Goal: Navigation & Orientation: Find specific page/section

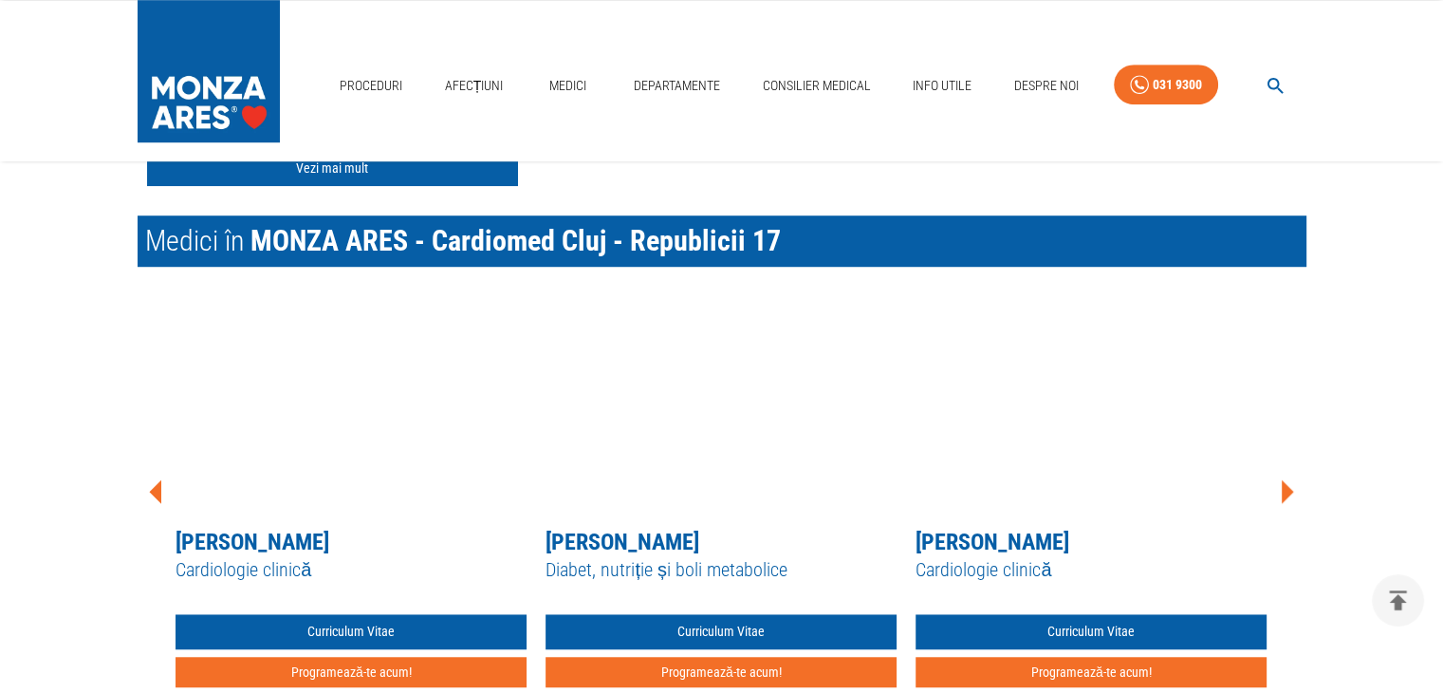
scroll to position [1323, 0]
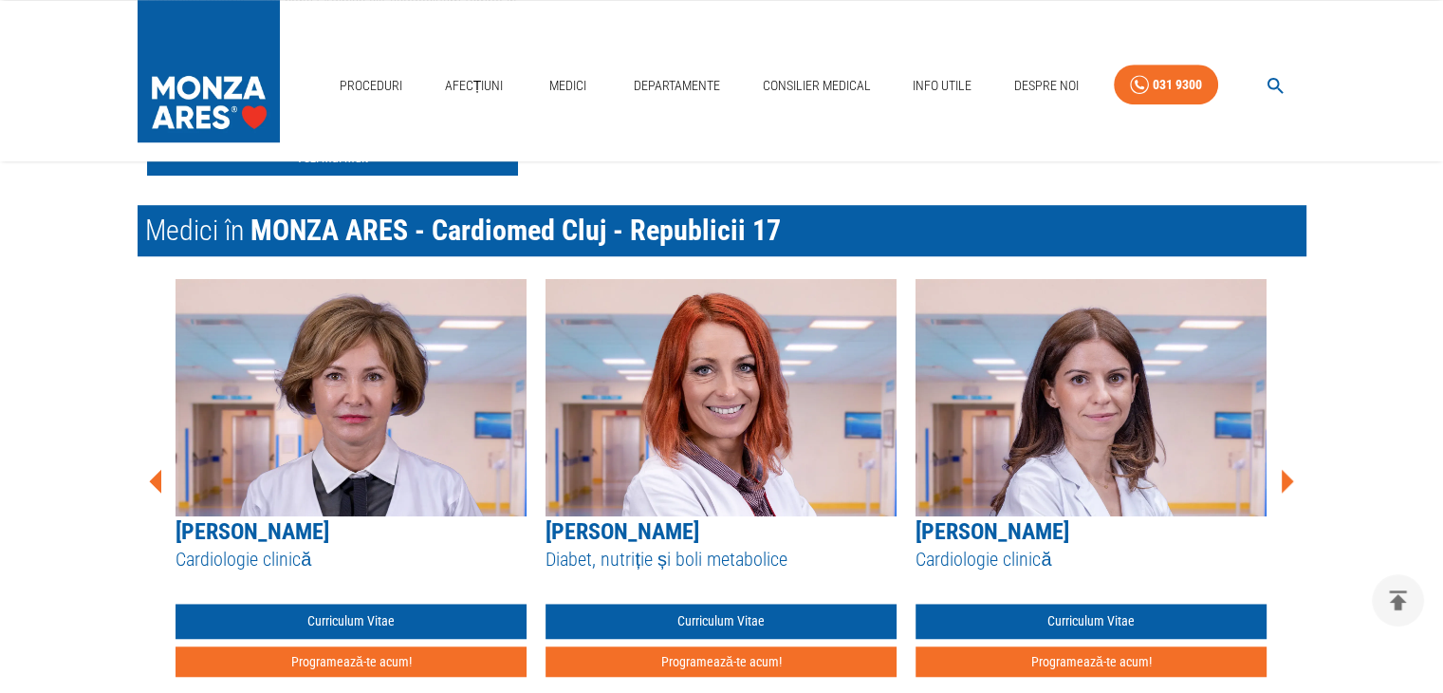
click at [1286, 484] on icon at bounding box center [1288, 481] width 12 height 24
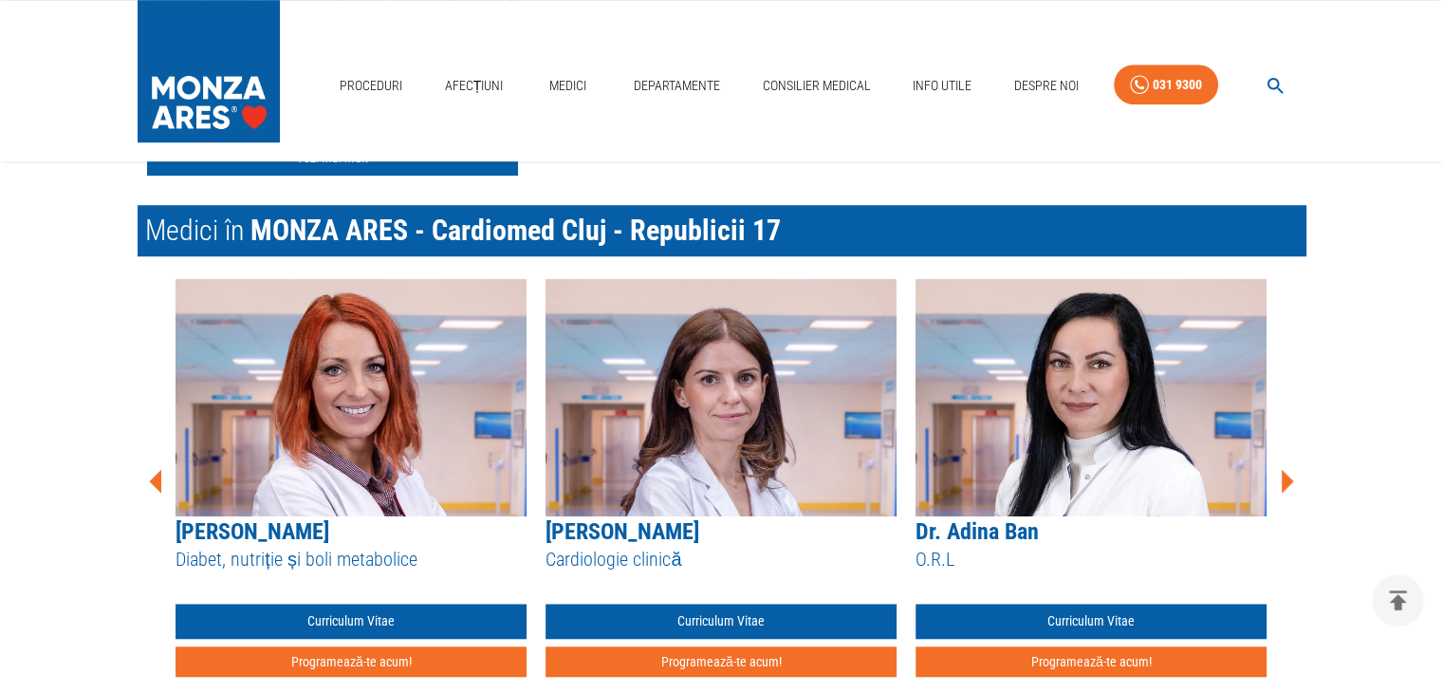
click at [1286, 484] on icon at bounding box center [1288, 481] width 12 height 24
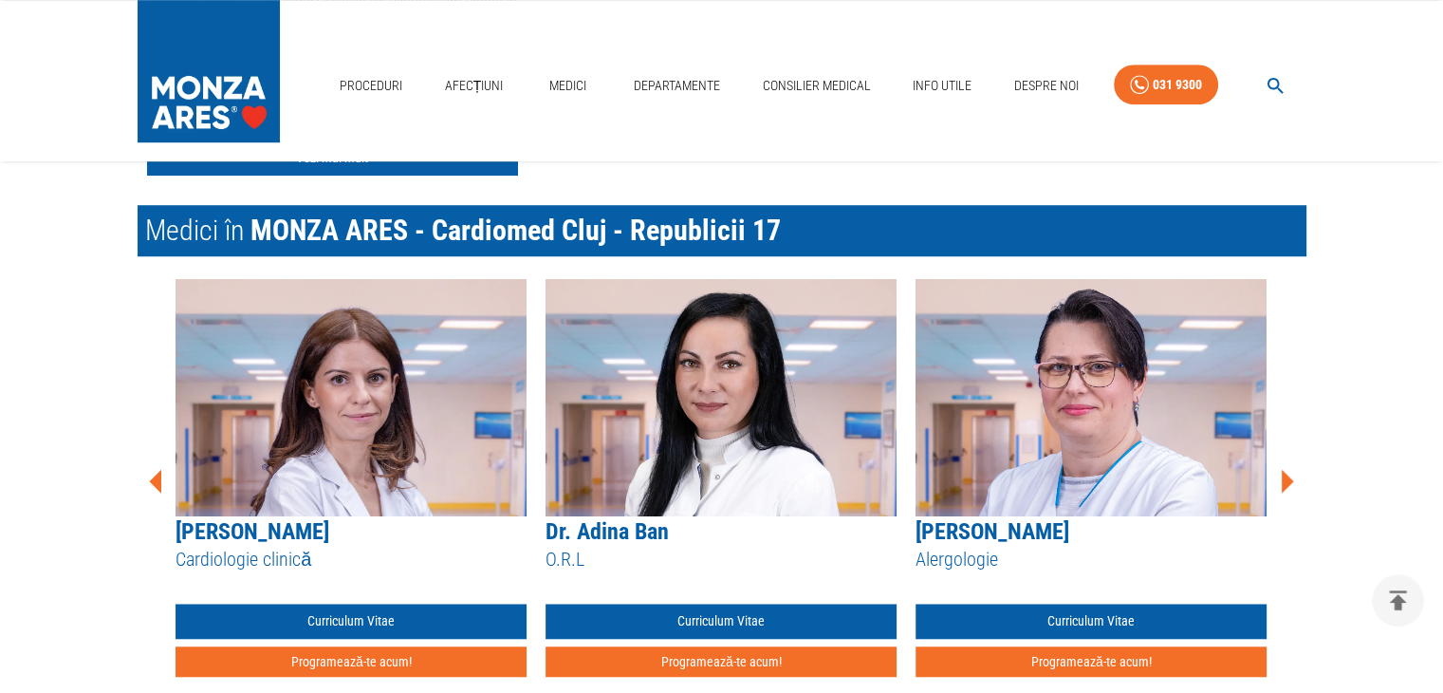
click at [1286, 484] on icon at bounding box center [1288, 481] width 12 height 24
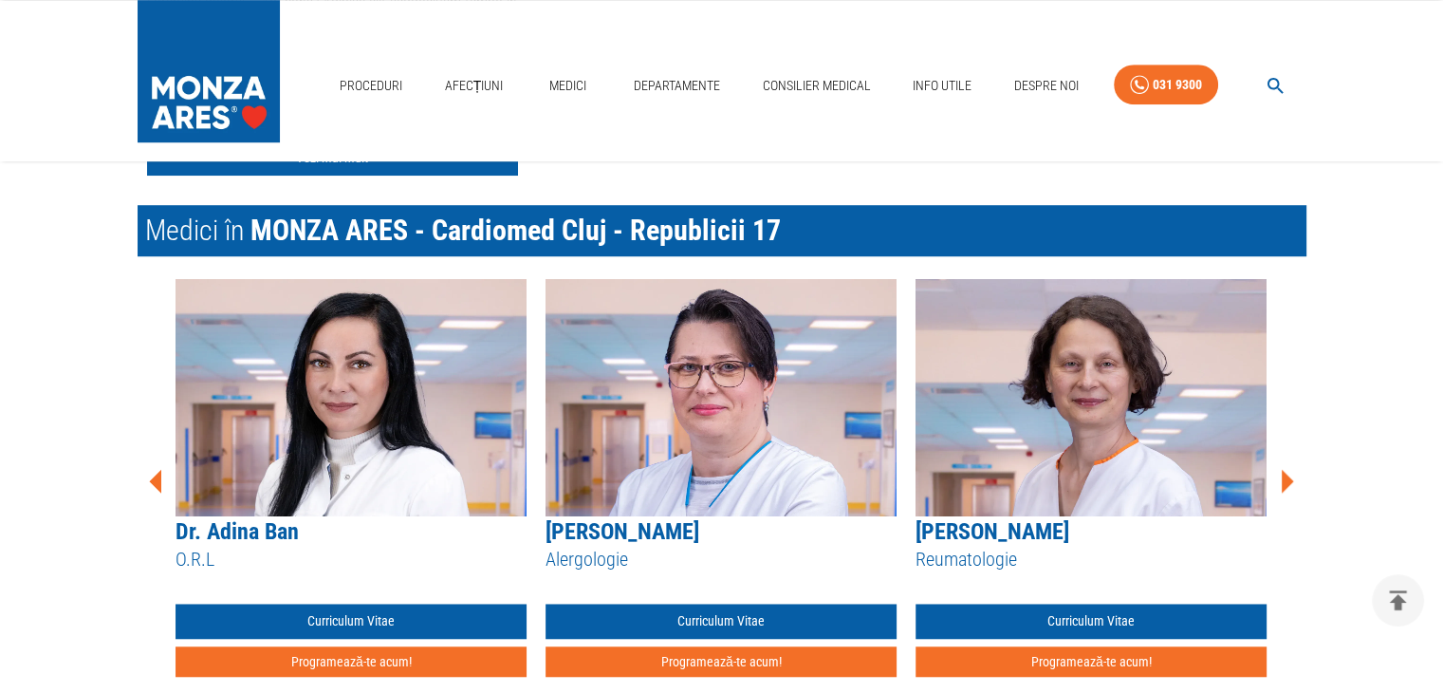
click at [1286, 484] on icon at bounding box center [1288, 481] width 12 height 24
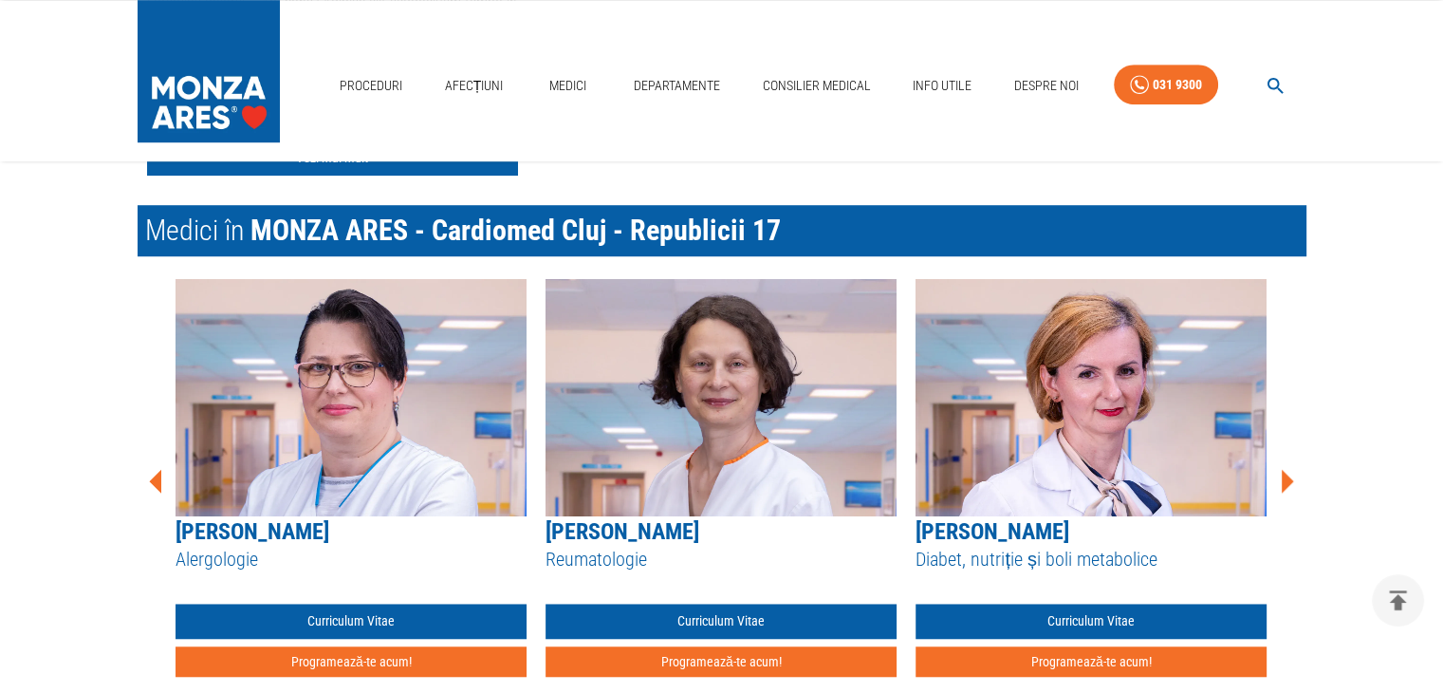
click at [1286, 484] on icon at bounding box center [1288, 481] width 12 height 24
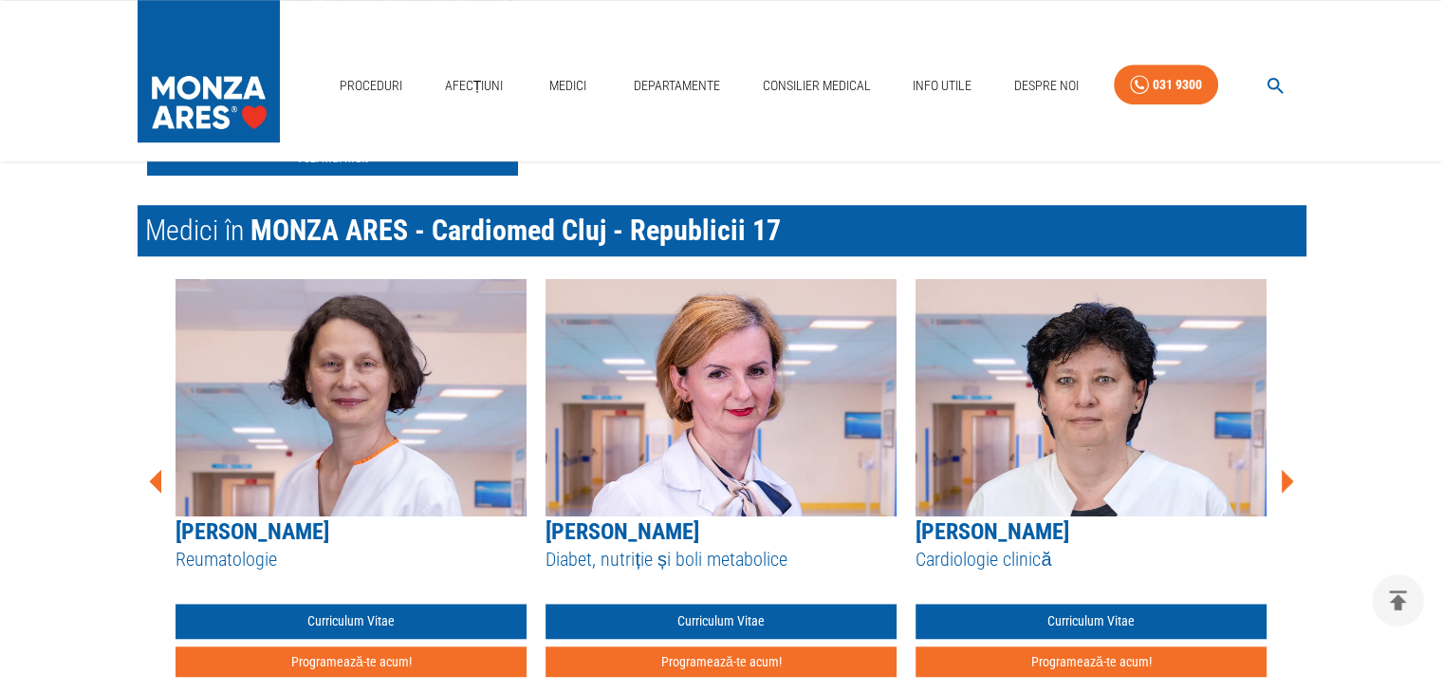
click at [1286, 484] on icon at bounding box center [1288, 481] width 12 height 24
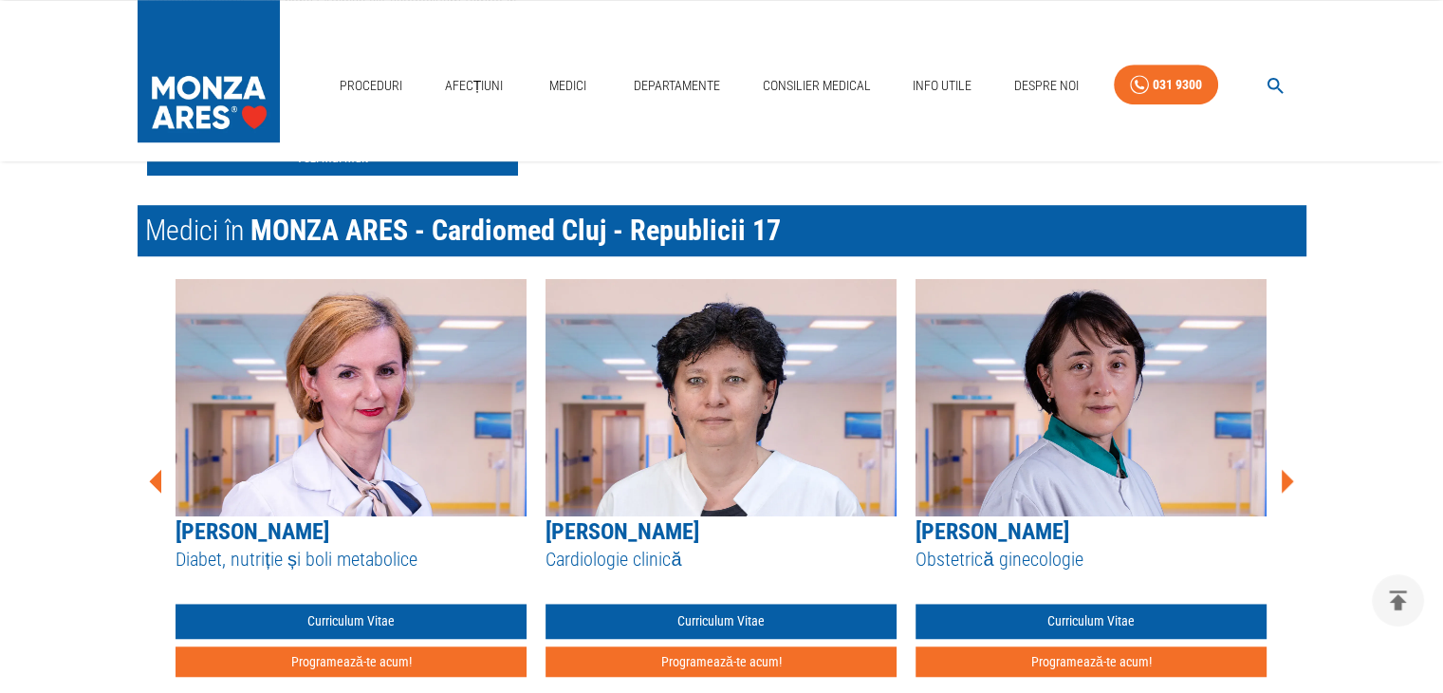
click at [1286, 484] on icon at bounding box center [1288, 481] width 12 height 24
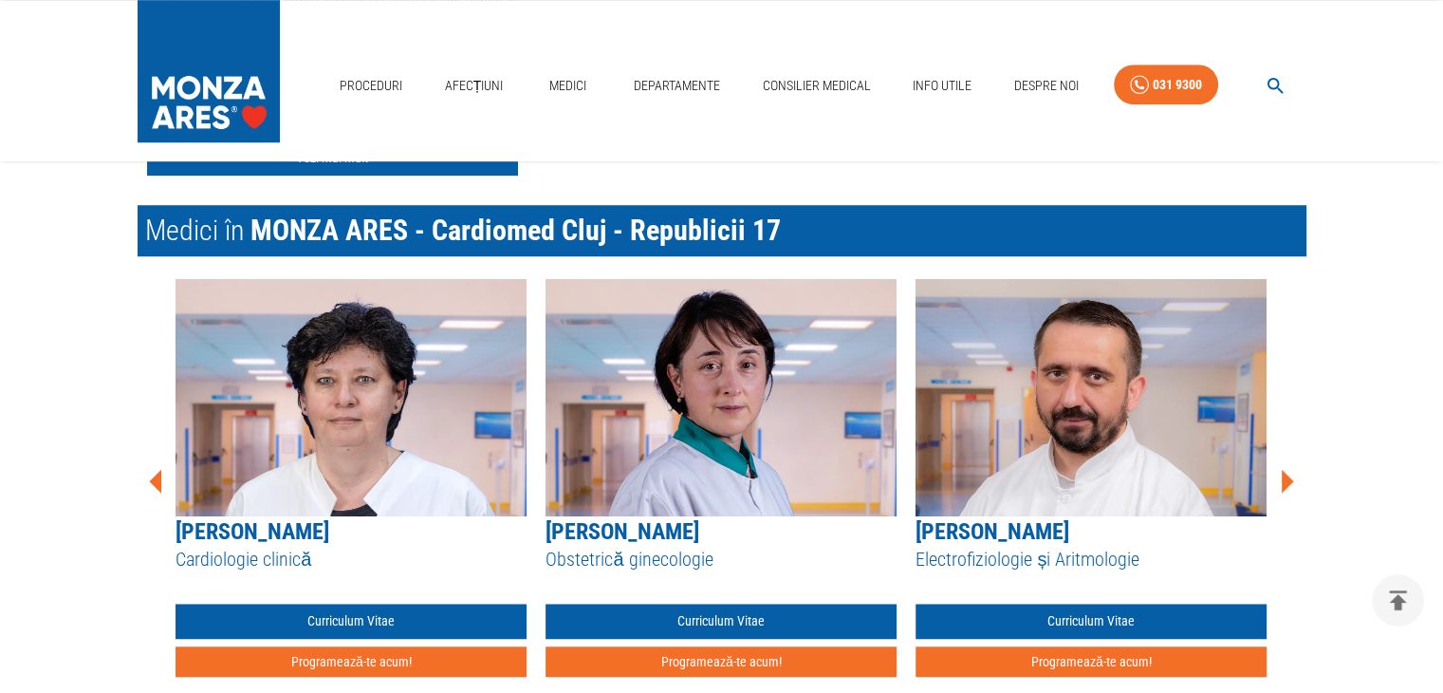
click at [1286, 484] on icon at bounding box center [1288, 481] width 12 height 24
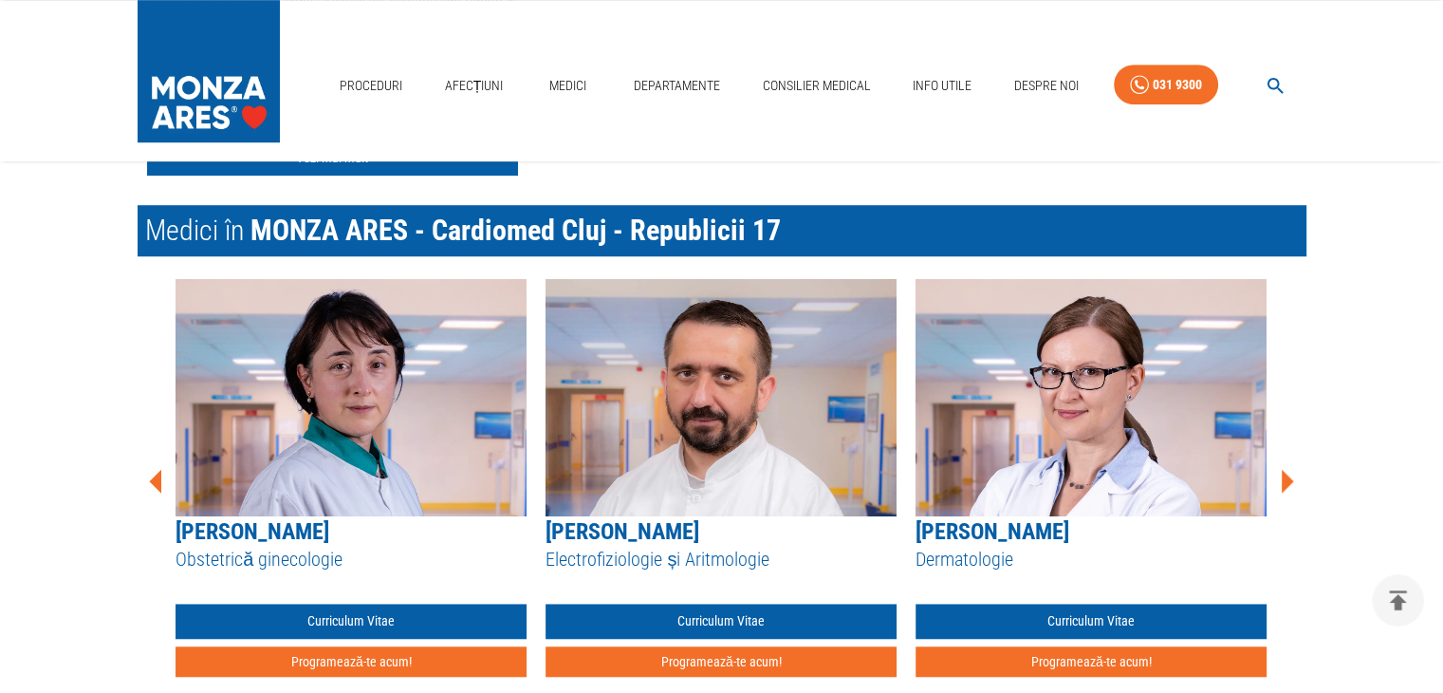
click at [1286, 484] on icon at bounding box center [1288, 481] width 12 height 24
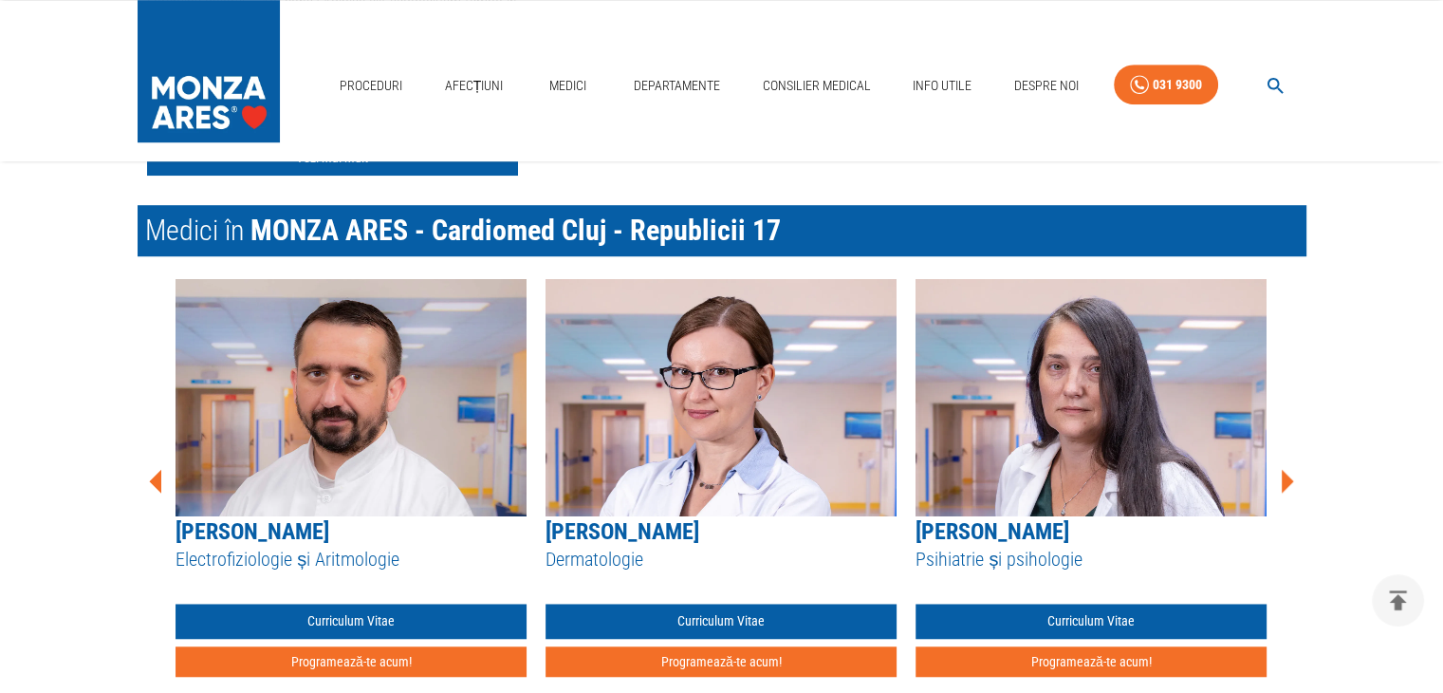
click at [1286, 484] on icon at bounding box center [1288, 481] width 12 height 24
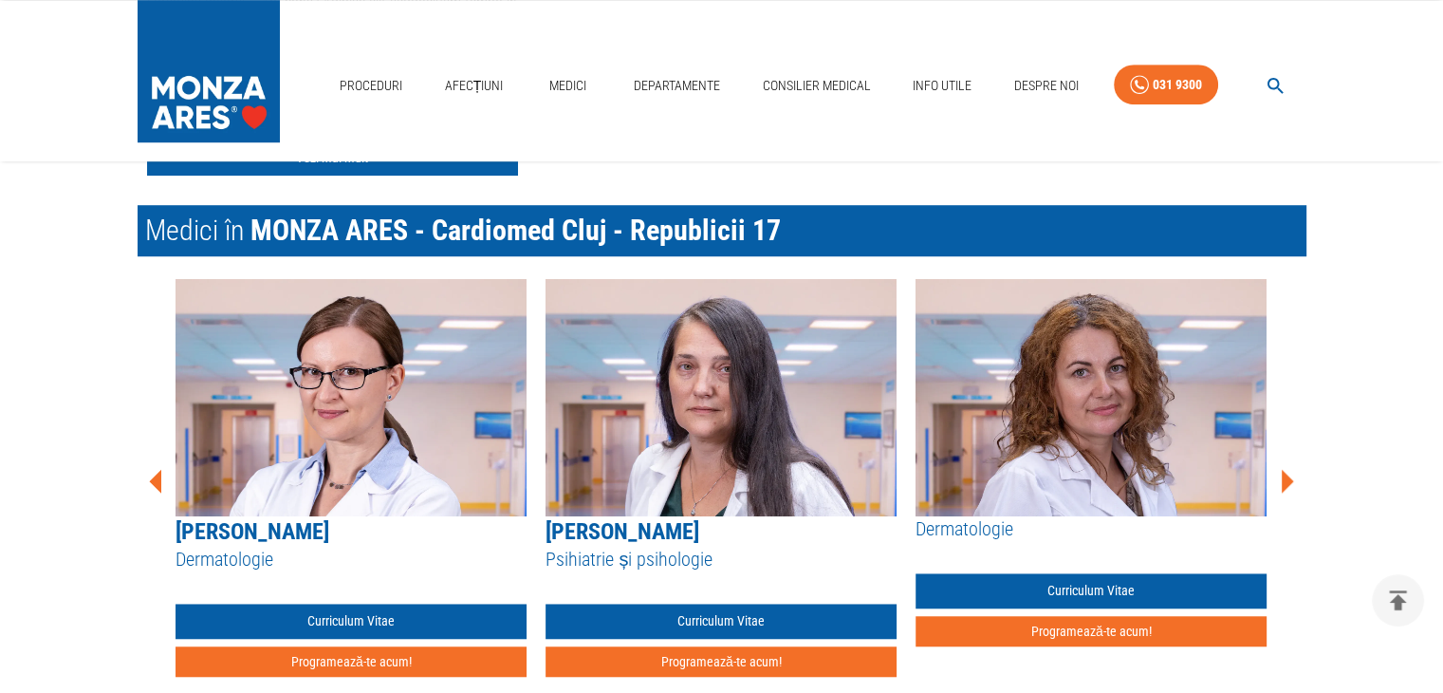
click at [1286, 484] on icon at bounding box center [1288, 481] width 12 height 24
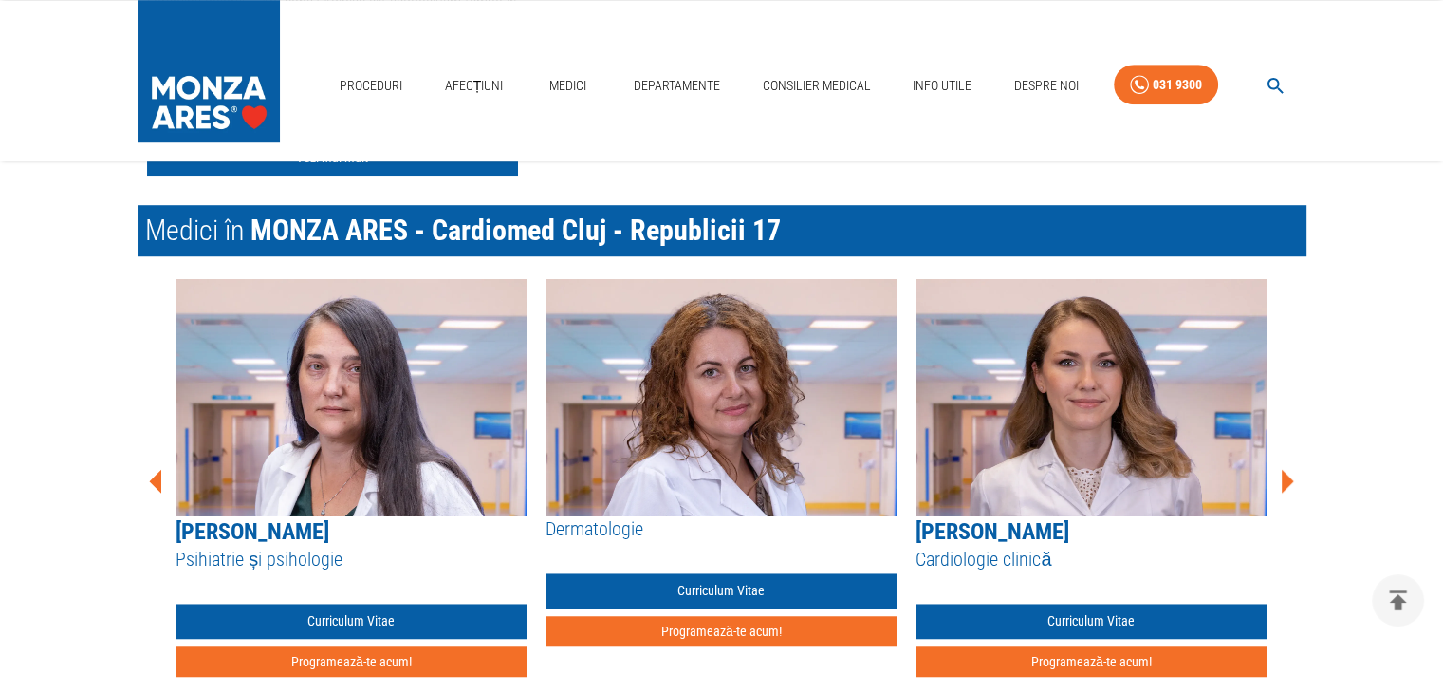
click at [1286, 484] on icon at bounding box center [1288, 481] width 12 height 24
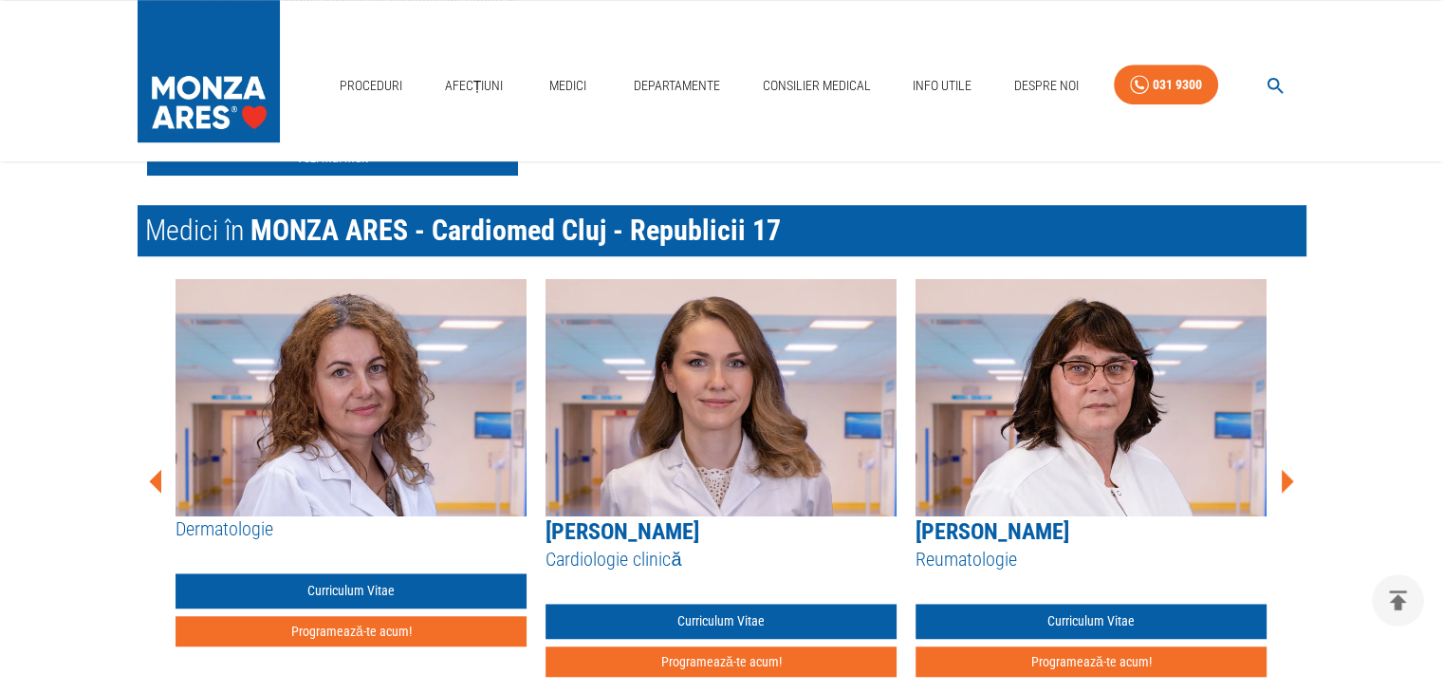
click at [1286, 484] on icon at bounding box center [1288, 481] width 12 height 24
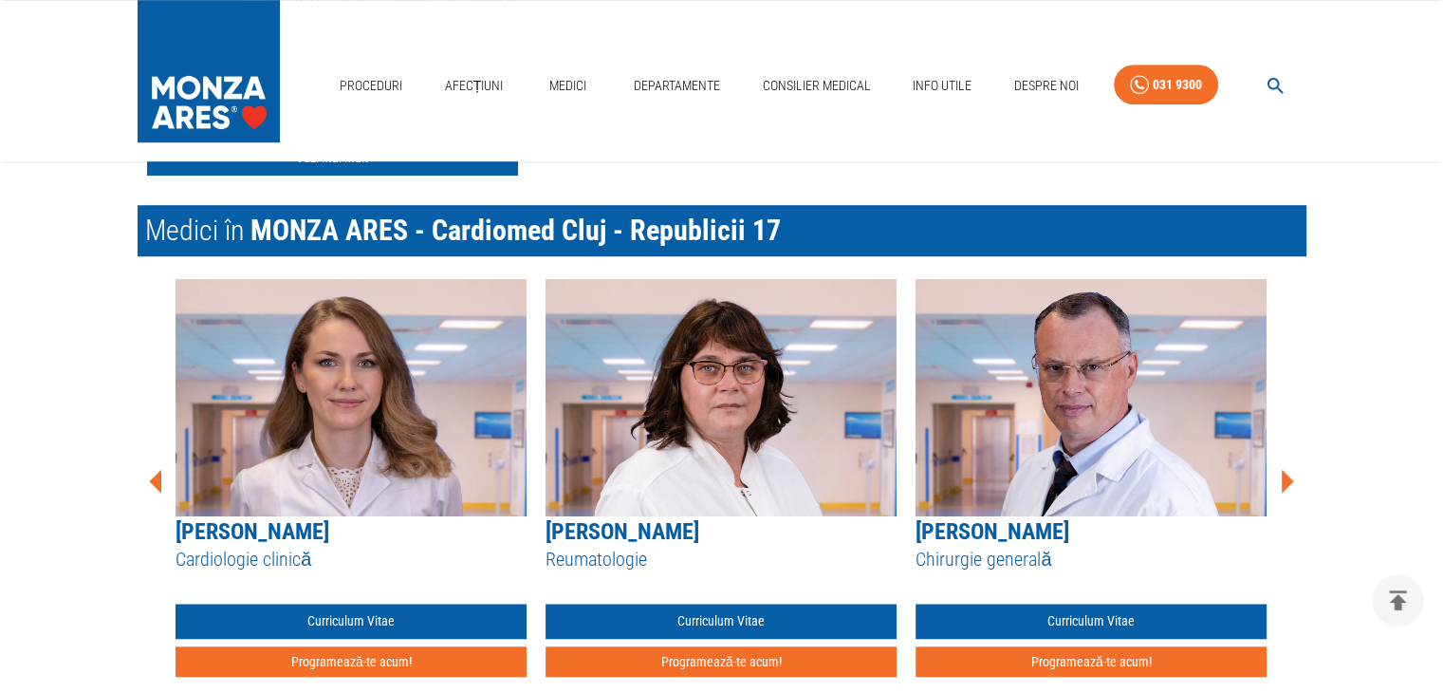
click at [1286, 484] on icon at bounding box center [1288, 481] width 12 height 24
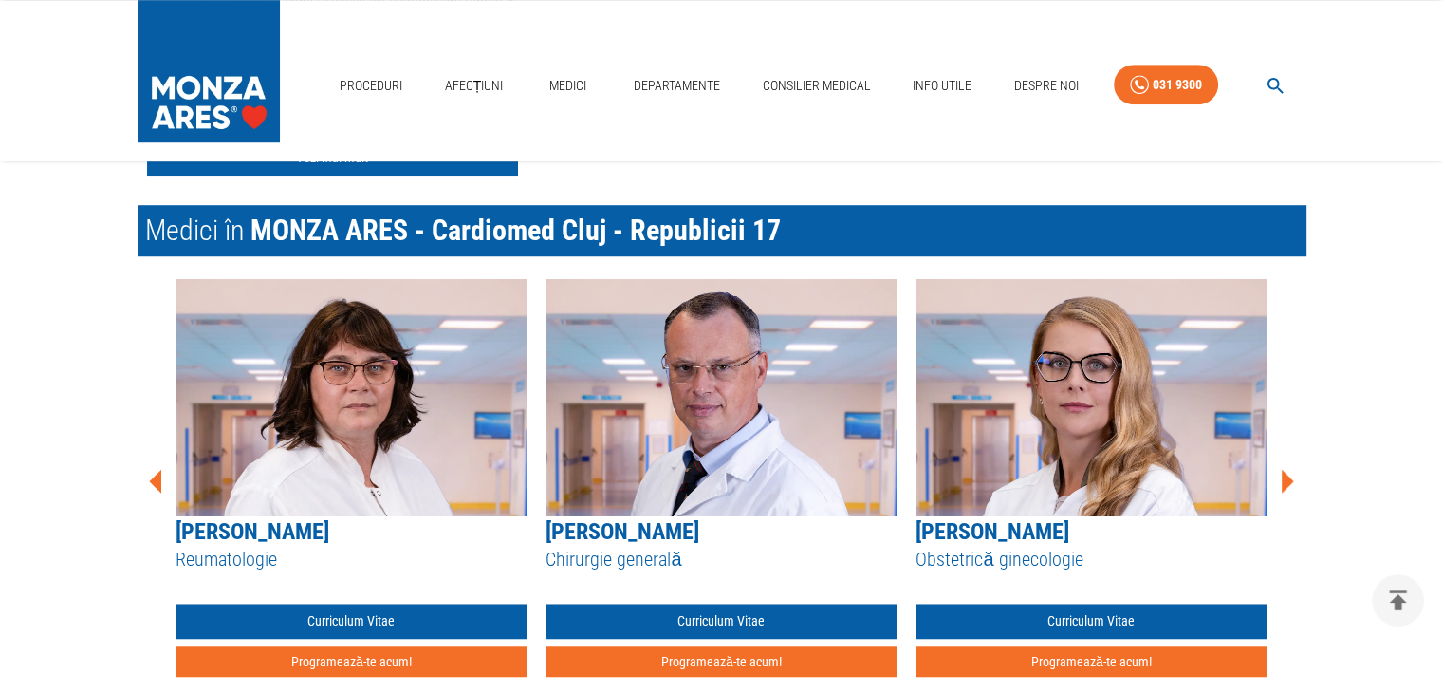
click at [1286, 484] on icon at bounding box center [1288, 481] width 12 height 24
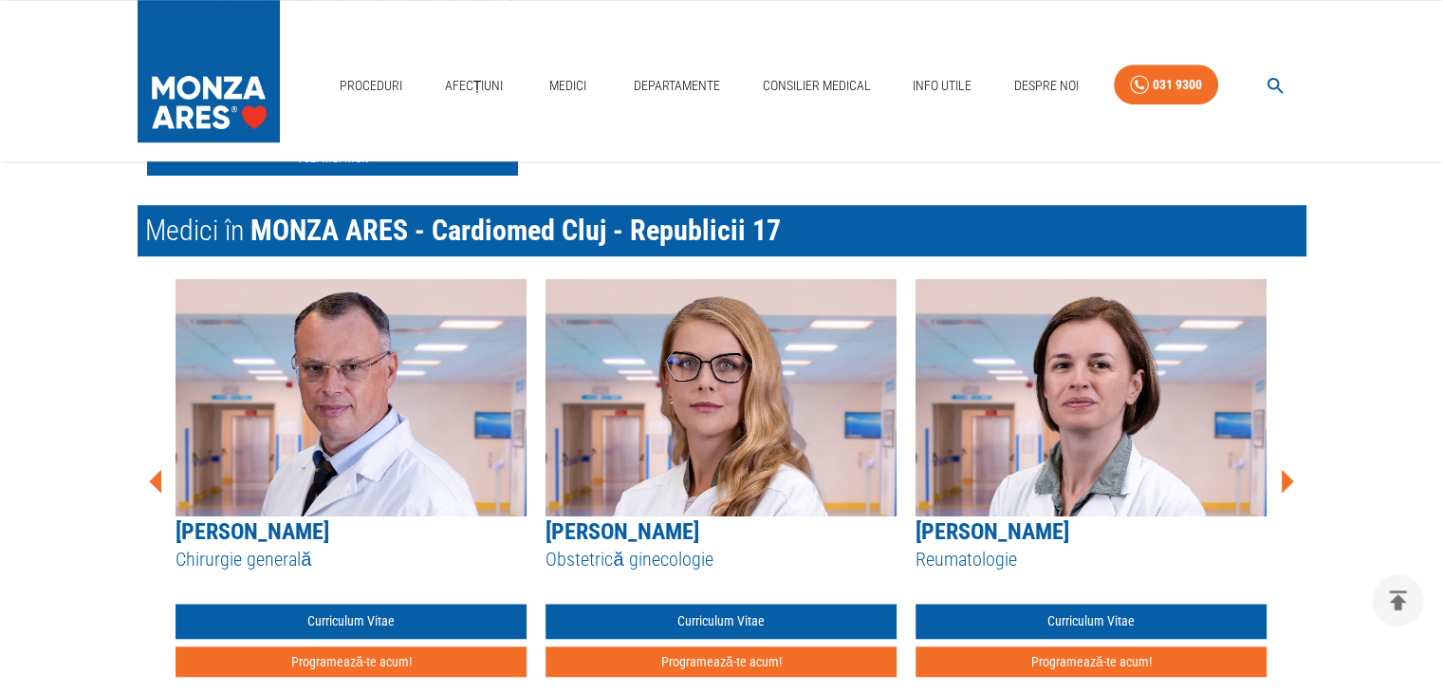
click at [1286, 484] on icon at bounding box center [1288, 481] width 12 height 24
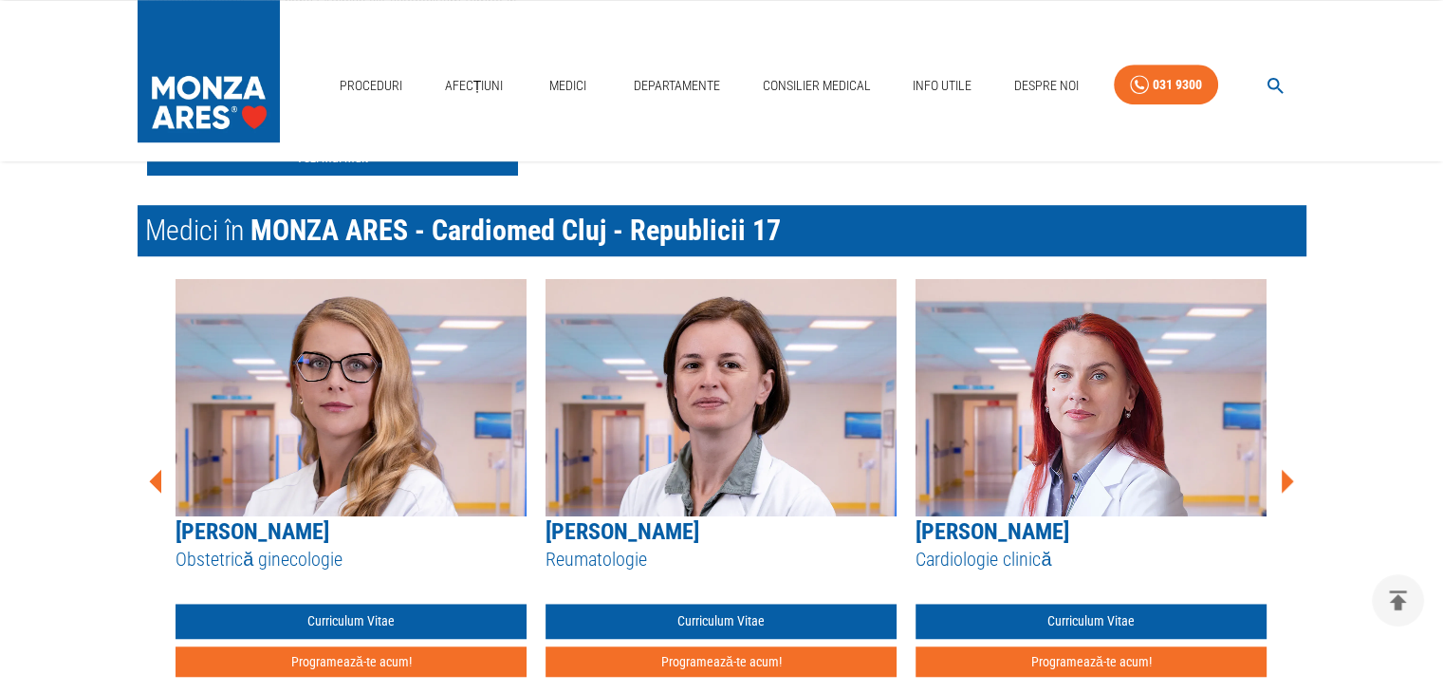
click at [1286, 484] on icon at bounding box center [1288, 481] width 12 height 24
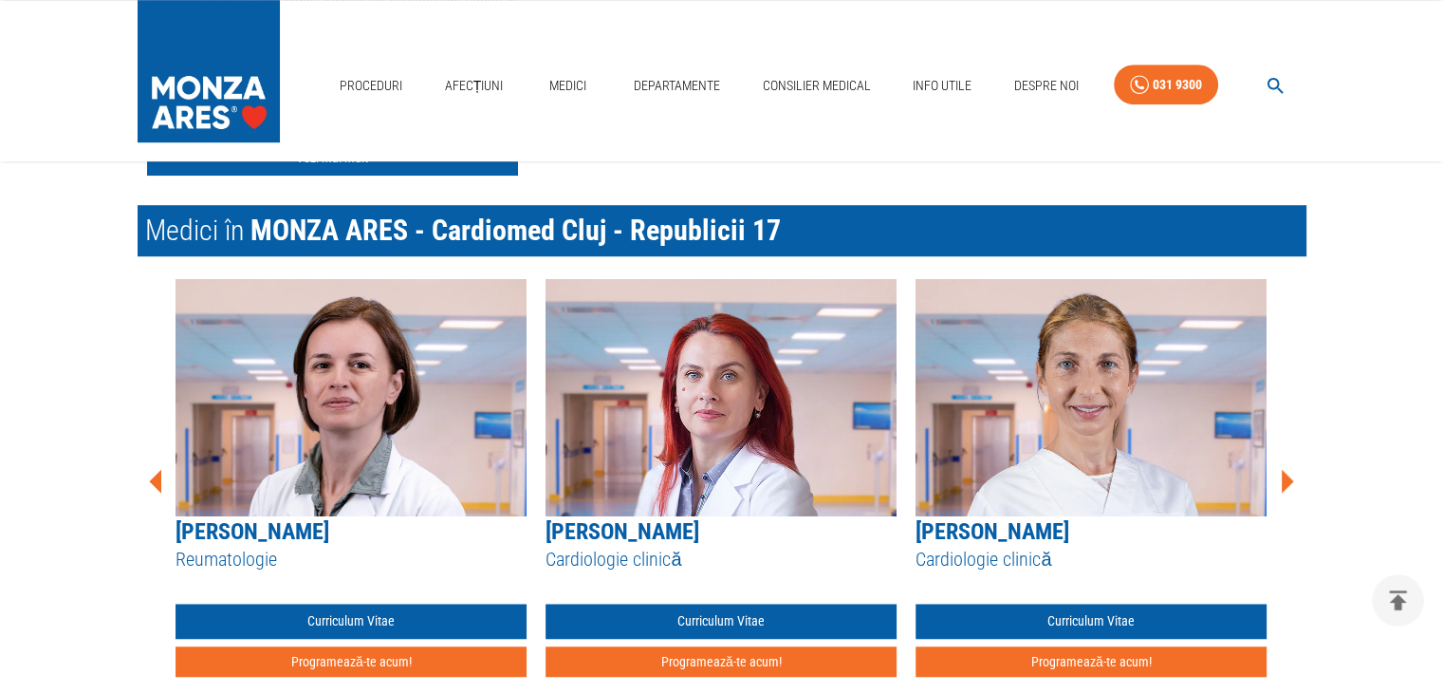
click at [1286, 484] on icon at bounding box center [1288, 481] width 12 height 24
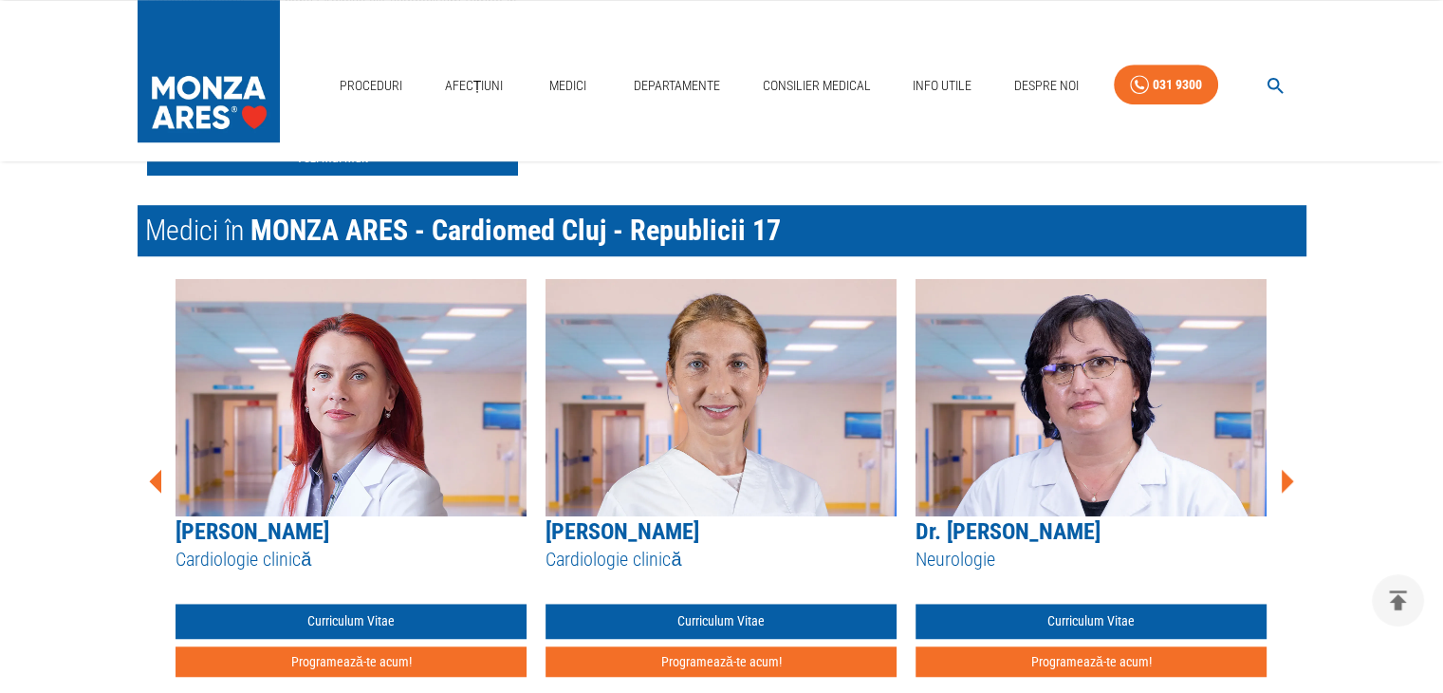
click at [1286, 484] on icon at bounding box center [1288, 481] width 12 height 24
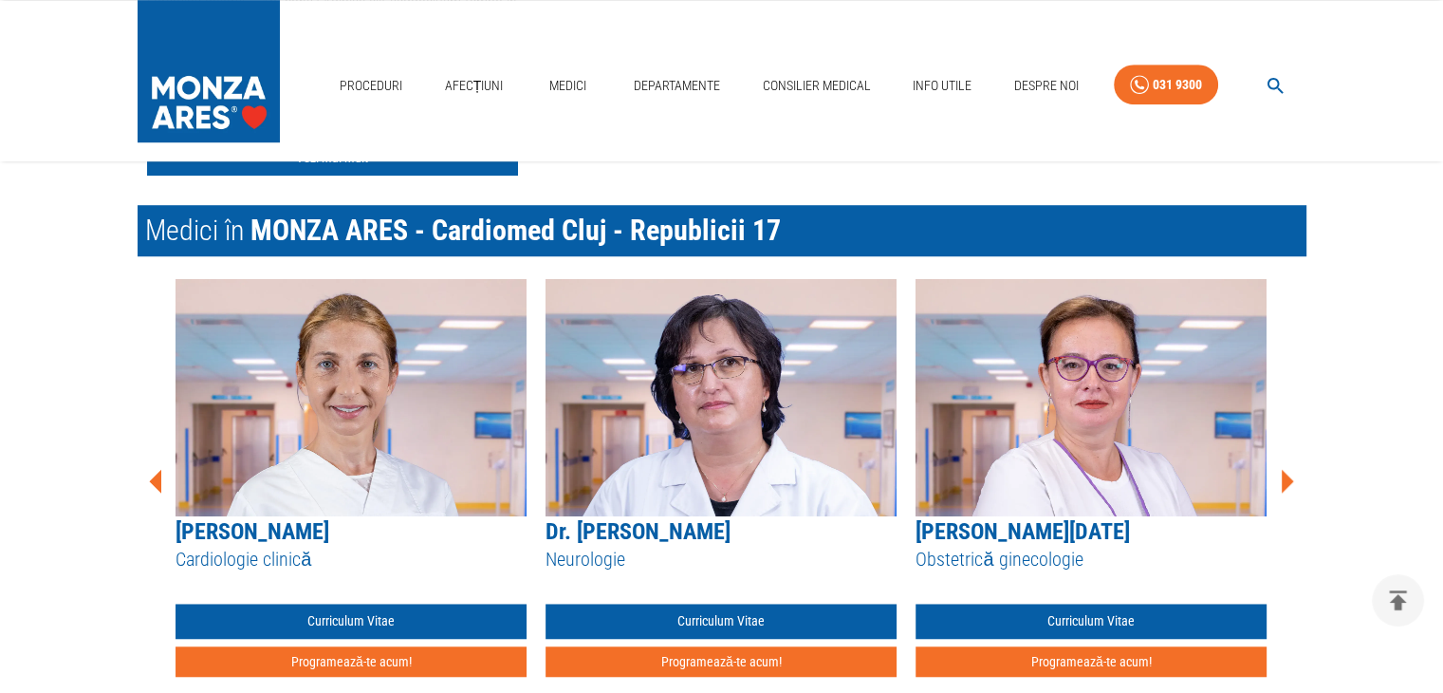
click at [1286, 484] on icon at bounding box center [1288, 481] width 12 height 24
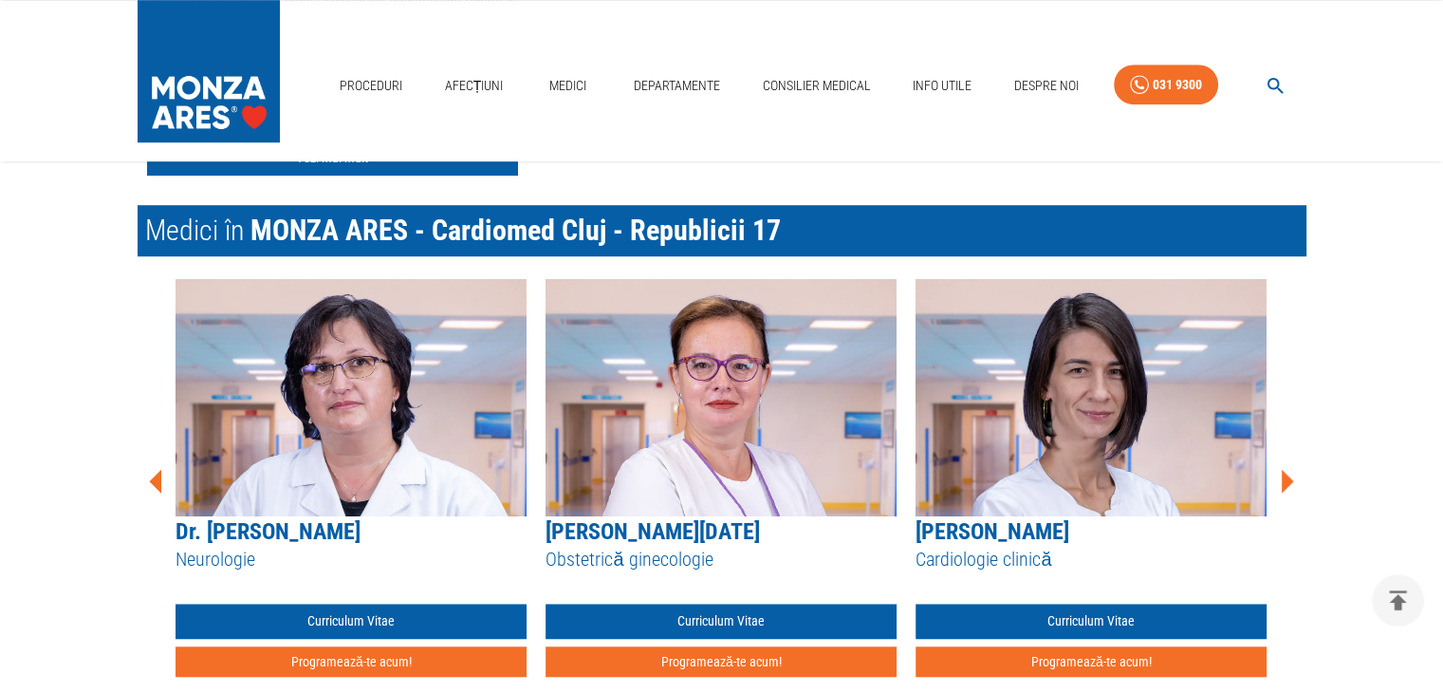
click at [1286, 484] on icon at bounding box center [1288, 481] width 12 height 24
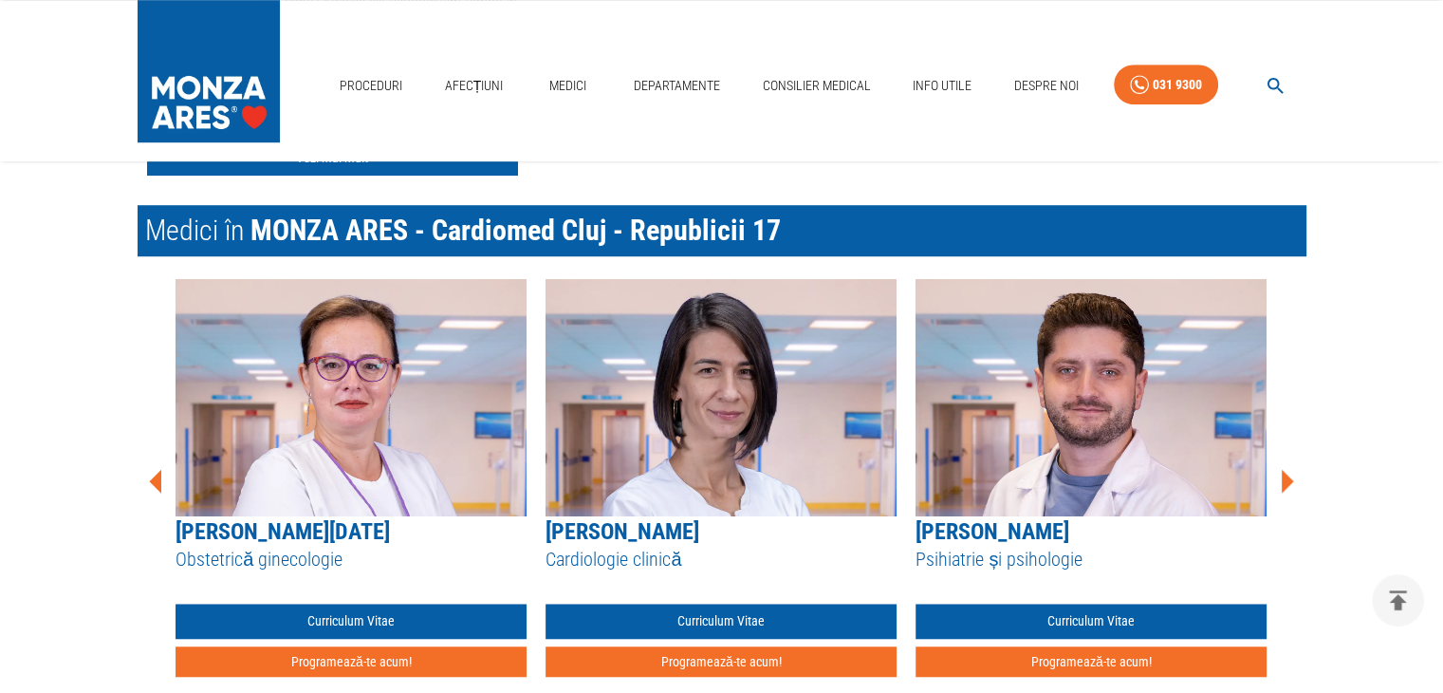
click at [1286, 484] on icon at bounding box center [1288, 481] width 12 height 24
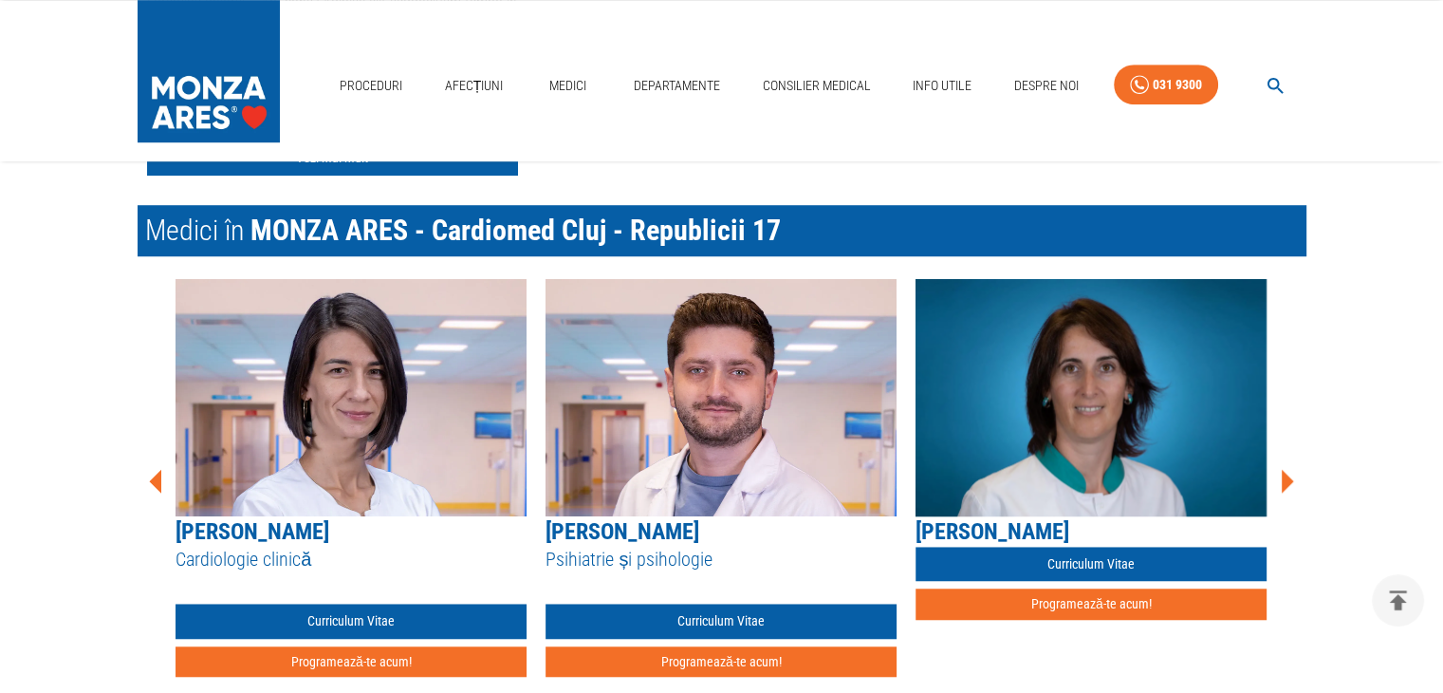
click at [1286, 484] on icon at bounding box center [1288, 481] width 12 height 24
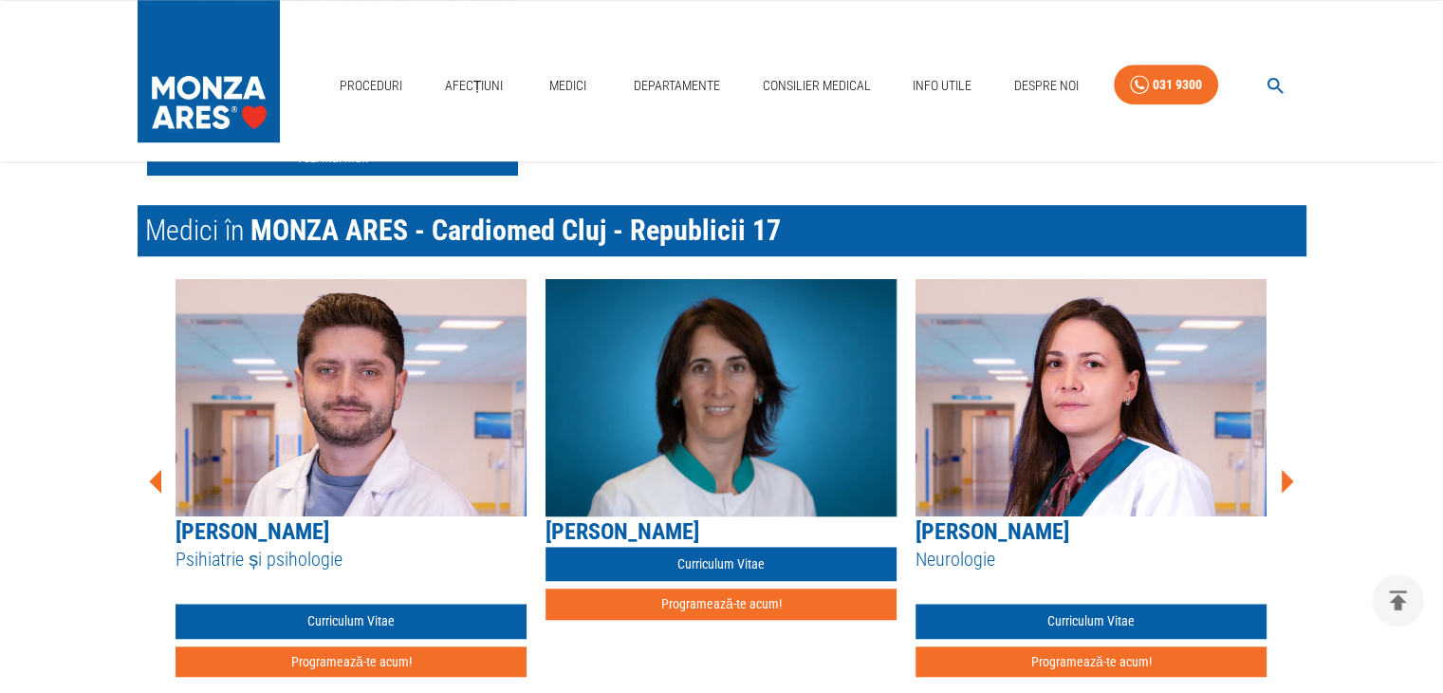
click at [1286, 484] on icon at bounding box center [1288, 481] width 12 height 24
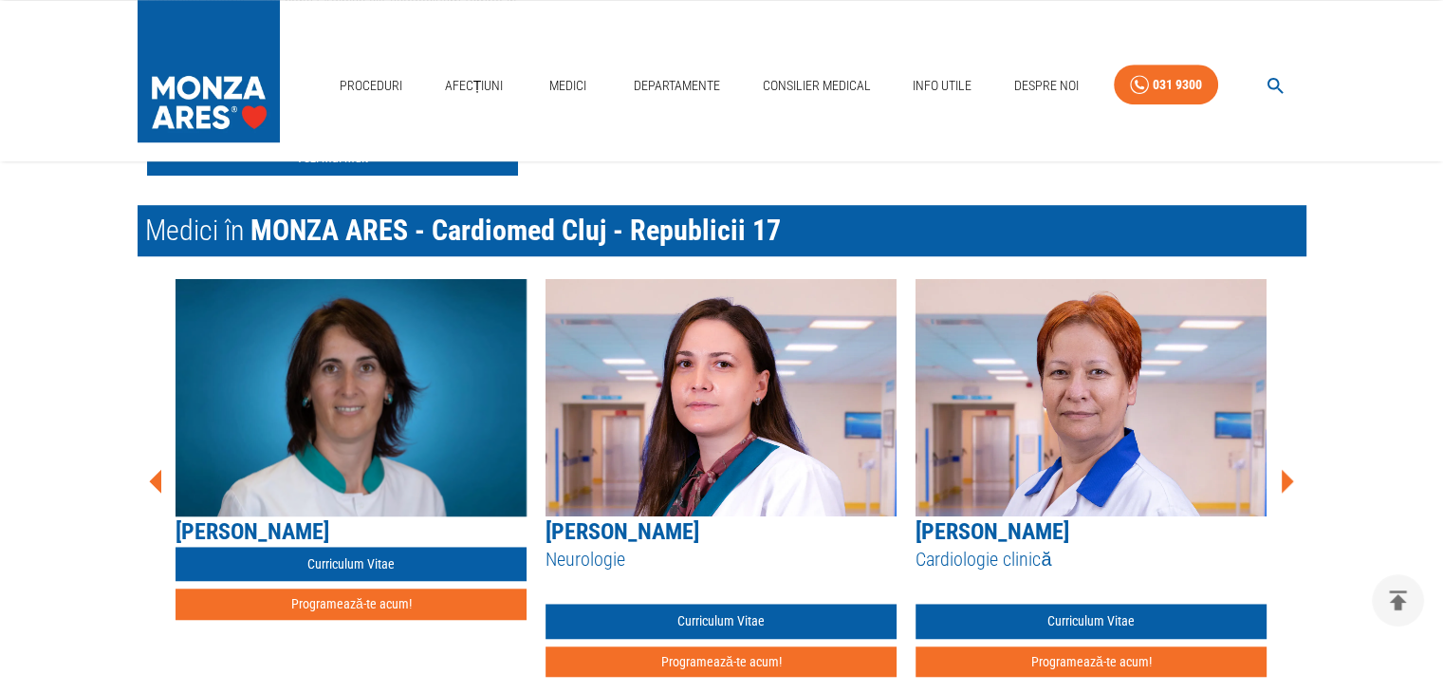
click at [1286, 484] on icon at bounding box center [1288, 481] width 12 height 24
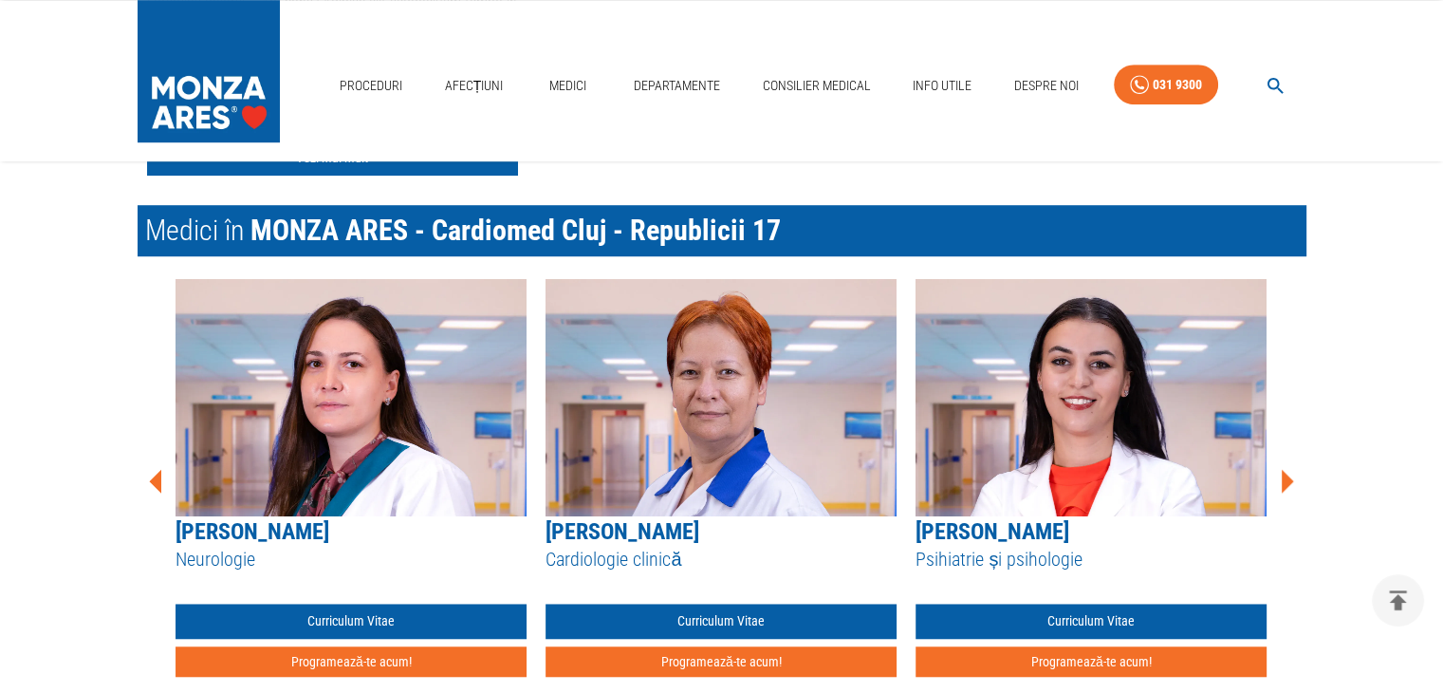
click at [1286, 484] on icon at bounding box center [1288, 481] width 12 height 24
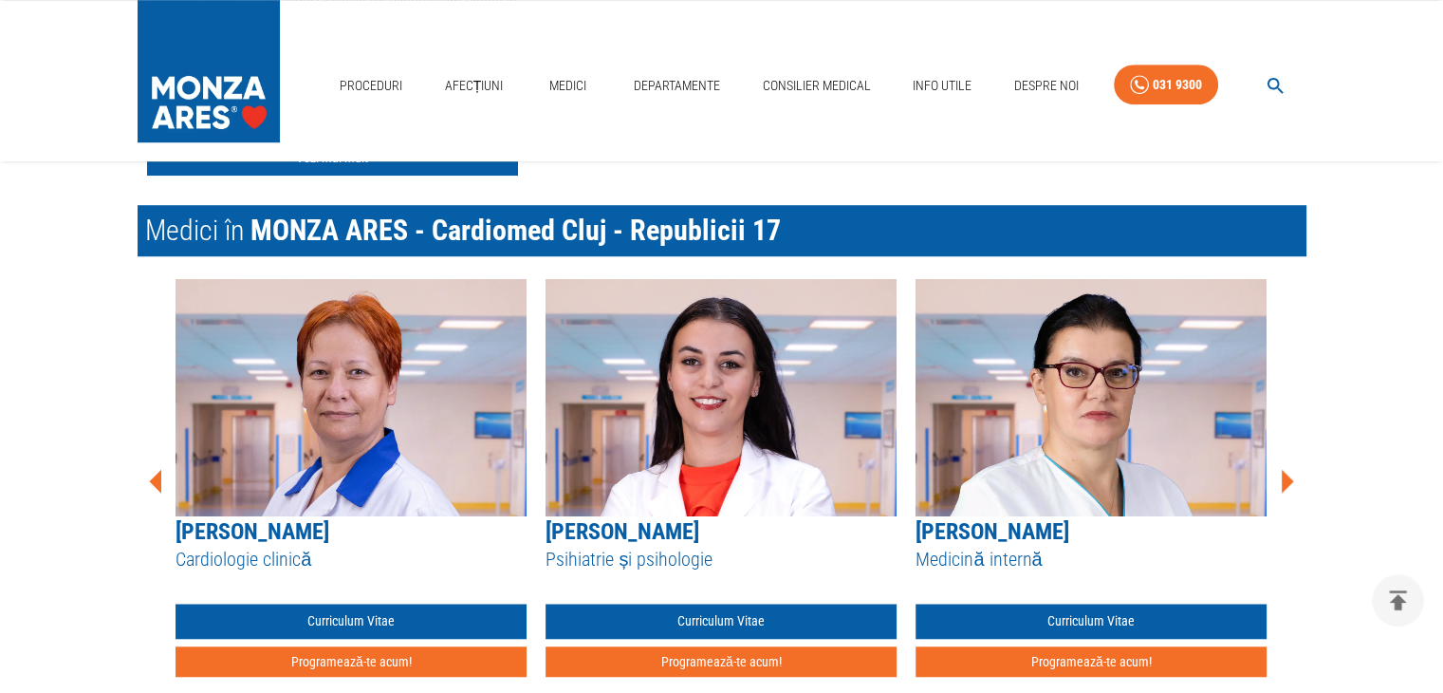
click at [1286, 484] on icon at bounding box center [1288, 481] width 12 height 24
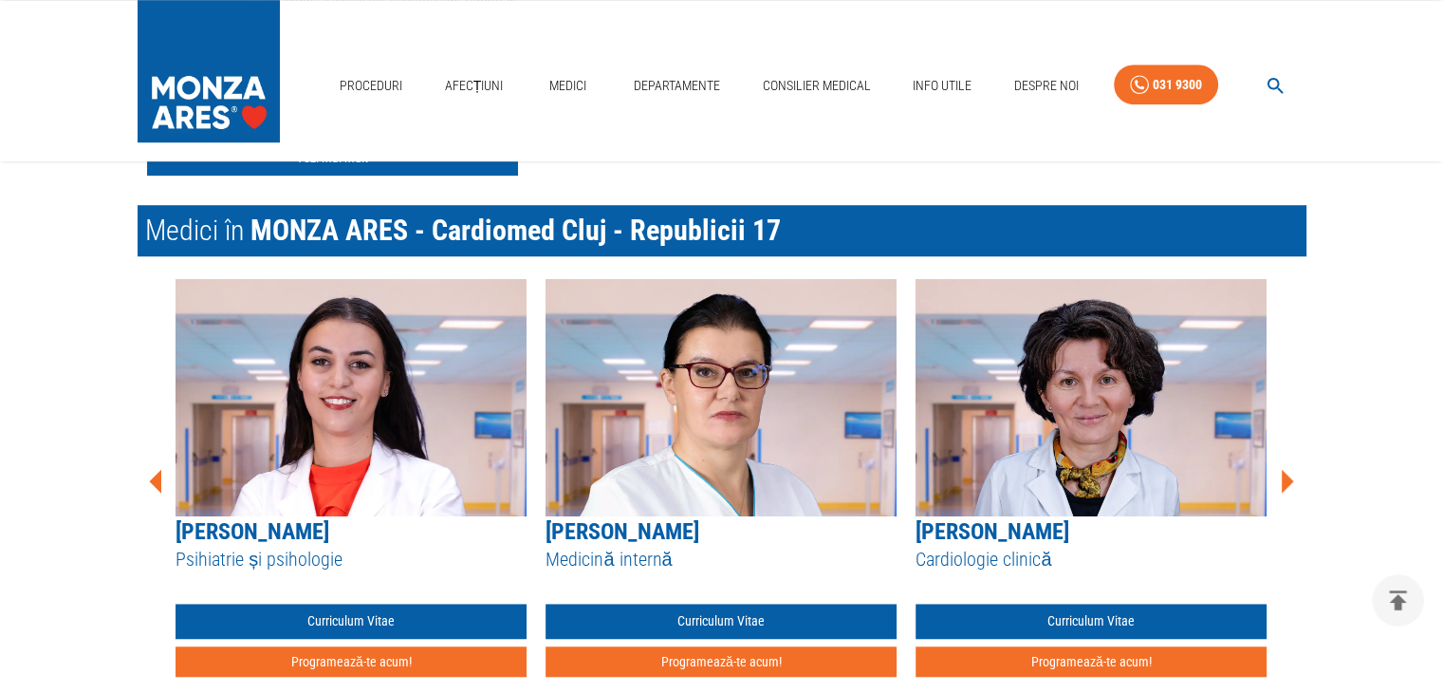
click at [1286, 484] on icon at bounding box center [1288, 481] width 12 height 24
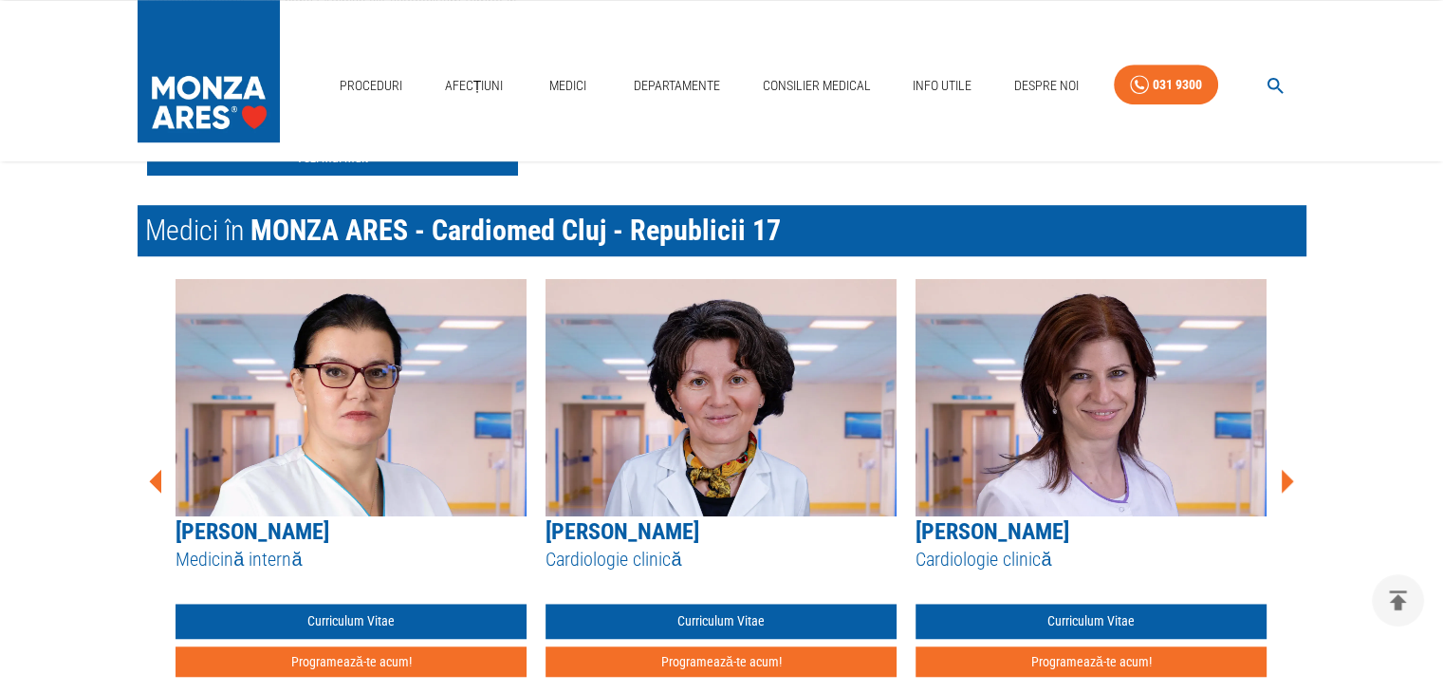
click at [1286, 484] on icon at bounding box center [1288, 481] width 12 height 24
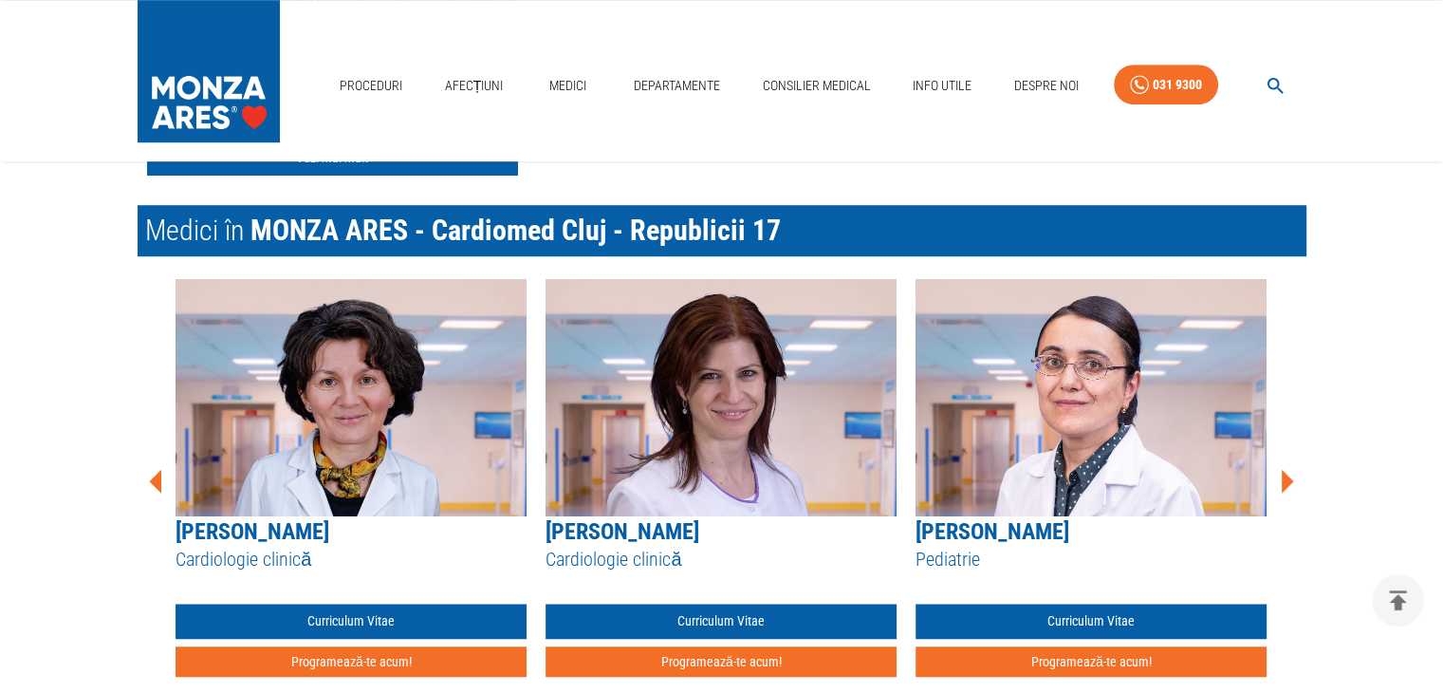
click at [1286, 484] on icon at bounding box center [1288, 481] width 12 height 24
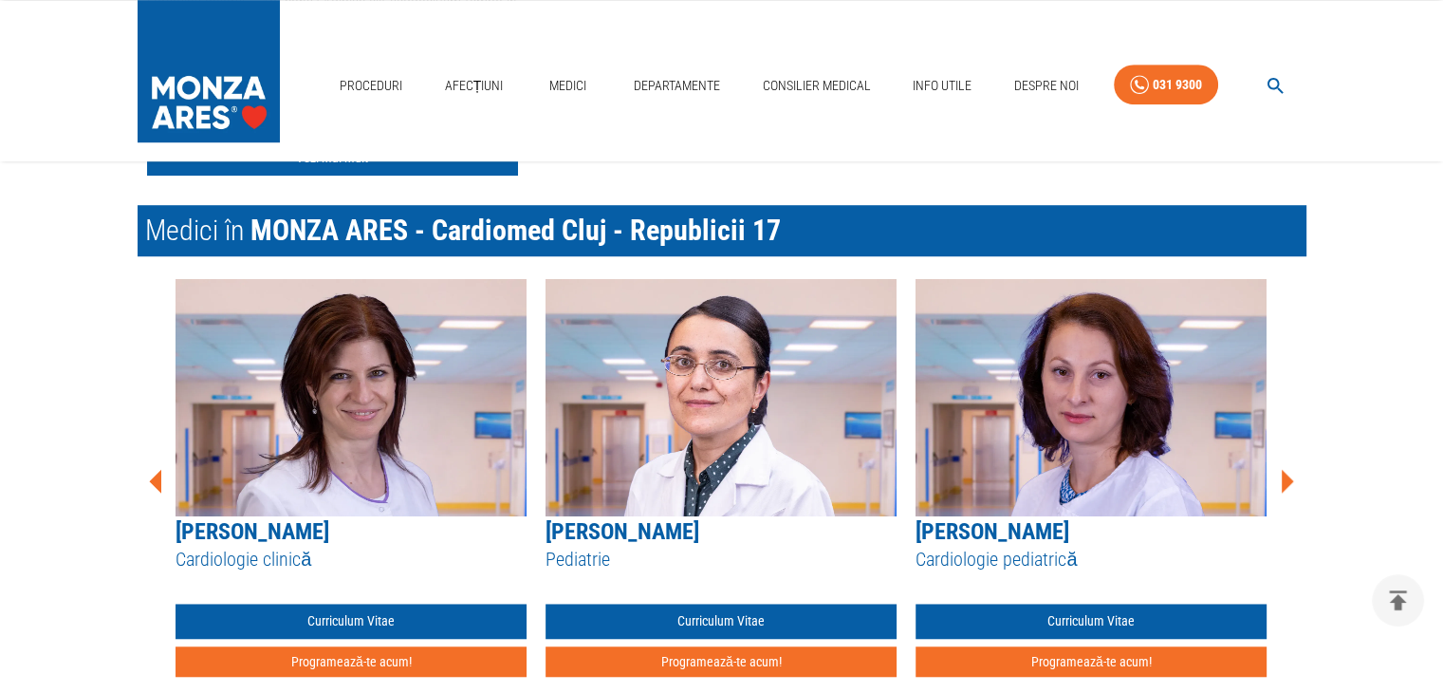
click at [1286, 484] on icon at bounding box center [1288, 481] width 12 height 24
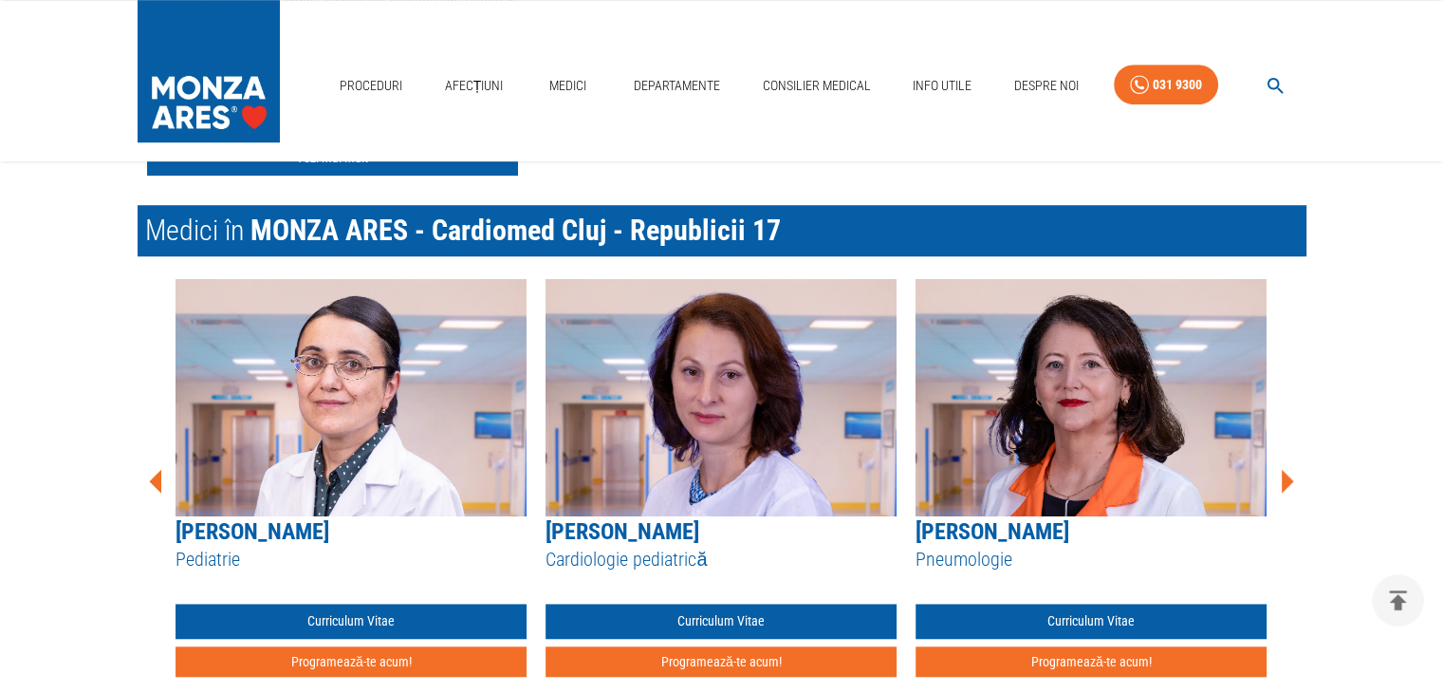
click at [1286, 484] on icon at bounding box center [1288, 481] width 12 height 24
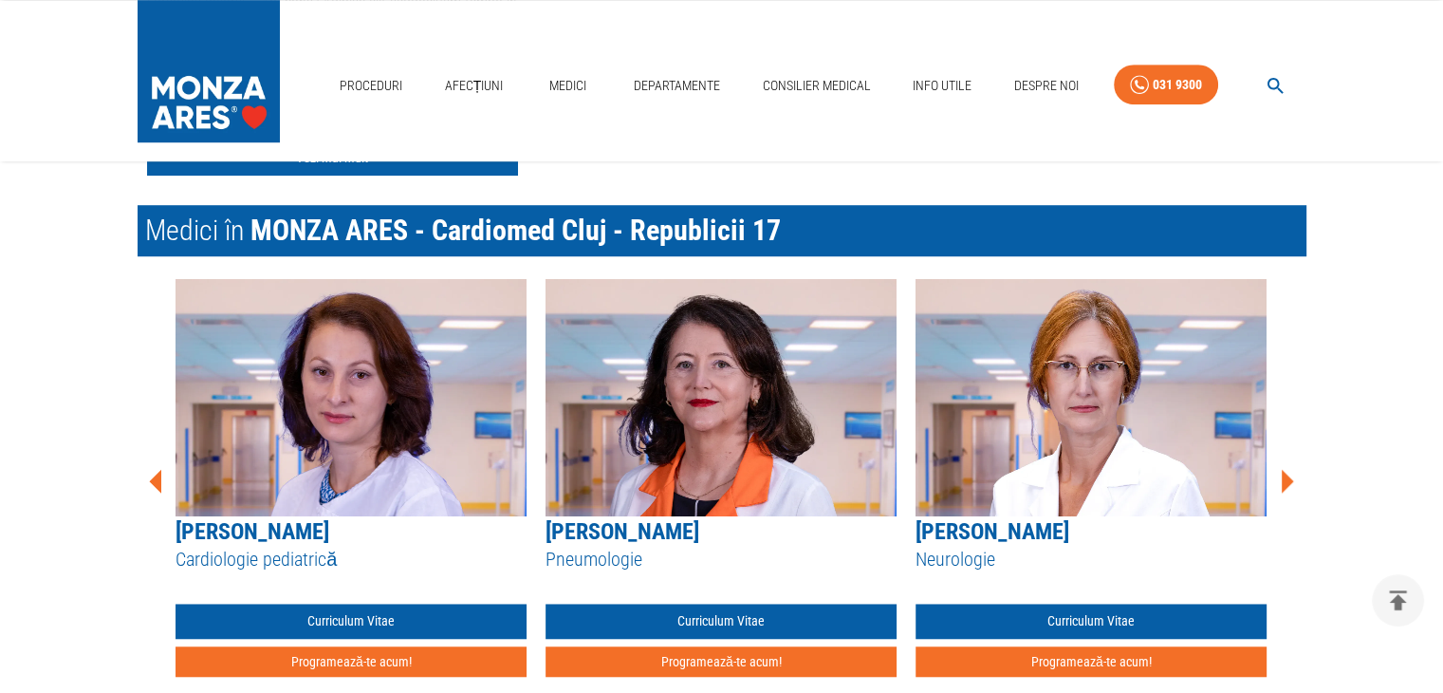
click at [1286, 484] on icon at bounding box center [1288, 481] width 12 height 24
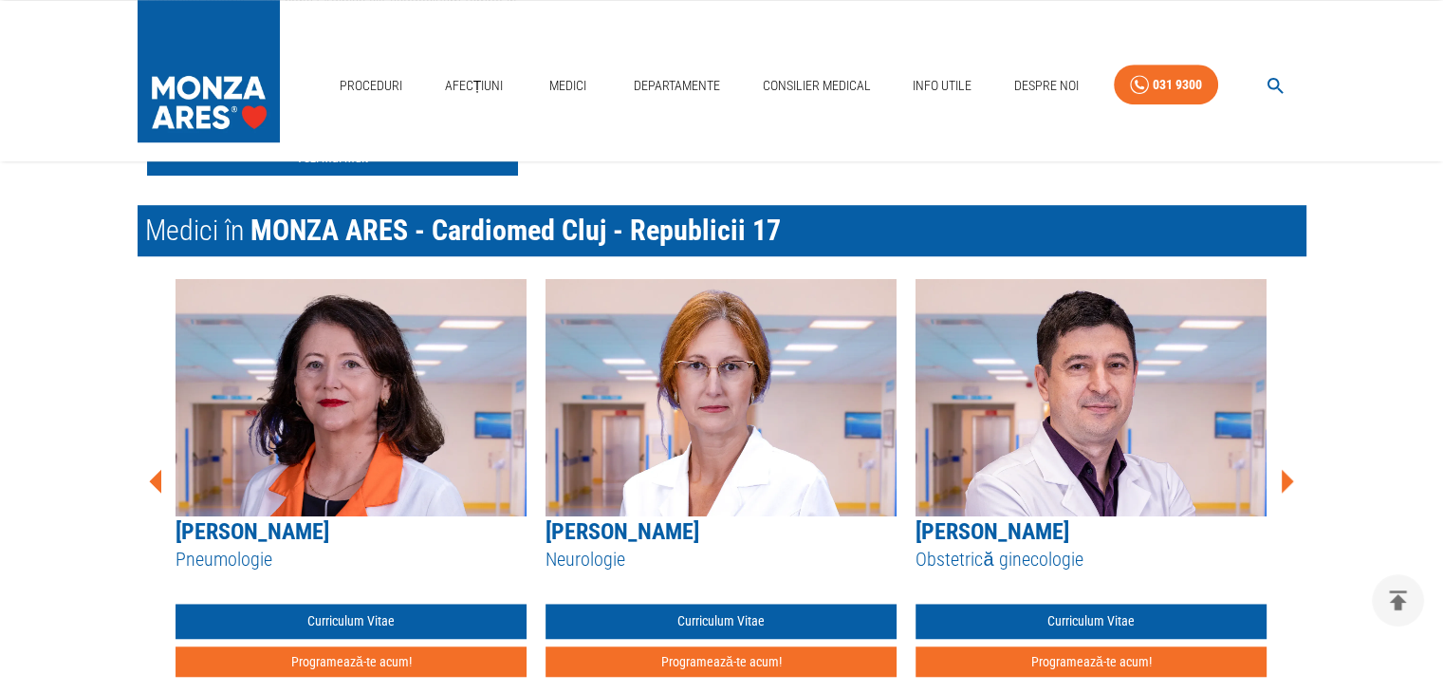
click at [1286, 484] on icon at bounding box center [1288, 481] width 12 height 24
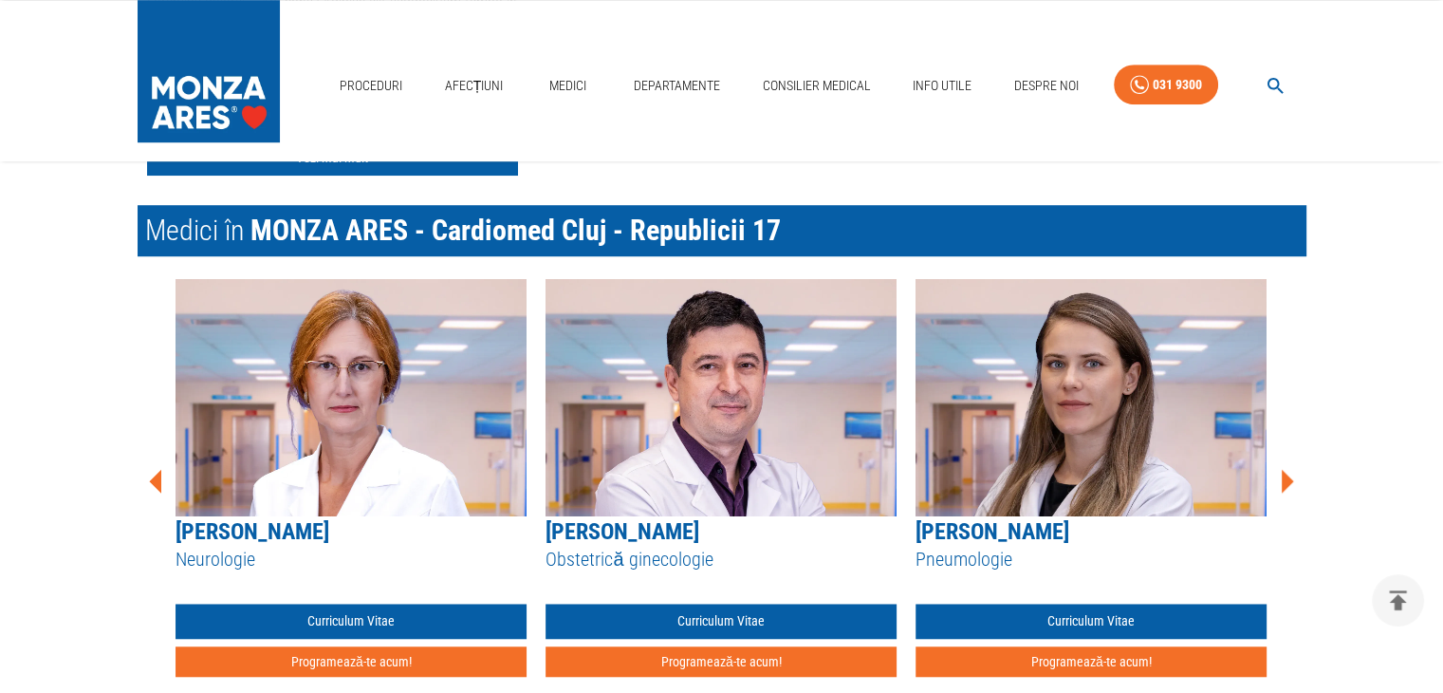
click at [1286, 484] on icon at bounding box center [1288, 481] width 12 height 24
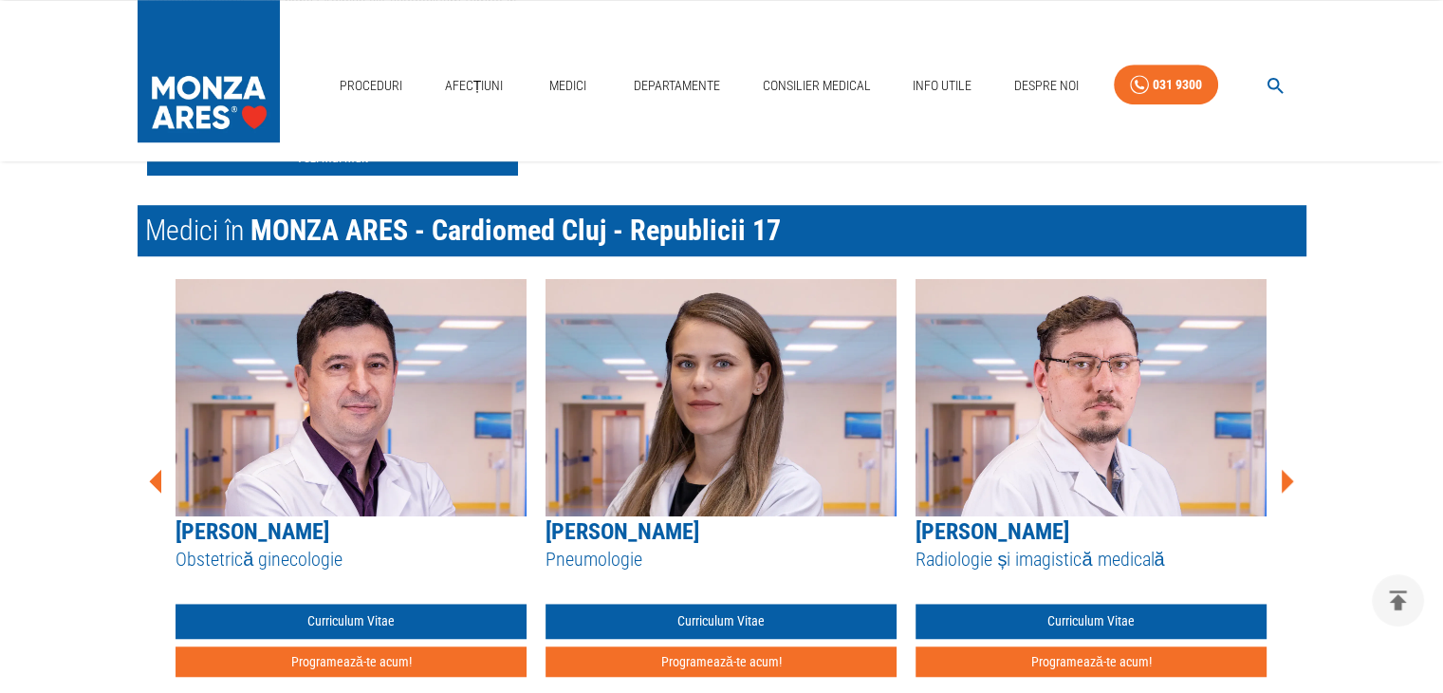
click at [1286, 484] on icon at bounding box center [1288, 481] width 12 height 24
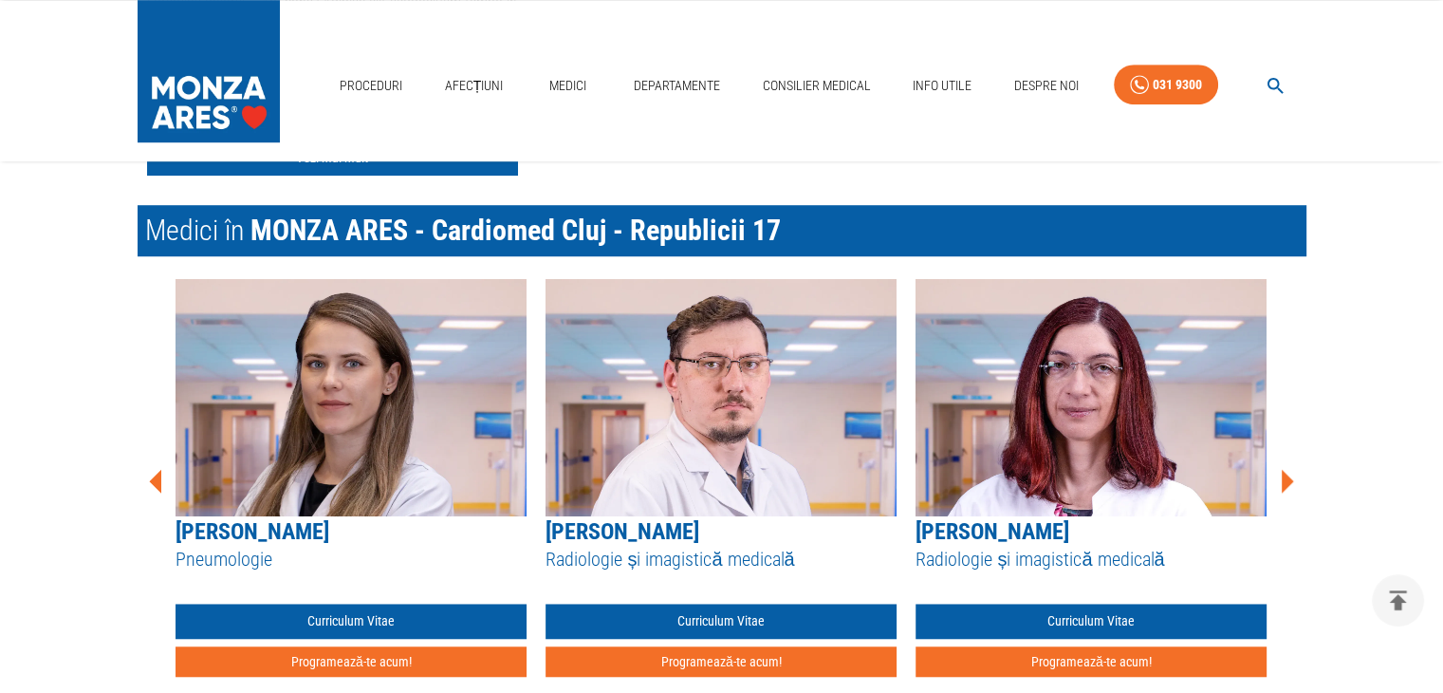
click at [1286, 484] on icon at bounding box center [1288, 481] width 12 height 24
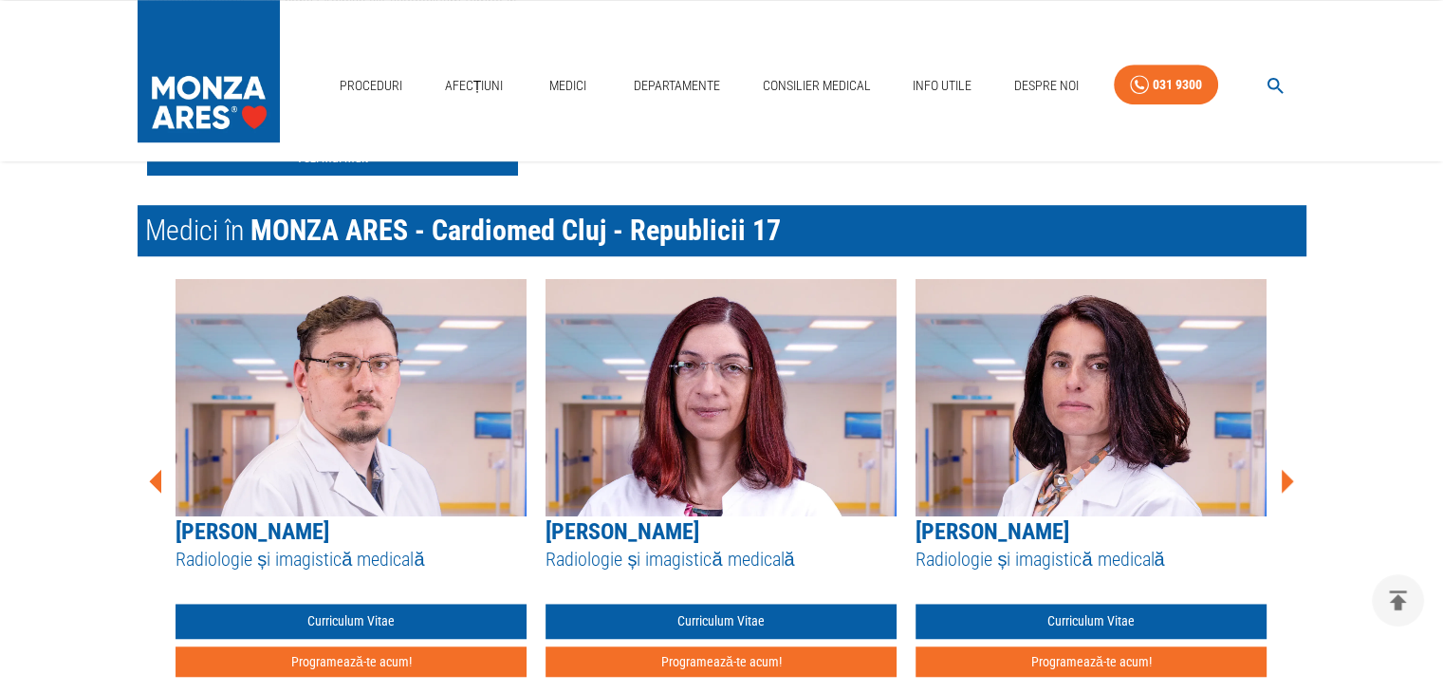
click at [1286, 484] on icon at bounding box center [1288, 481] width 12 height 24
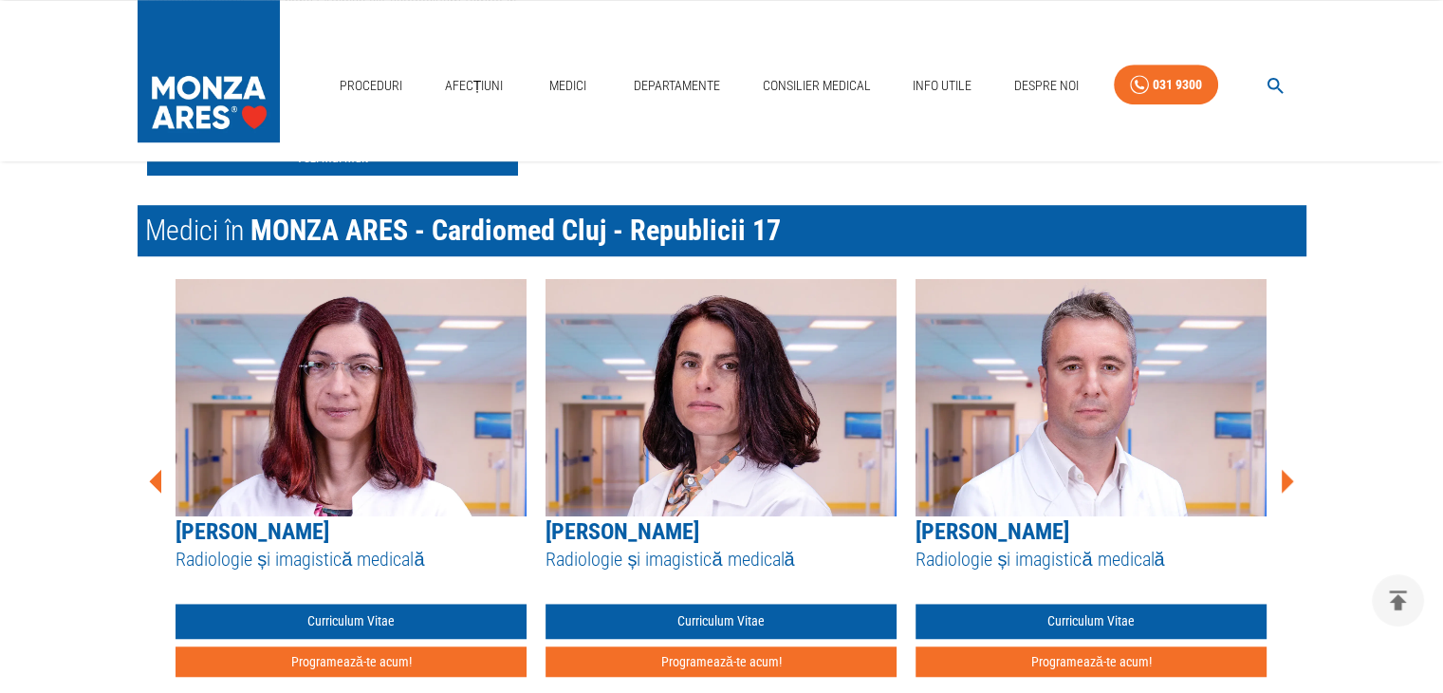
click at [1286, 484] on icon at bounding box center [1288, 481] width 12 height 24
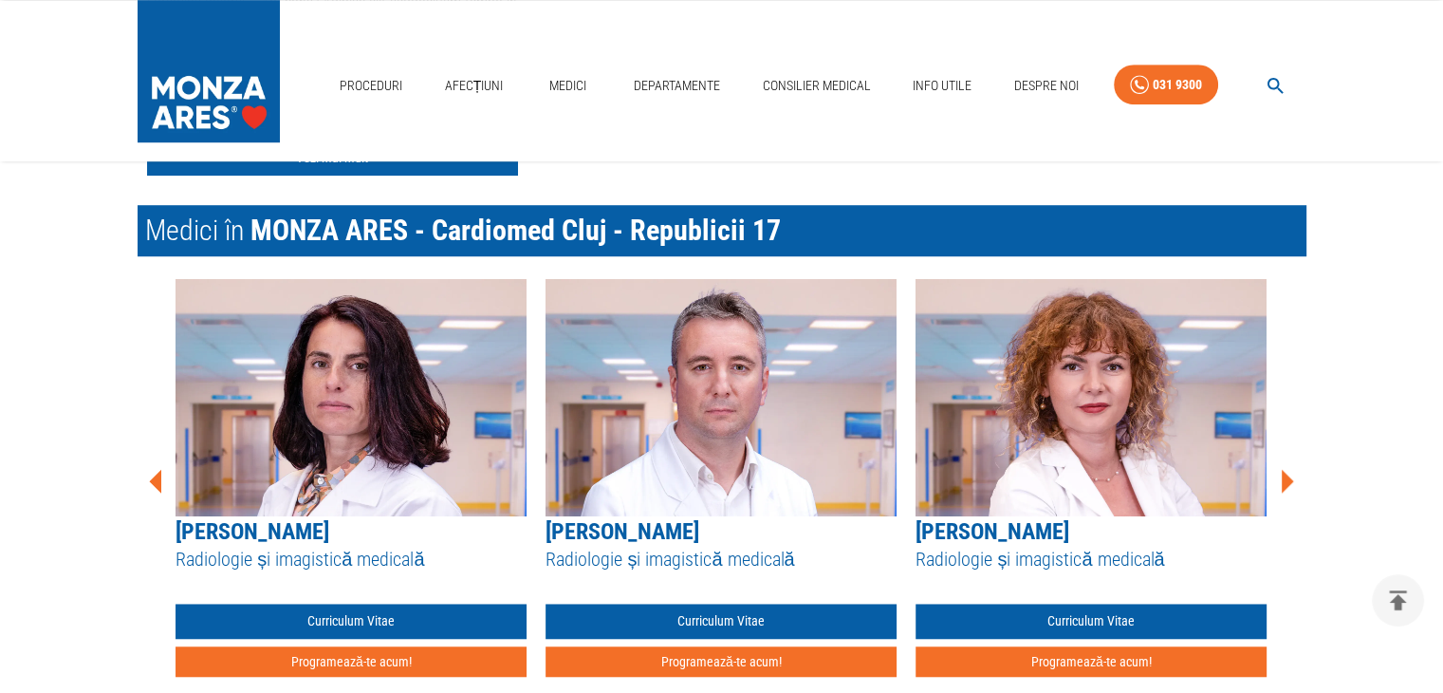
click at [1286, 484] on icon at bounding box center [1288, 481] width 12 height 24
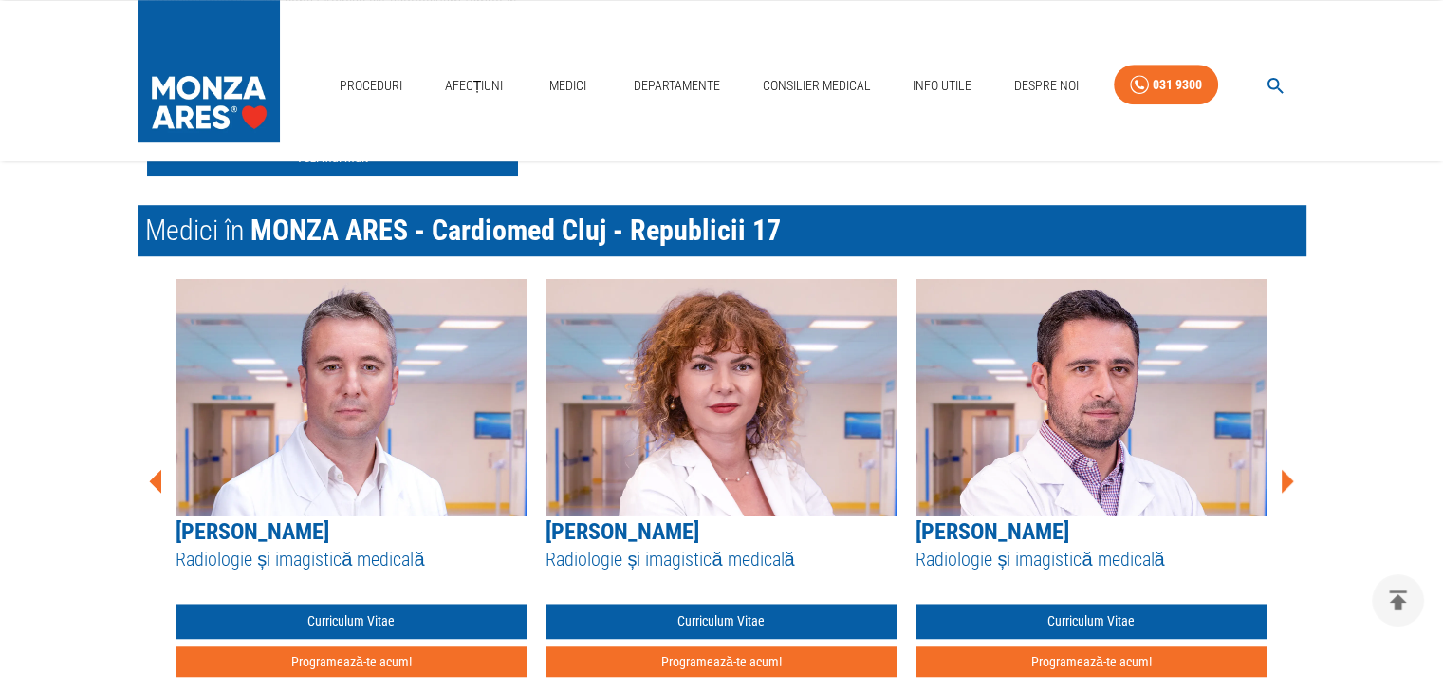
click at [1286, 484] on icon at bounding box center [1288, 481] width 12 height 24
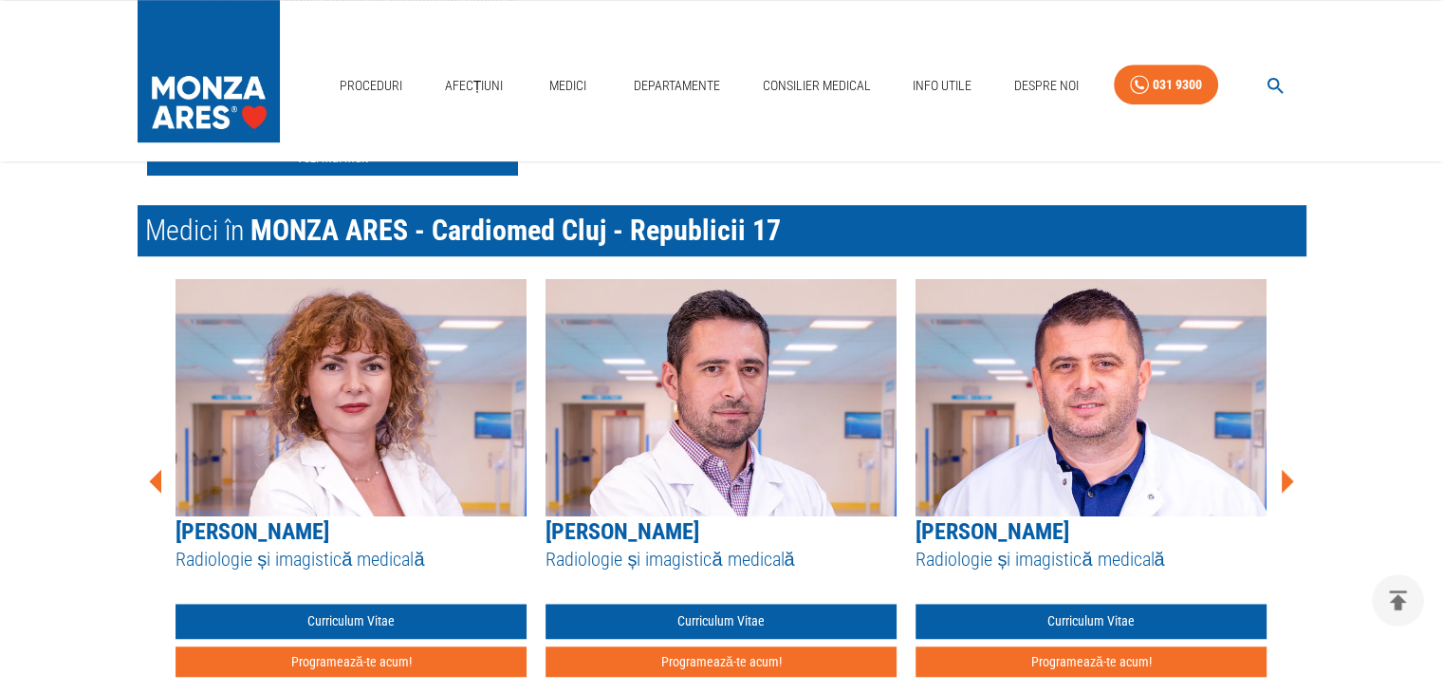
click at [1286, 484] on icon at bounding box center [1288, 481] width 12 height 24
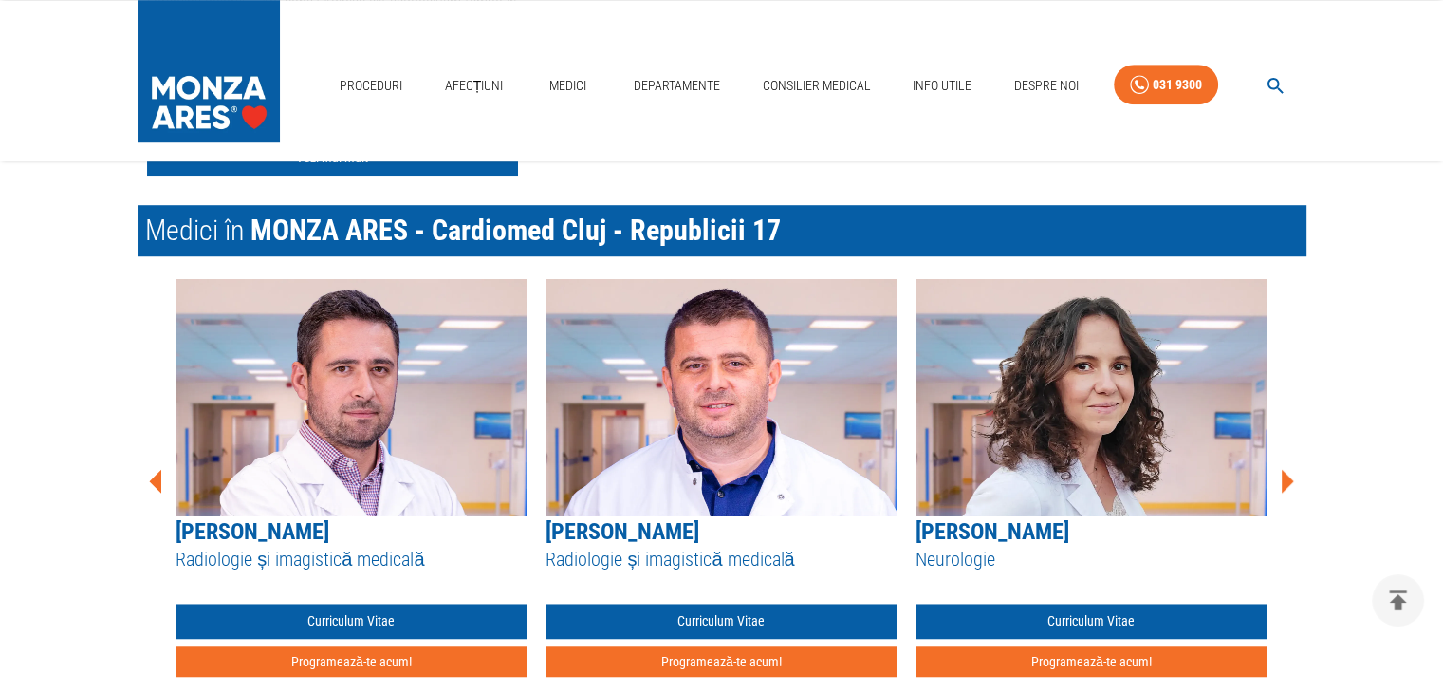
click at [1286, 484] on icon at bounding box center [1288, 481] width 12 height 24
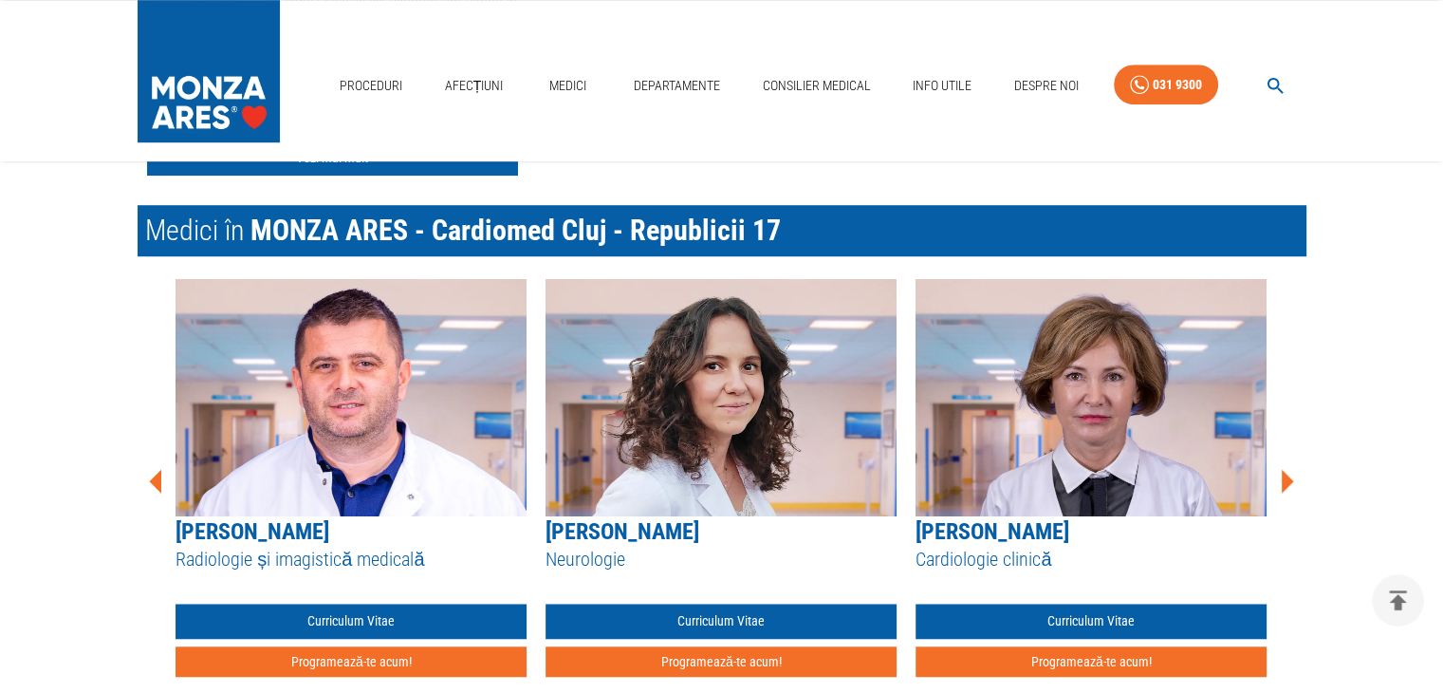
click at [1286, 484] on icon at bounding box center [1288, 481] width 12 height 24
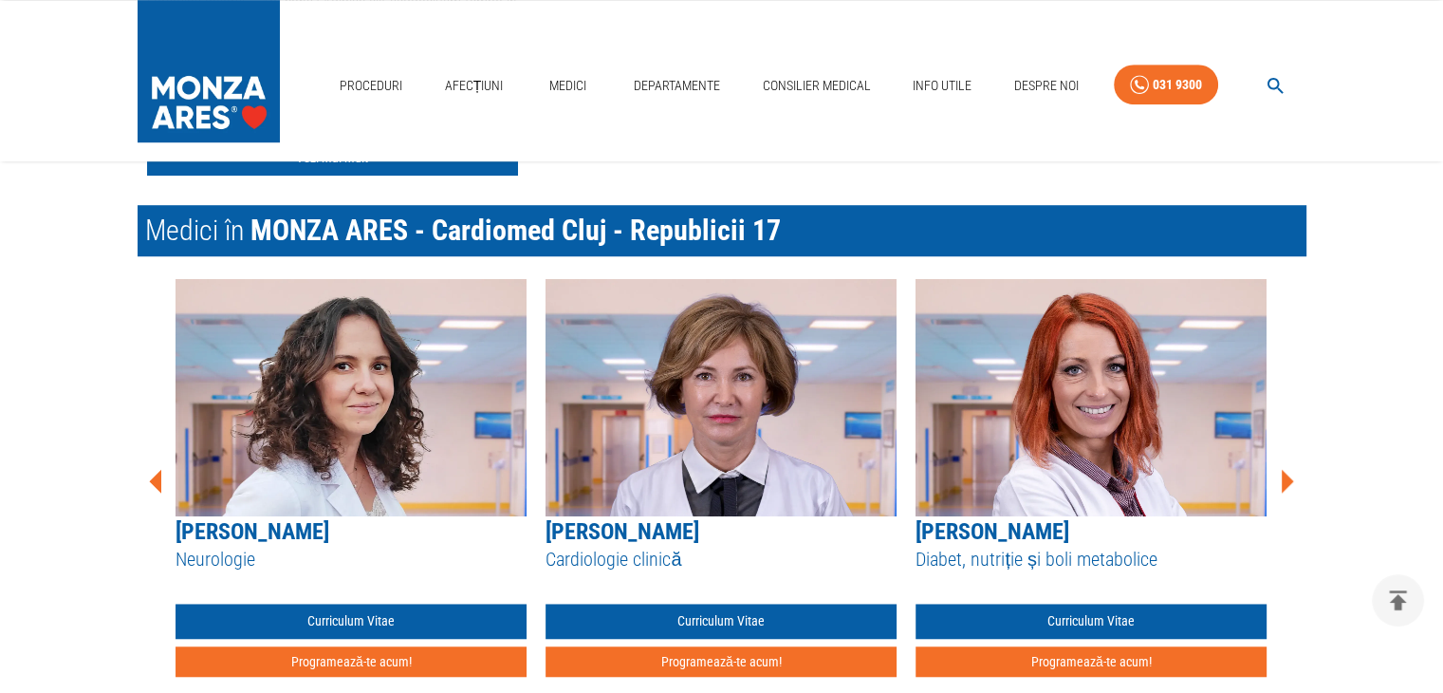
click at [1286, 484] on icon at bounding box center [1288, 481] width 12 height 24
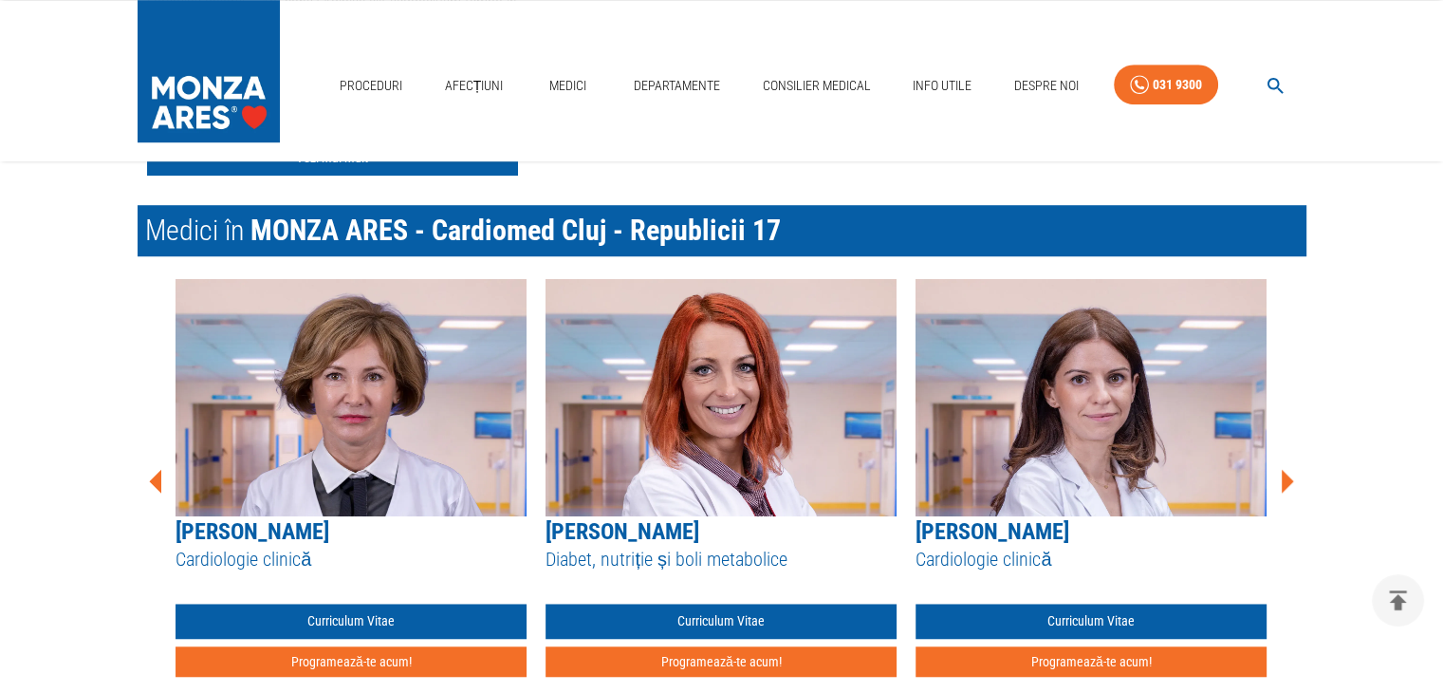
click at [1286, 484] on icon at bounding box center [1288, 481] width 12 height 24
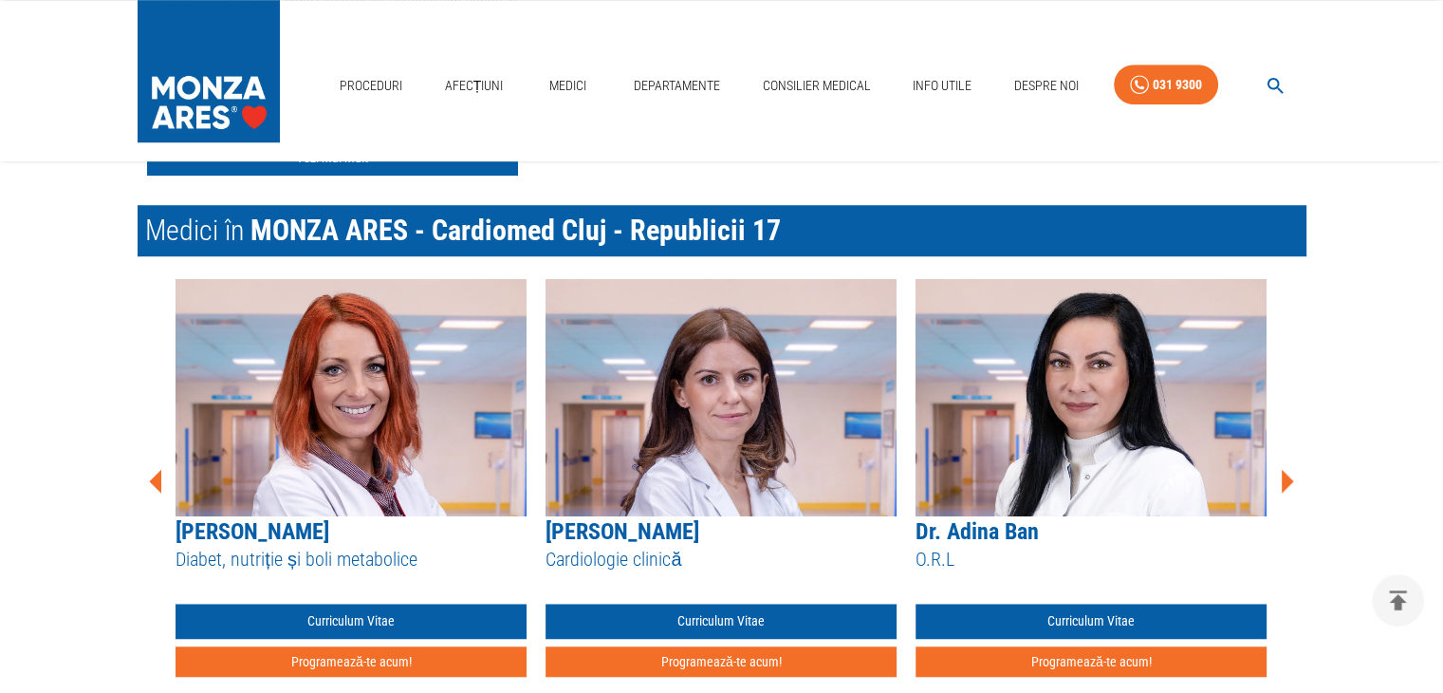
click at [1286, 484] on icon at bounding box center [1288, 481] width 12 height 24
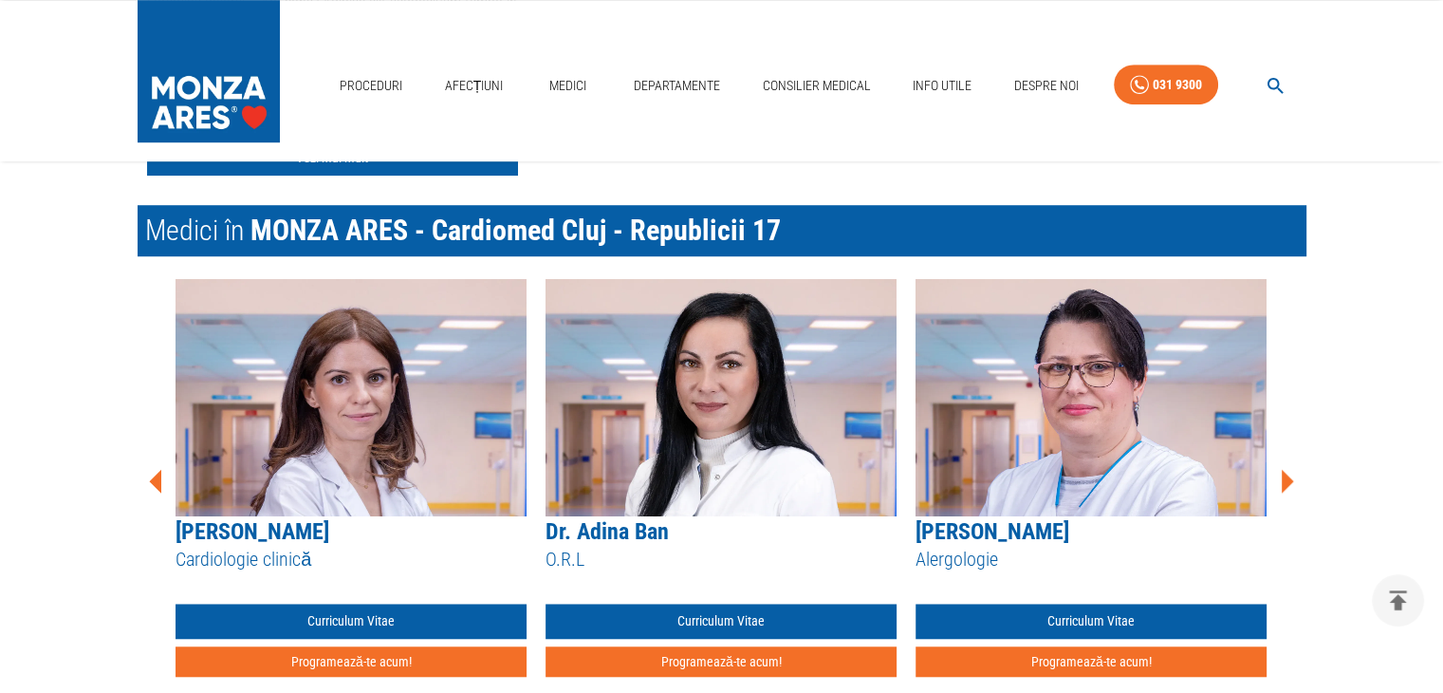
click at [1286, 484] on icon at bounding box center [1288, 481] width 12 height 24
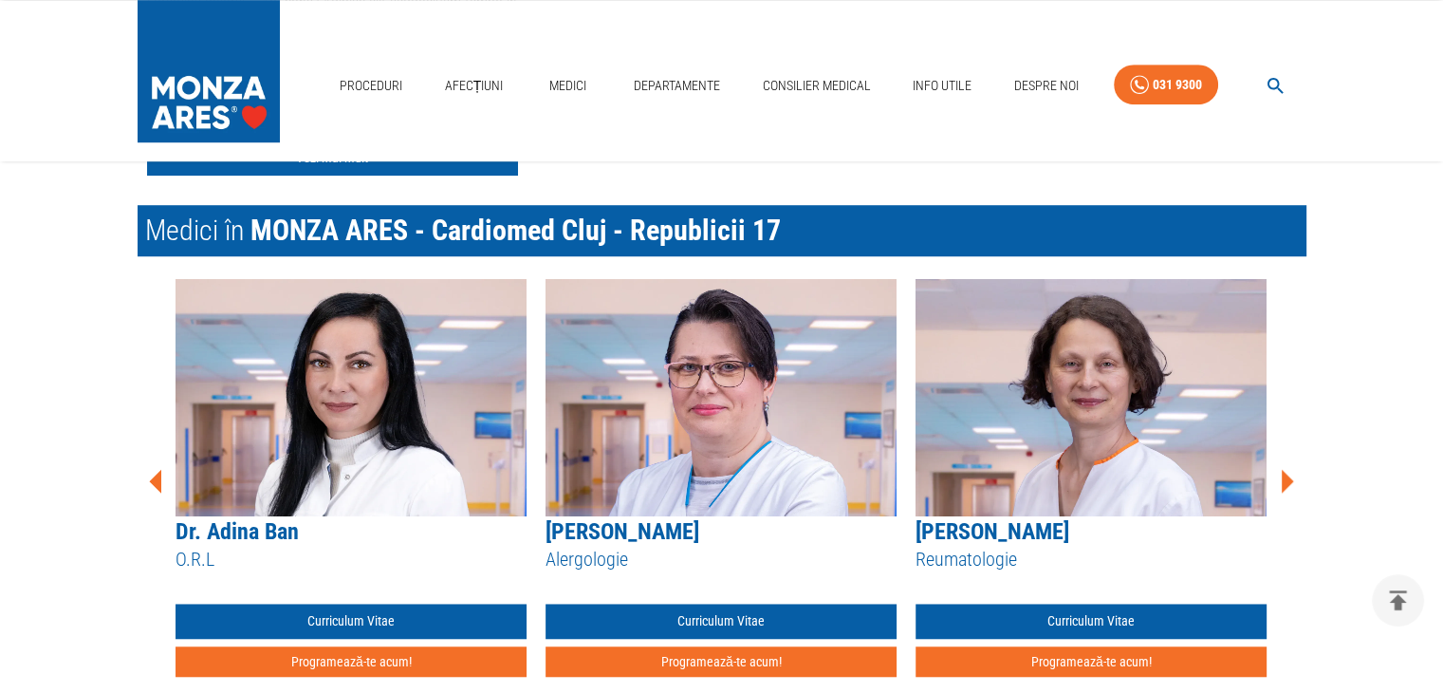
click at [1286, 484] on icon at bounding box center [1288, 481] width 12 height 24
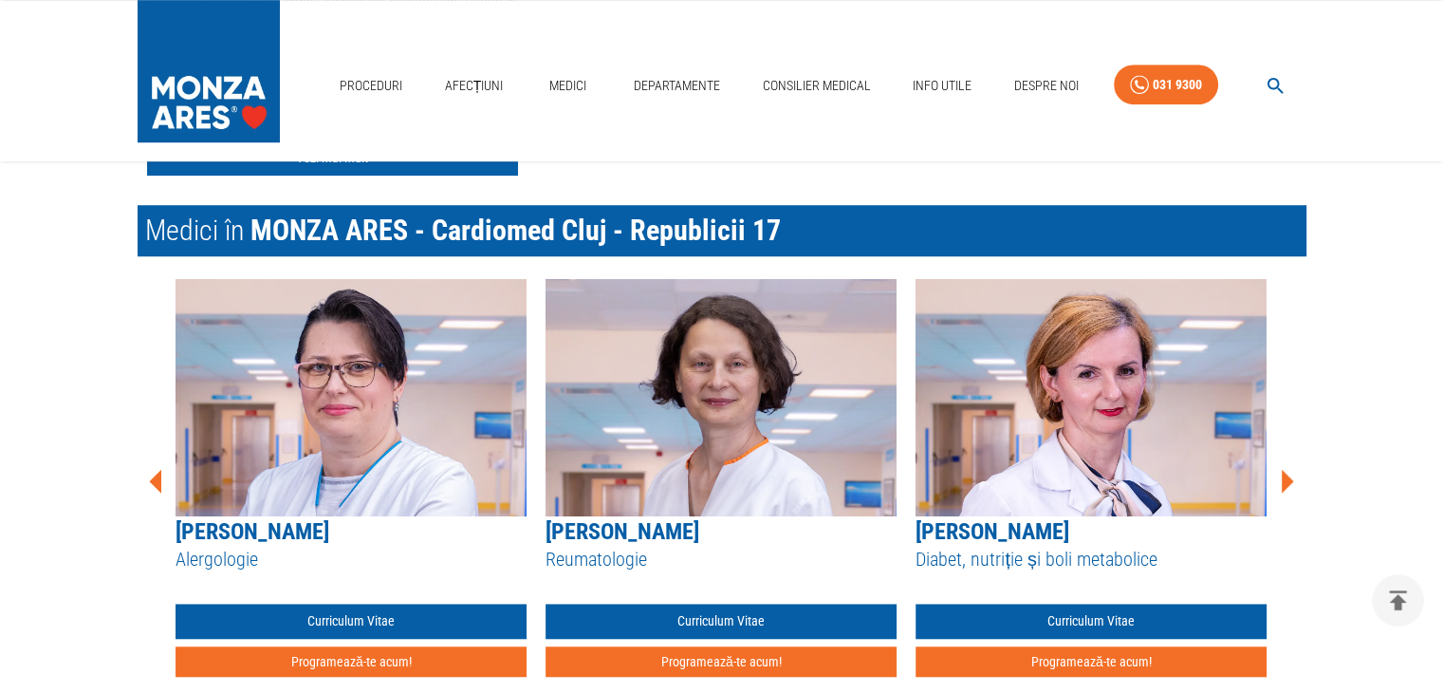
click at [1286, 484] on icon at bounding box center [1288, 481] width 12 height 24
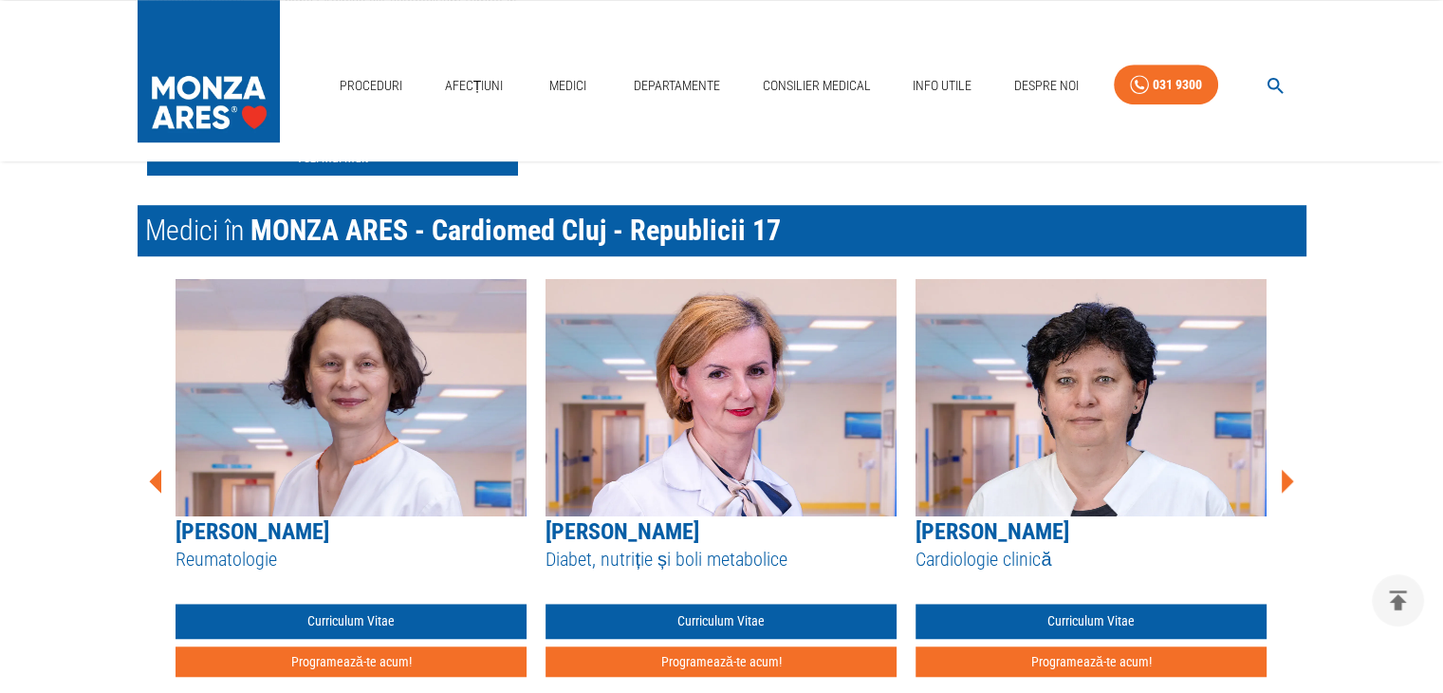
click at [1286, 484] on icon at bounding box center [1288, 481] width 12 height 24
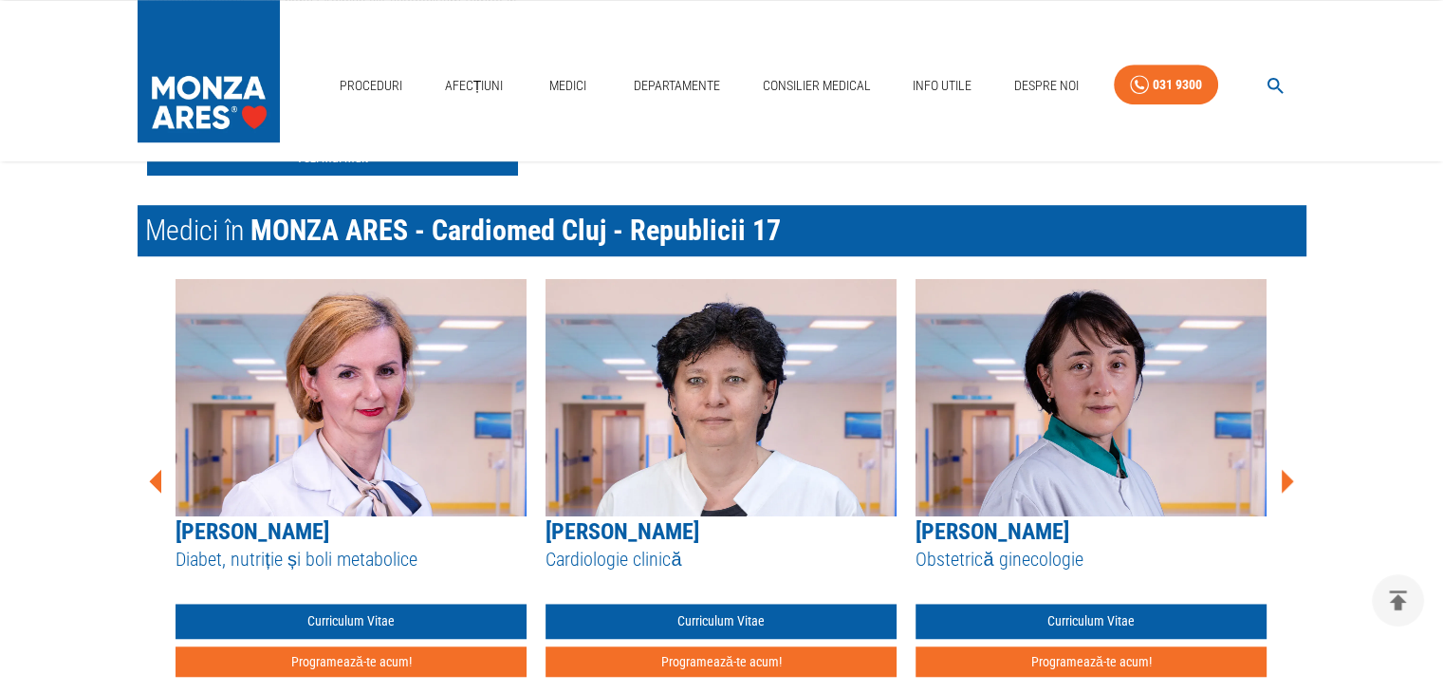
click at [1286, 484] on icon at bounding box center [1288, 481] width 12 height 24
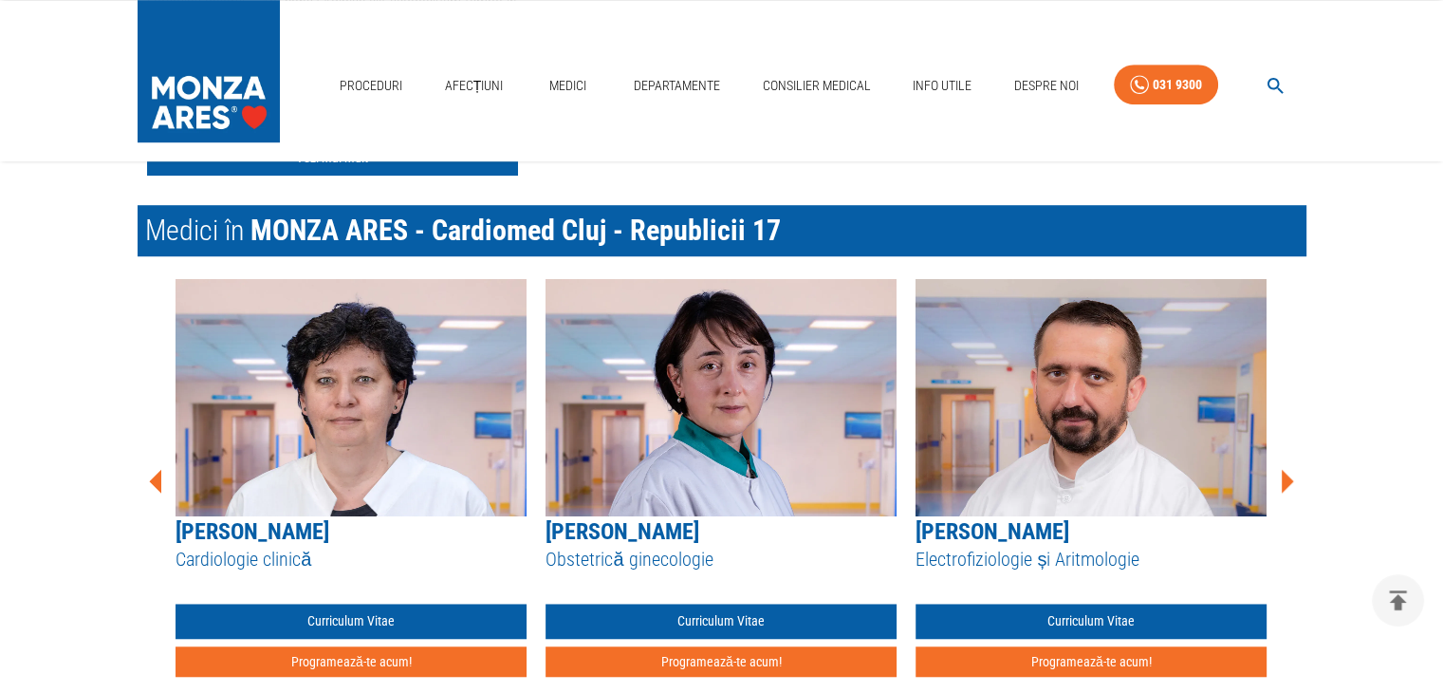
click at [1286, 484] on icon at bounding box center [1288, 481] width 12 height 24
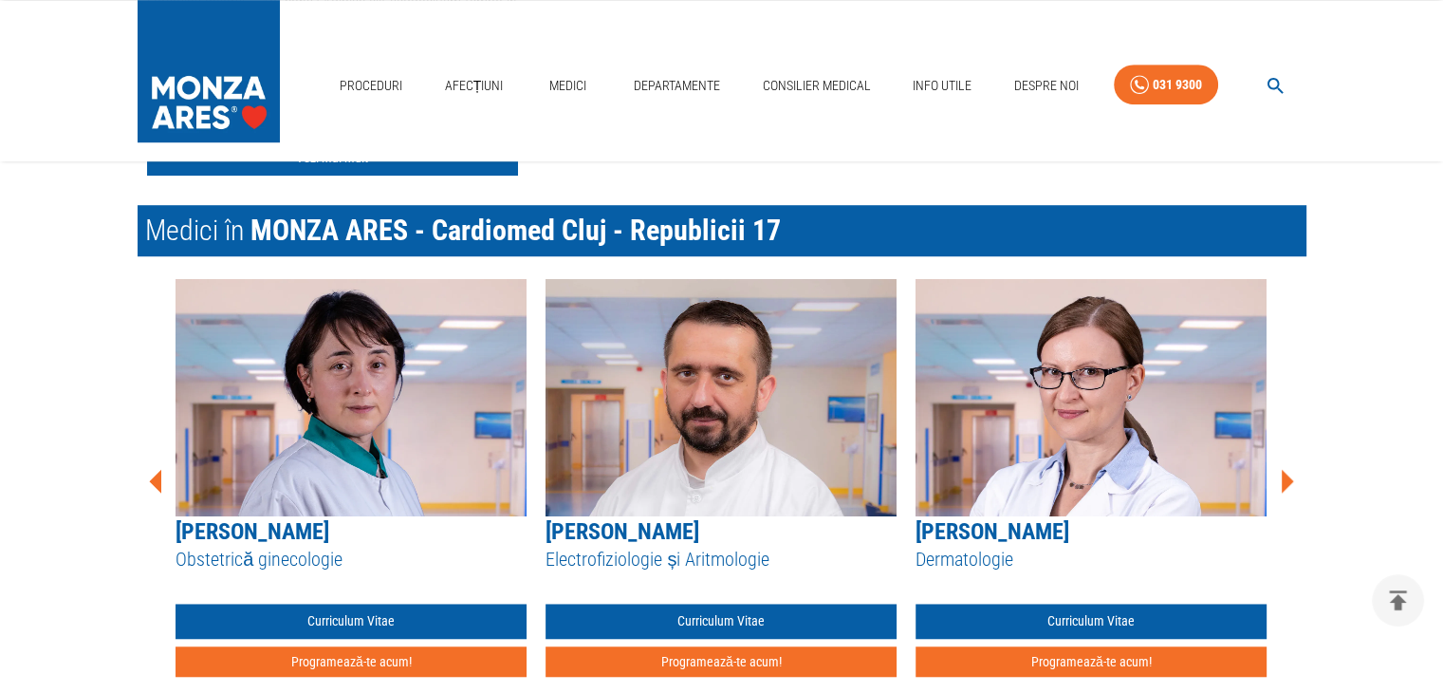
click at [1286, 484] on icon at bounding box center [1288, 481] width 12 height 24
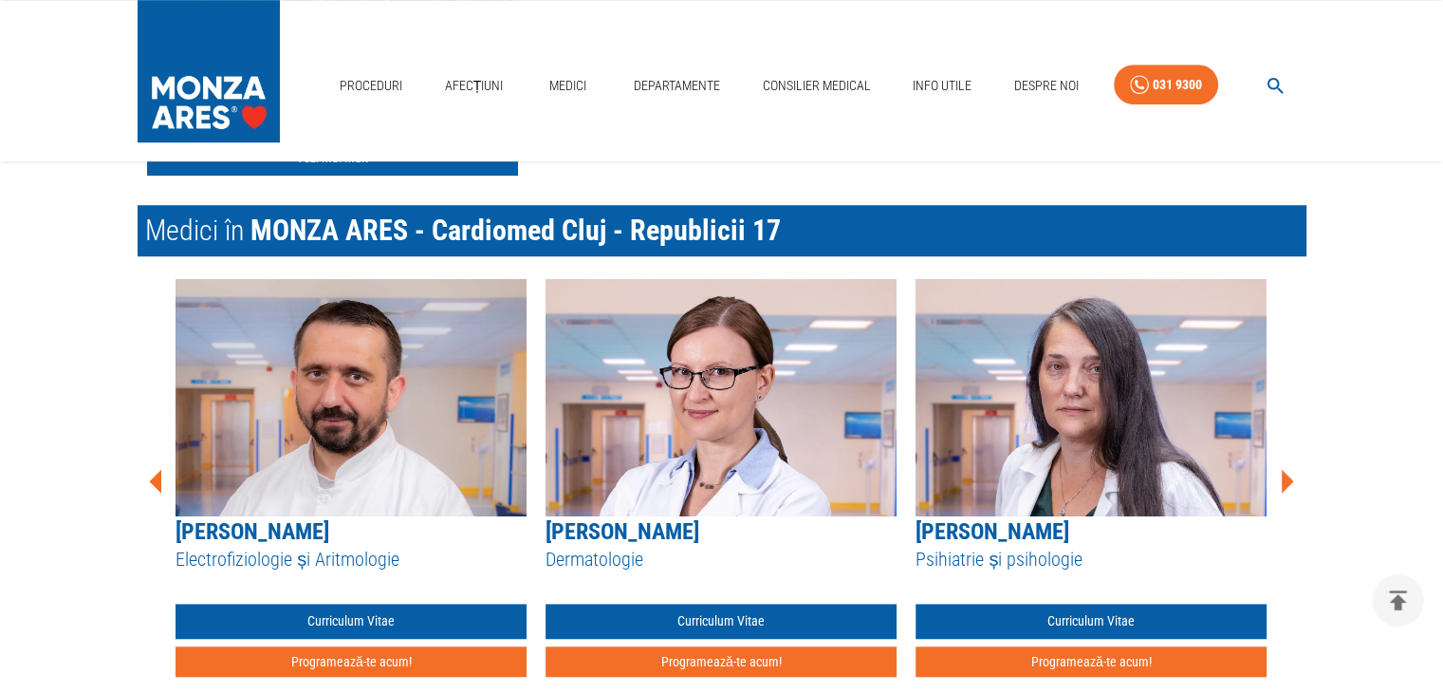
click at [1286, 484] on icon at bounding box center [1288, 481] width 12 height 24
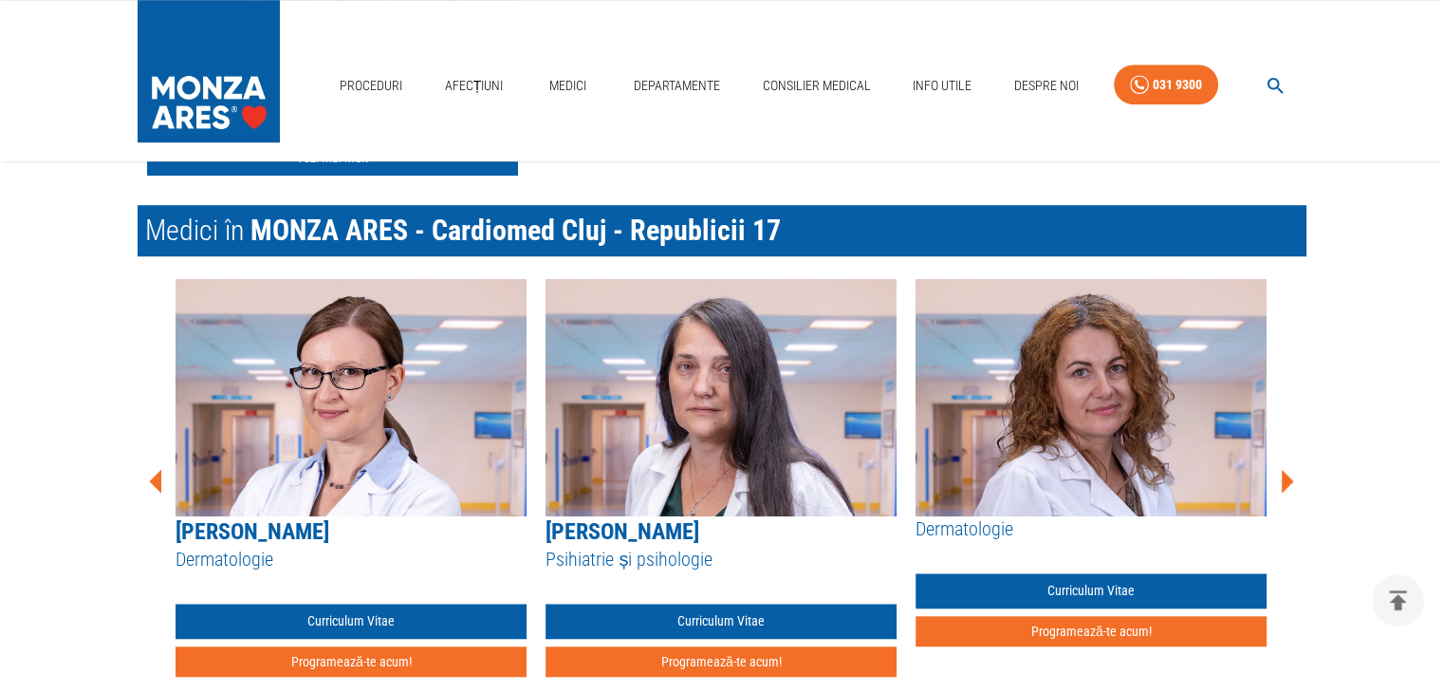
click at [1286, 484] on icon at bounding box center [1288, 481] width 12 height 24
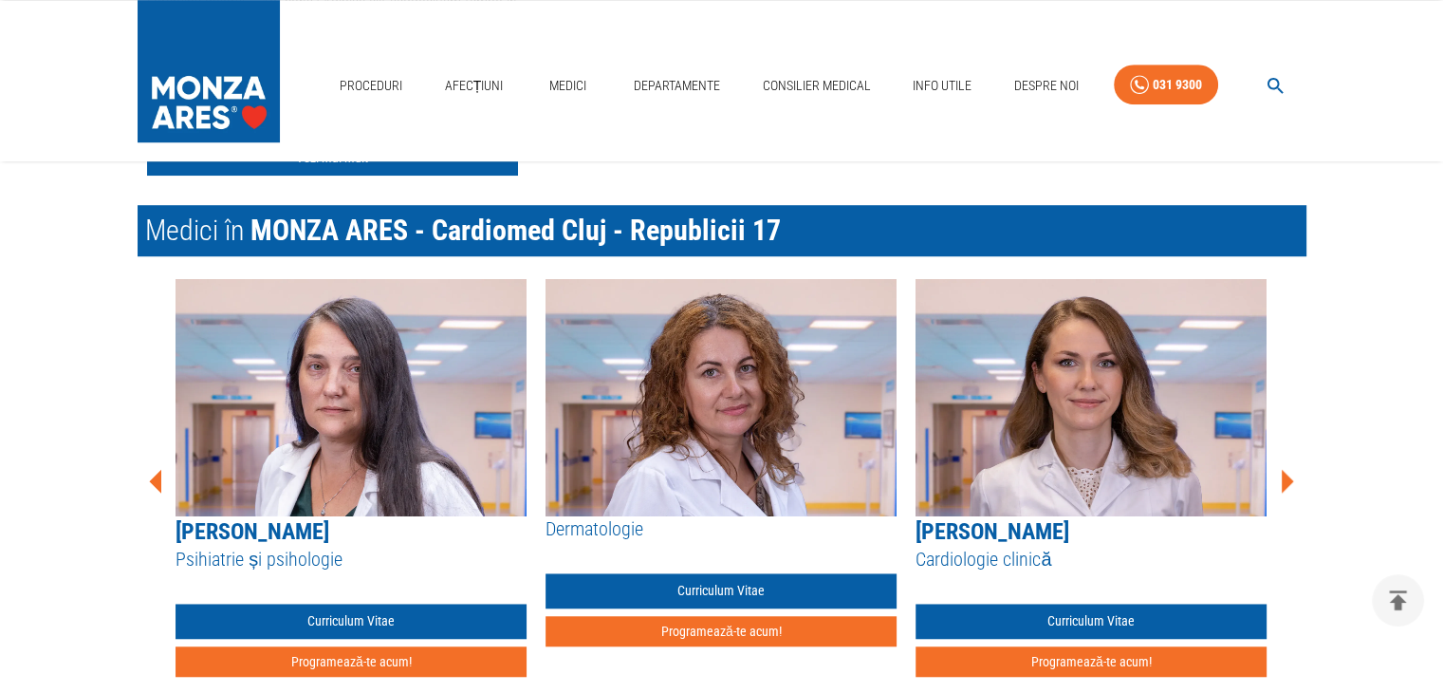
click at [1286, 484] on icon at bounding box center [1288, 481] width 12 height 24
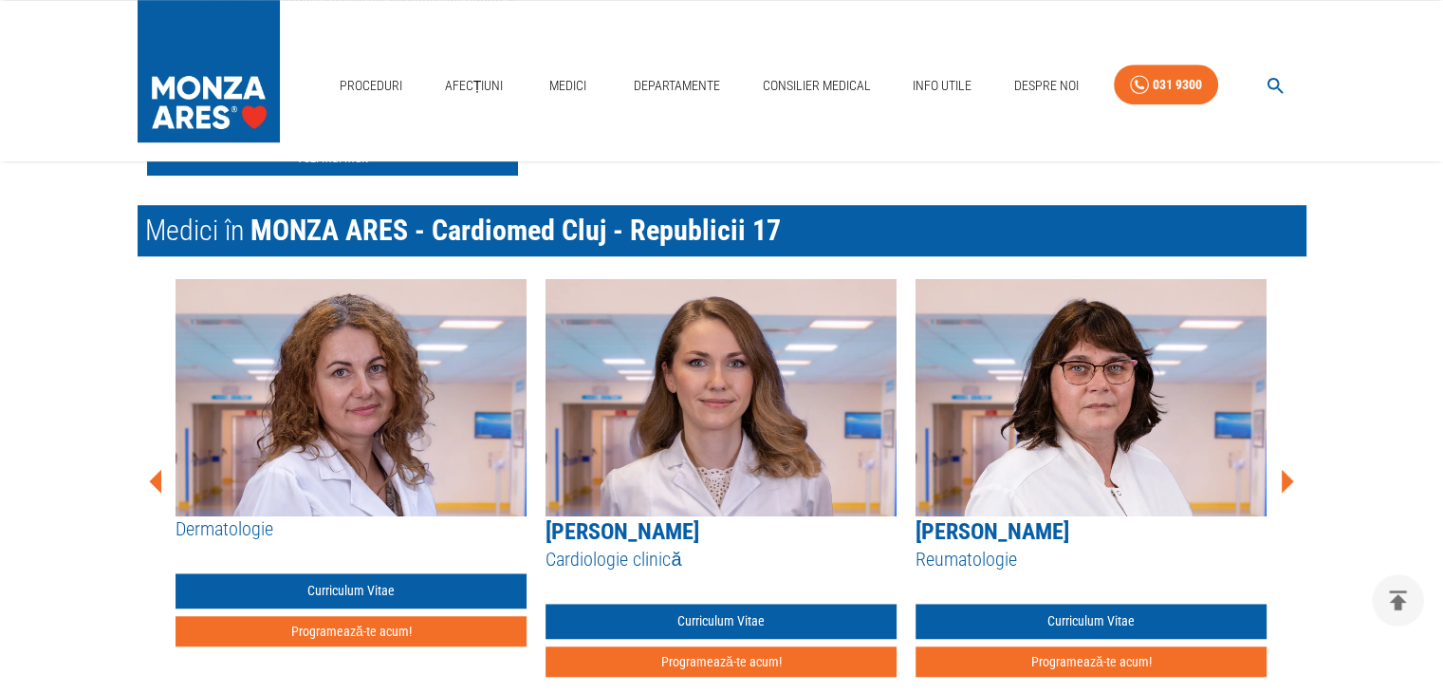
click at [1286, 484] on icon at bounding box center [1288, 481] width 12 height 24
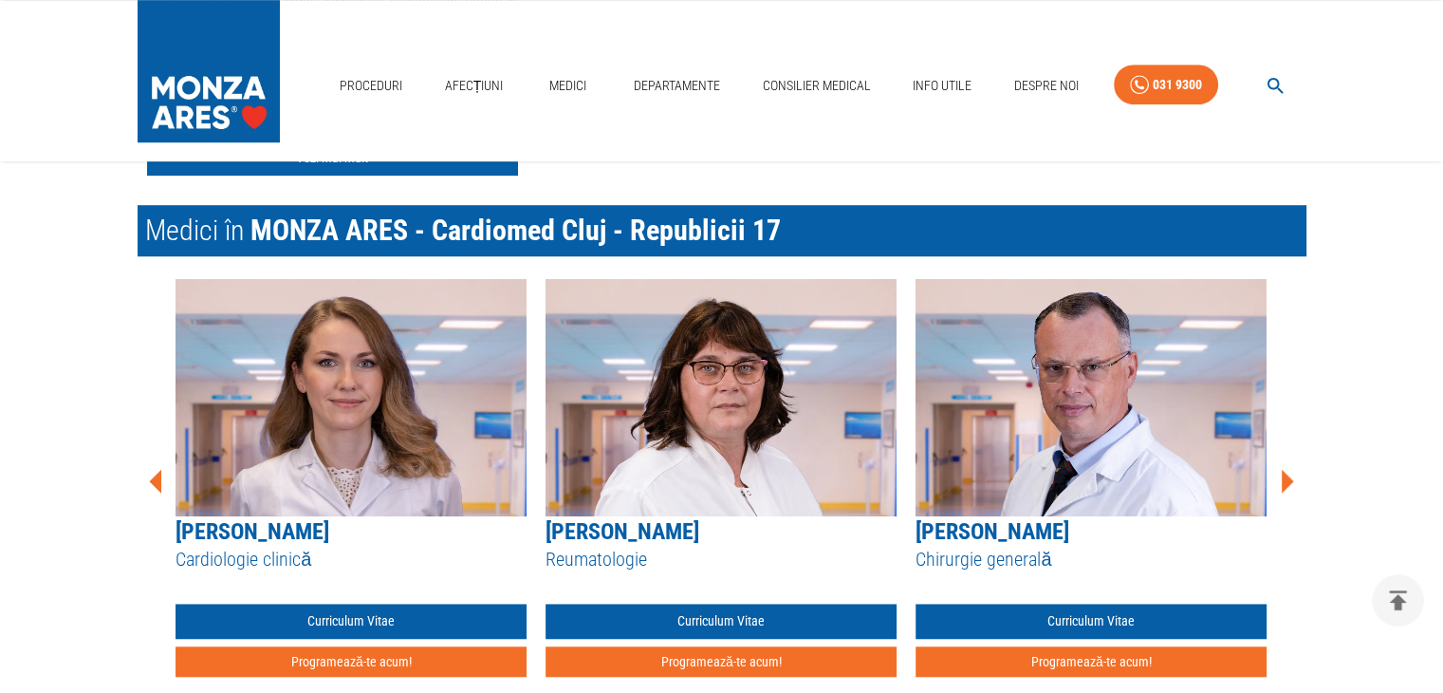
click at [1286, 484] on icon at bounding box center [1288, 481] width 12 height 24
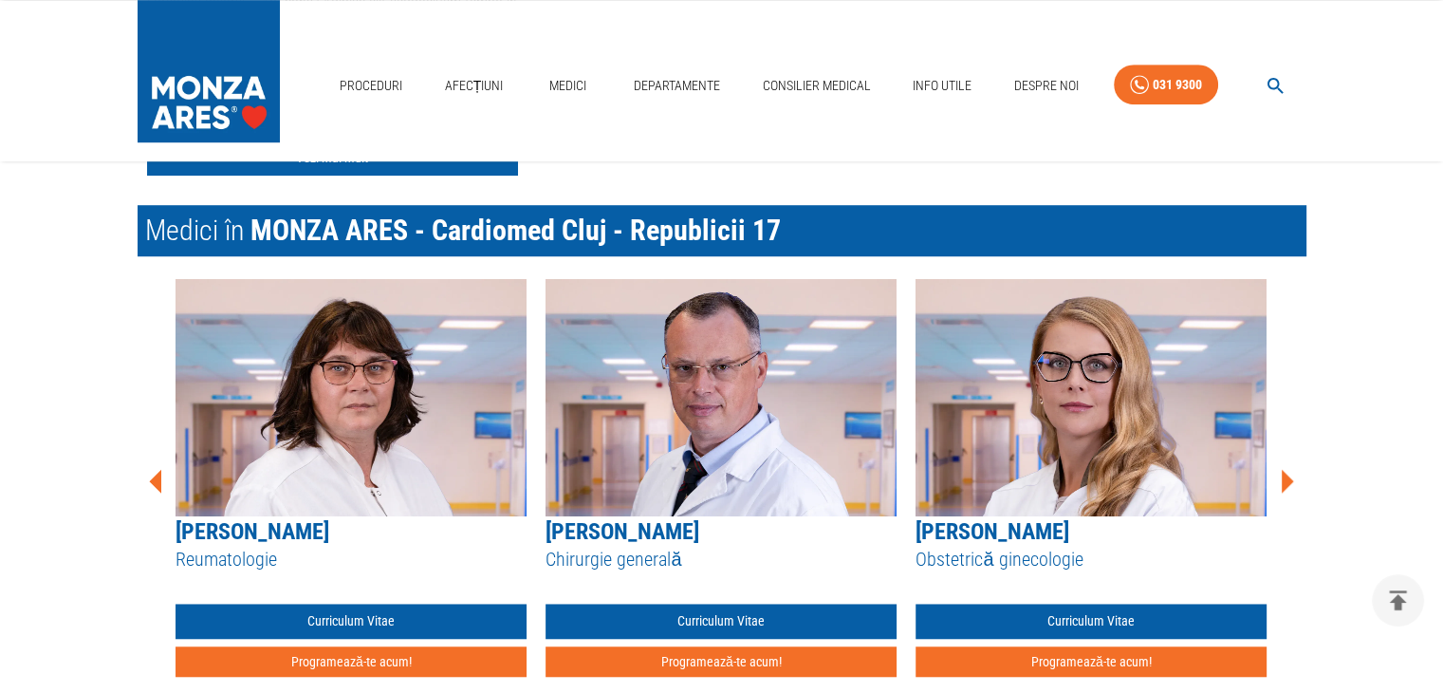
click at [1286, 484] on icon at bounding box center [1288, 481] width 12 height 24
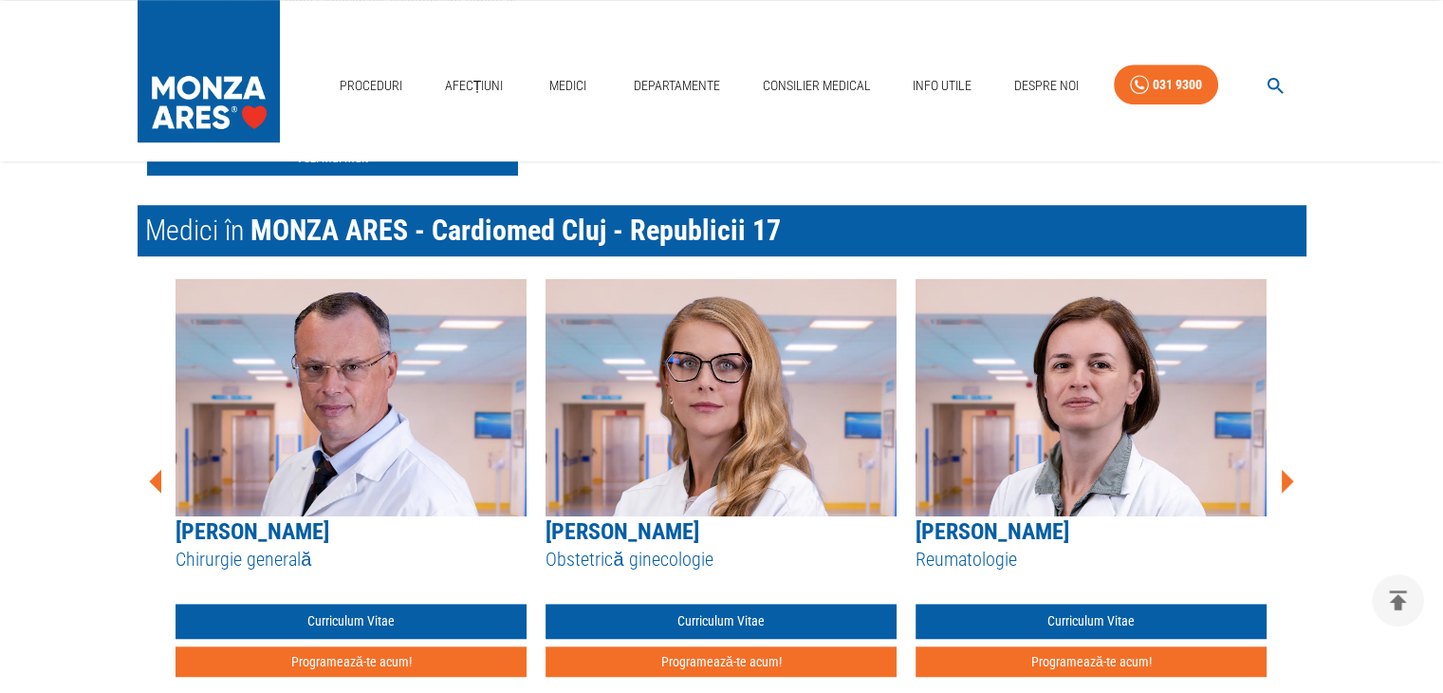
click at [1286, 484] on icon at bounding box center [1288, 481] width 12 height 24
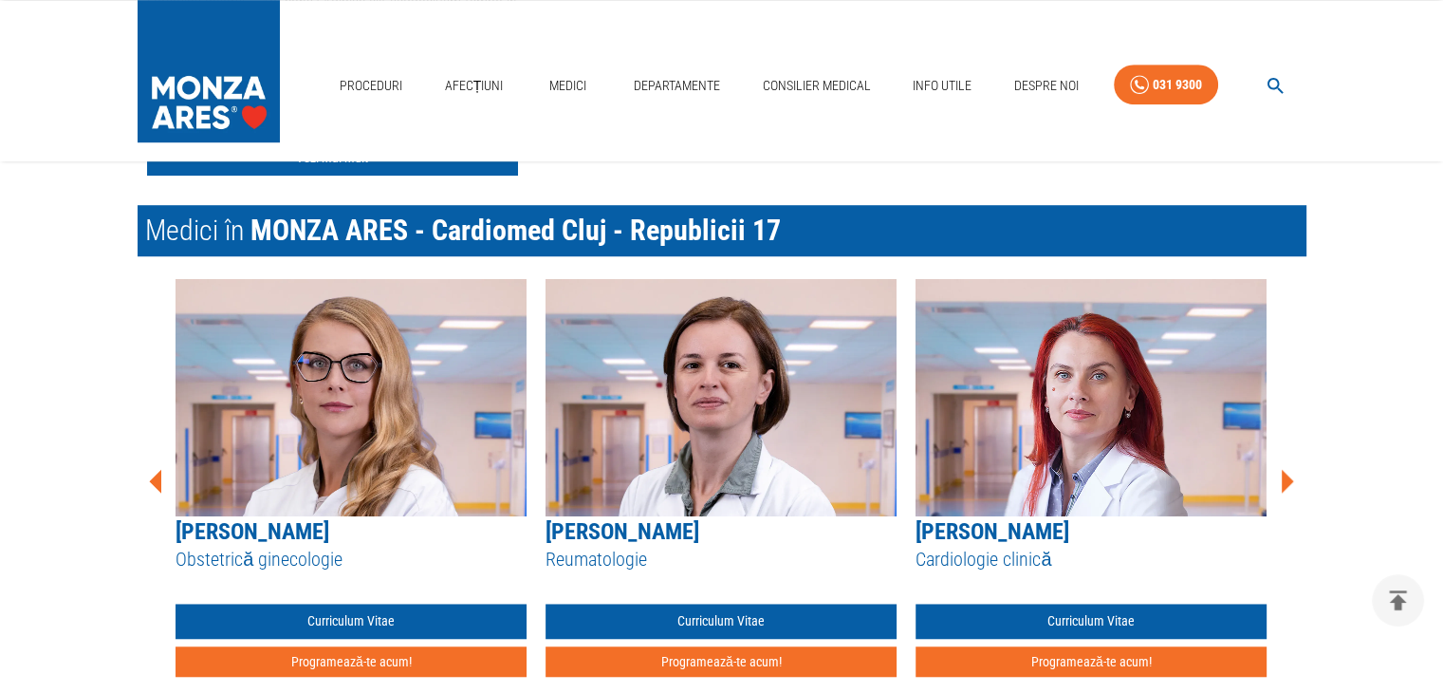
click at [1286, 484] on icon at bounding box center [1288, 481] width 12 height 24
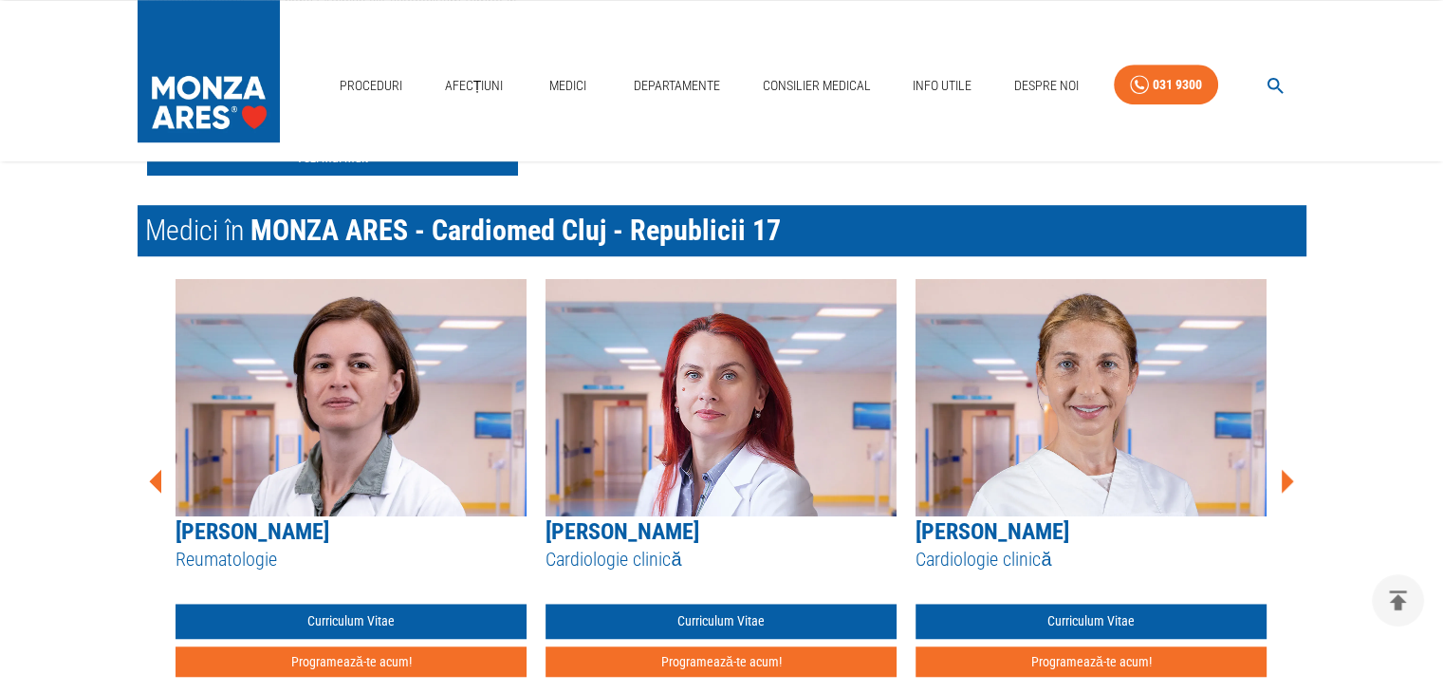
click at [1286, 484] on icon at bounding box center [1288, 481] width 12 height 24
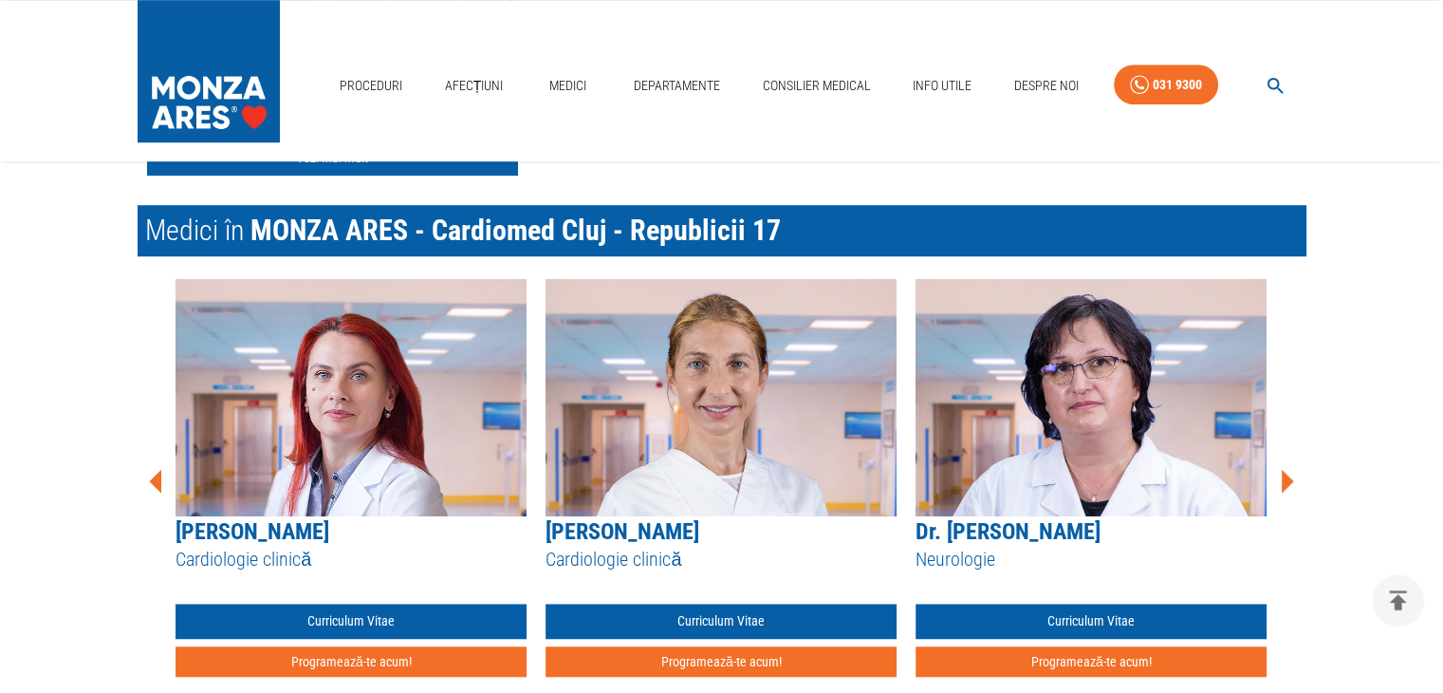
click at [1286, 484] on icon at bounding box center [1288, 481] width 12 height 24
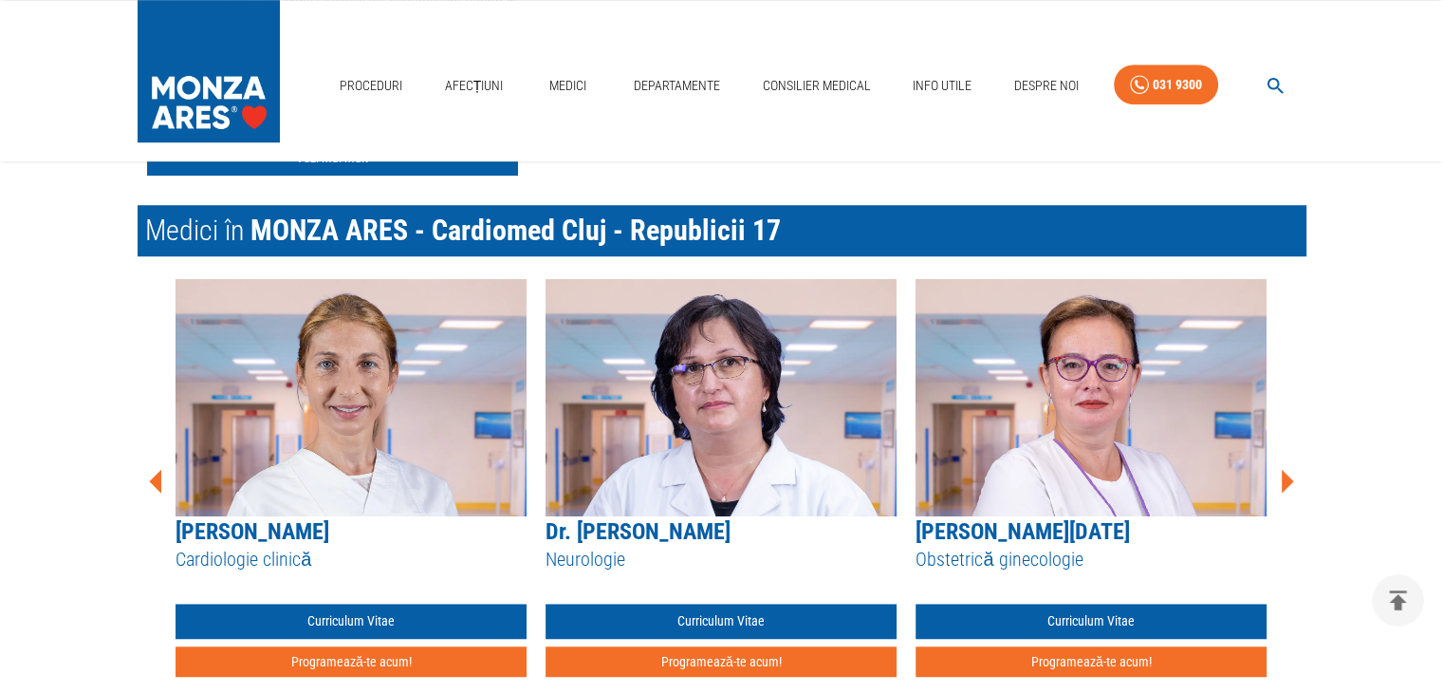
click at [1286, 484] on icon at bounding box center [1288, 481] width 12 height 24
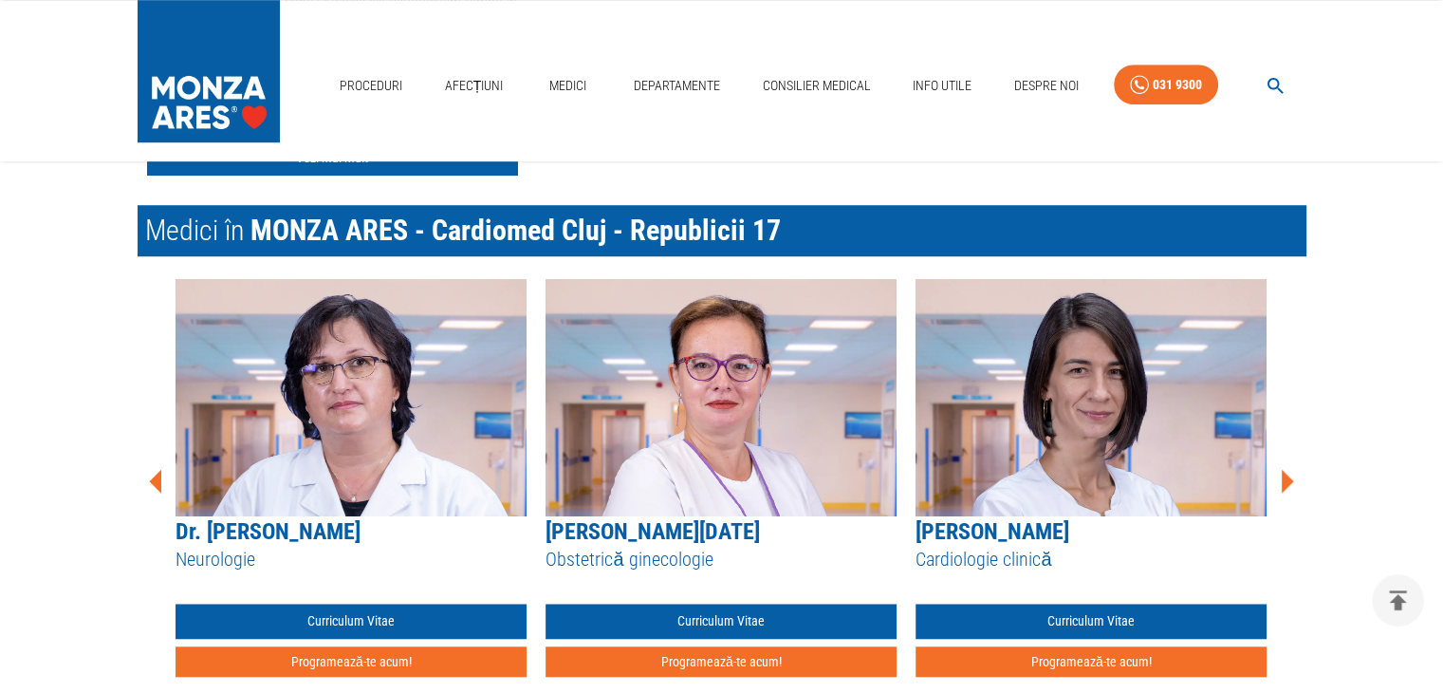
click at [1286, 484] on icon at bounding box center [1288, 481] width 12 height 24
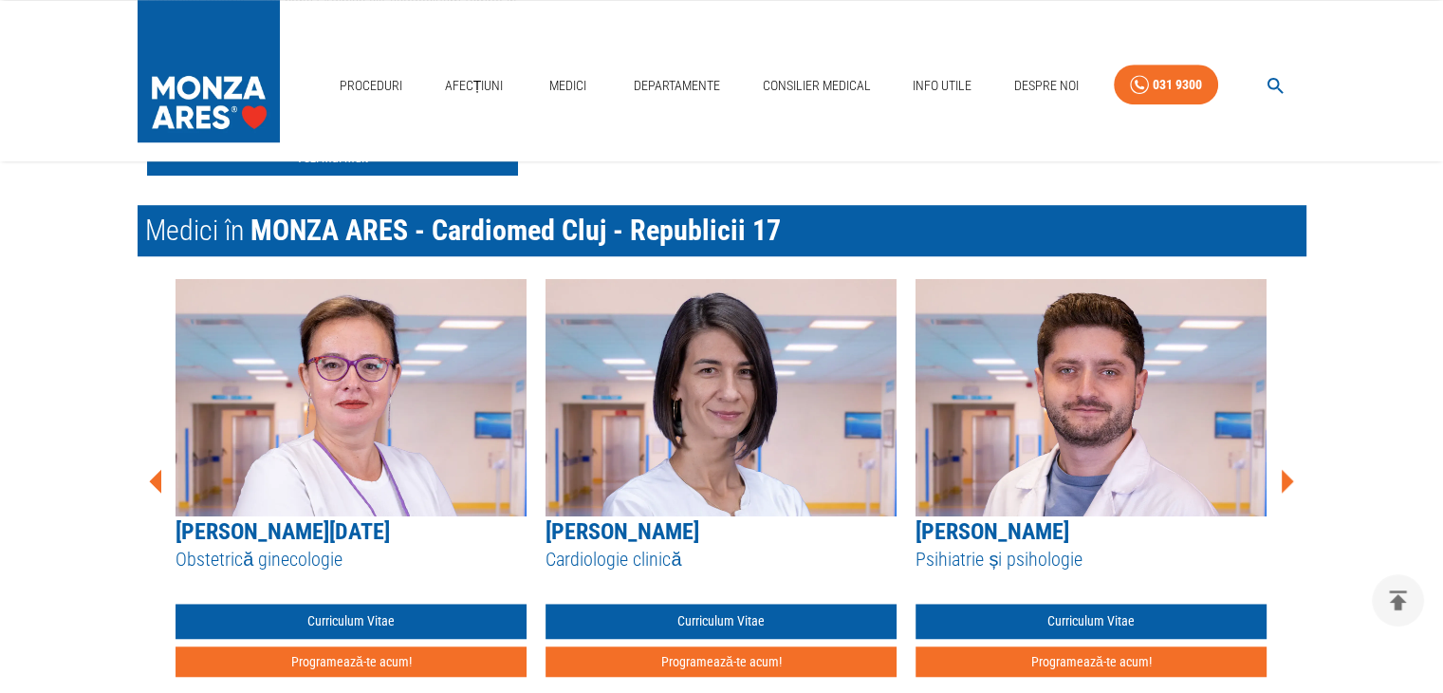
click at [1286, 484] on icon at bounding box center [1288, 481] width 12 height 24
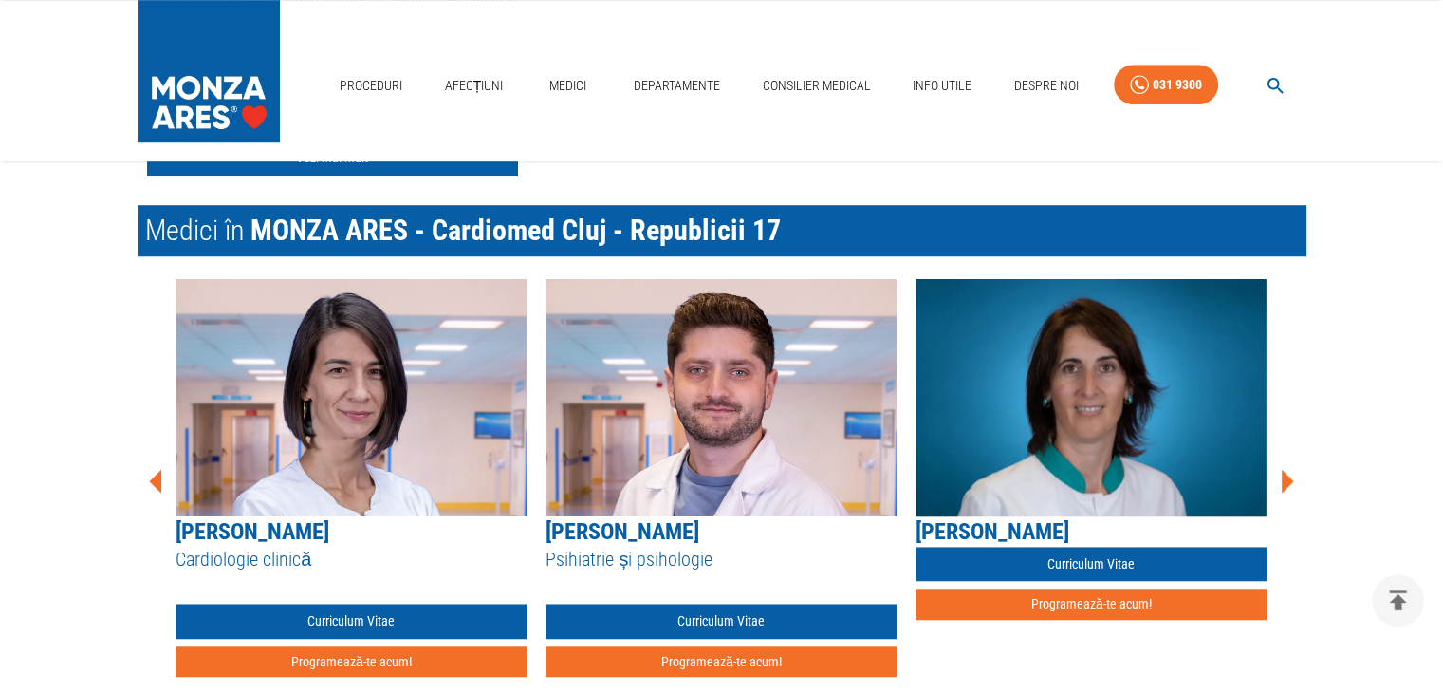
click at [1286, 484] on icon at bounding box center [1288, 481] width 12 height 24
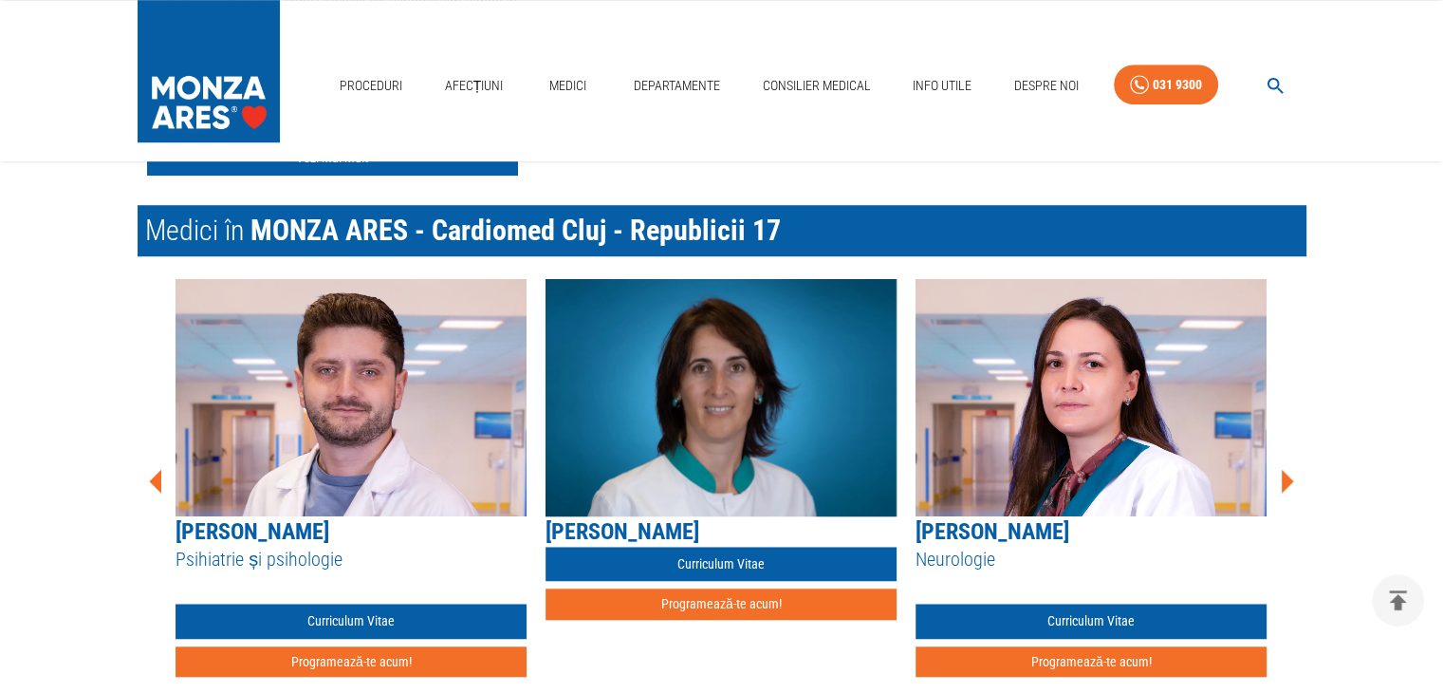
click at [1286, 484] on icon at bounding box center [1288, 481] width 12 height 24
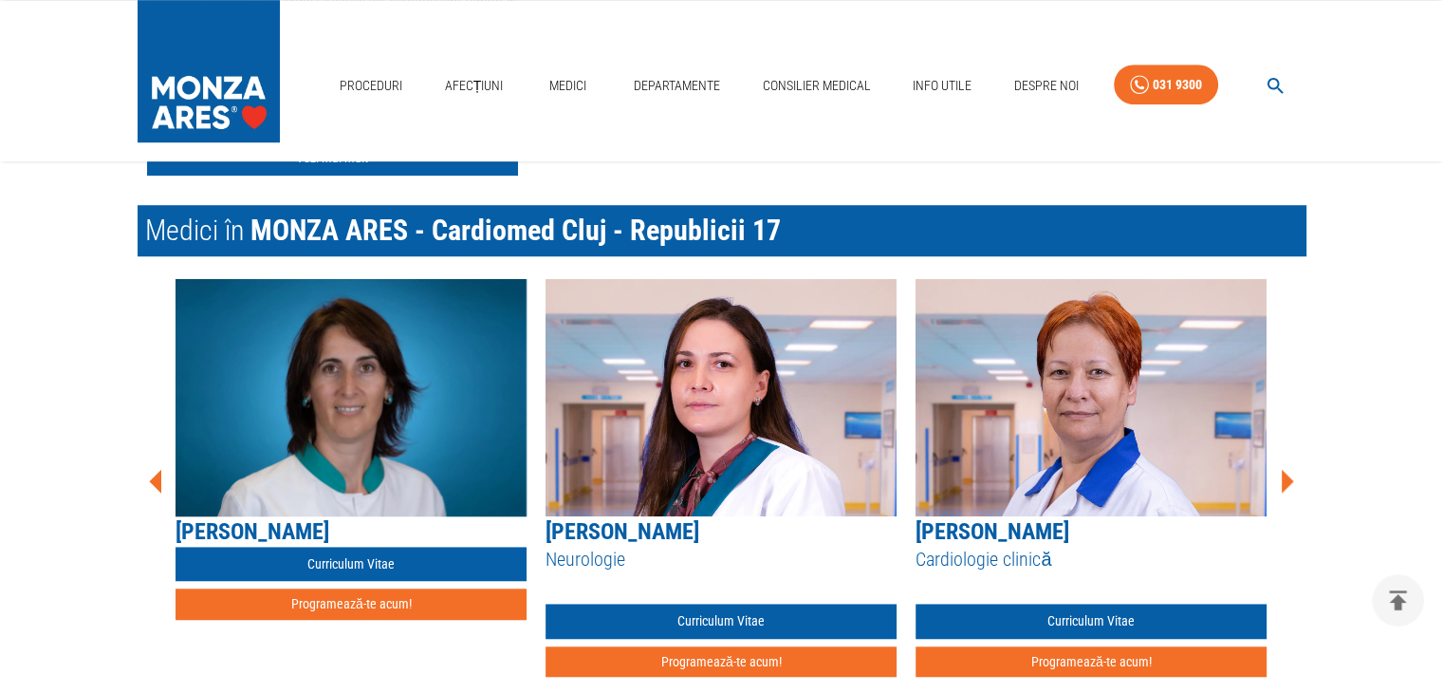
click at [1286, 484] on icon at bounding box center [1288, 481] width 12 height 24
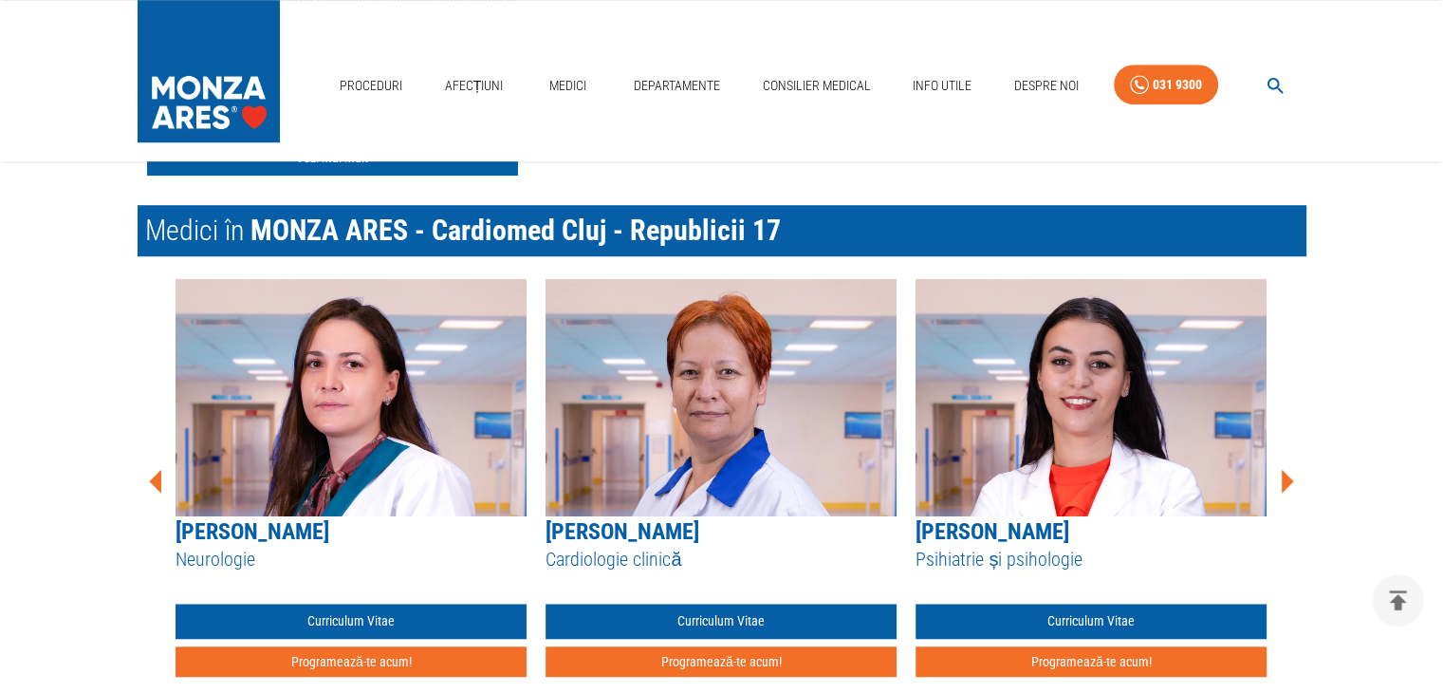
click at [1286, 484] on icon at bounding box center [1288, 481] width 12 height 24
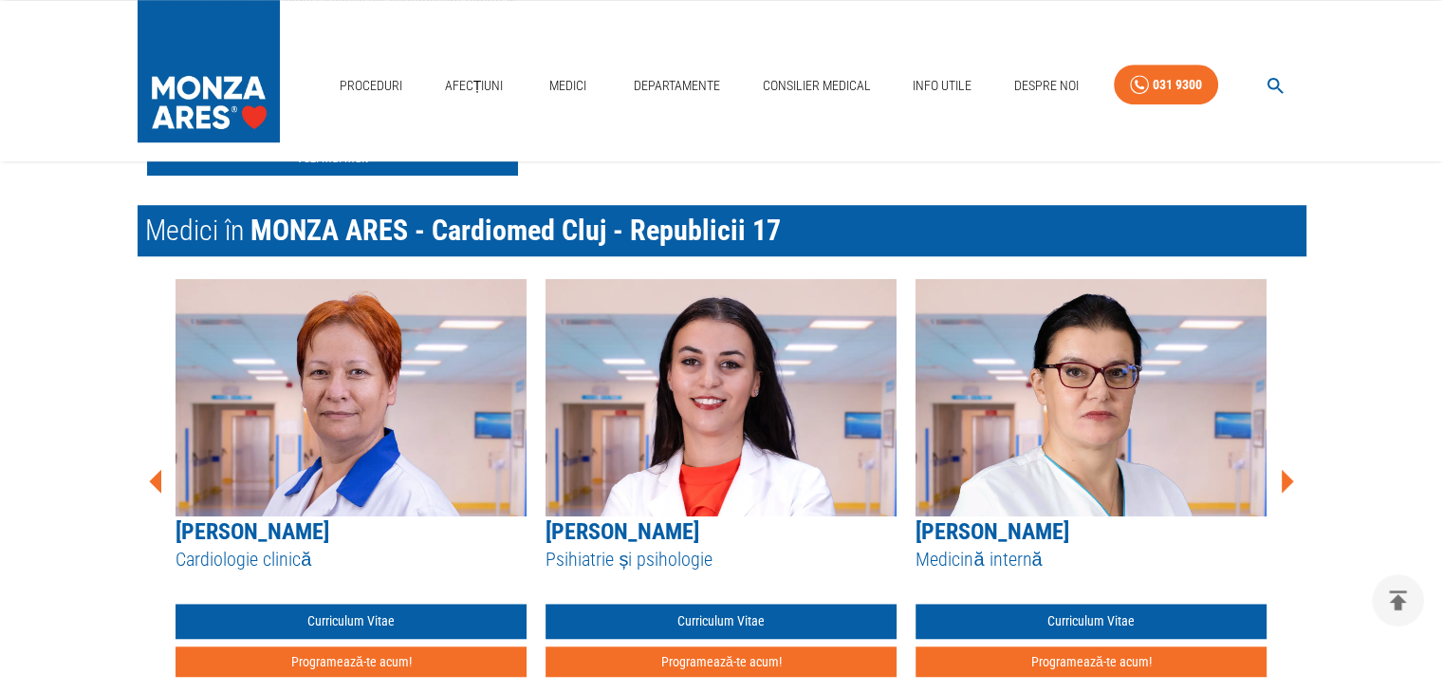
click at [1286, 484] on icon at bounding box center [1288, 481] width 12 height 24
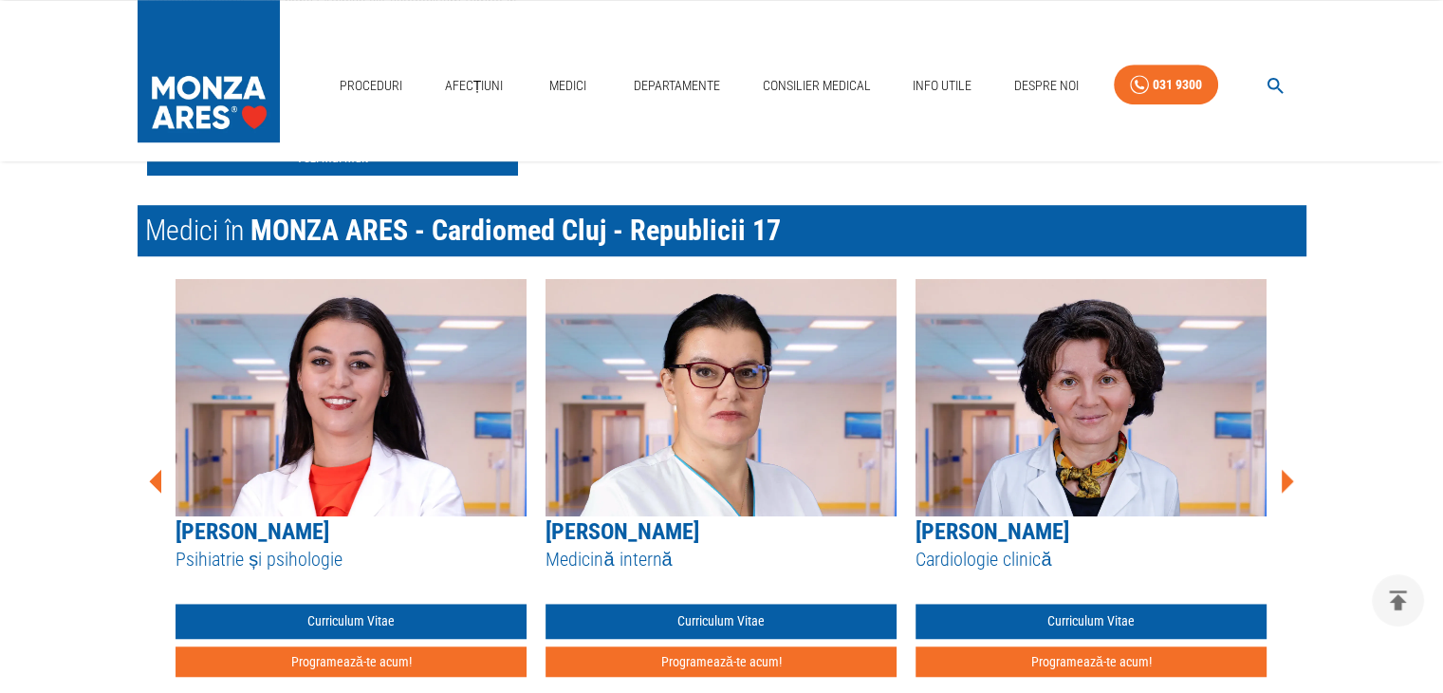
click at [1286, 484] on icon at bounding box center [1288, 481] width 12 height 24
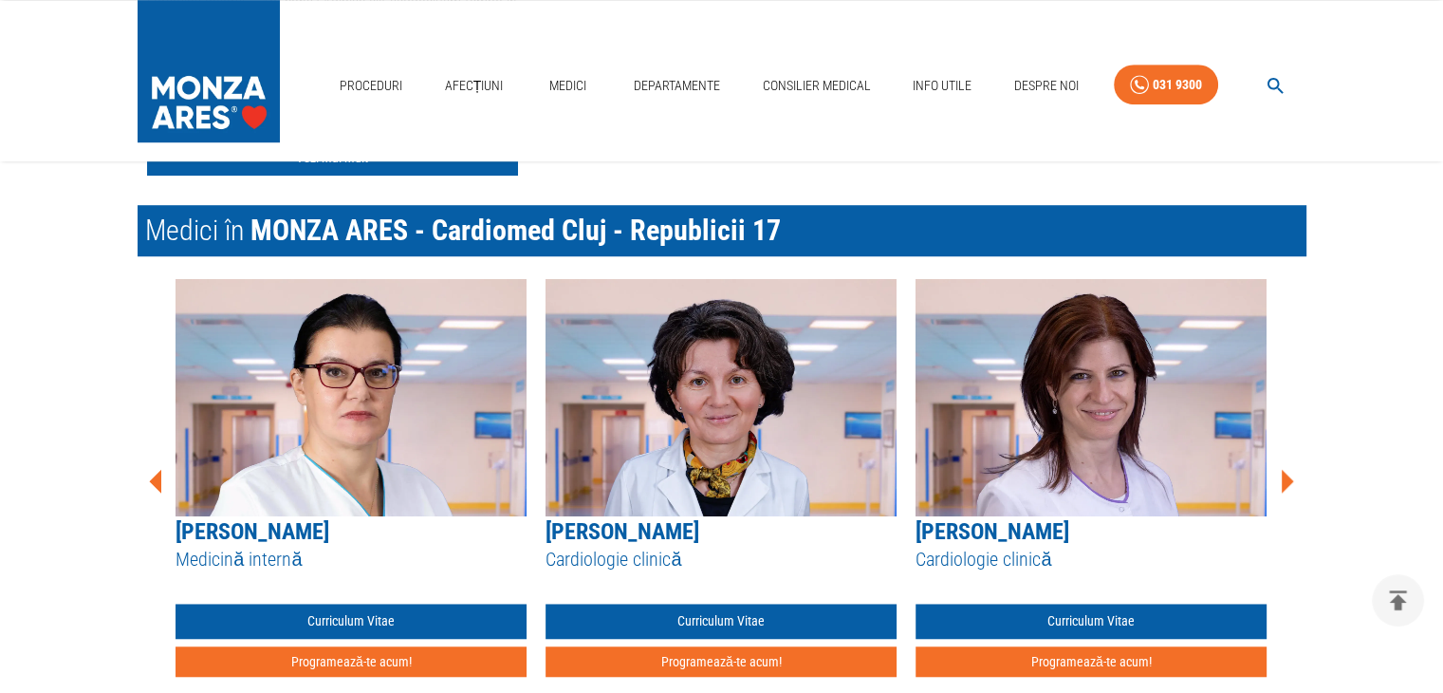
click at [1286, 484] on icon at bounding box center [1288, 481] width 12 height 24
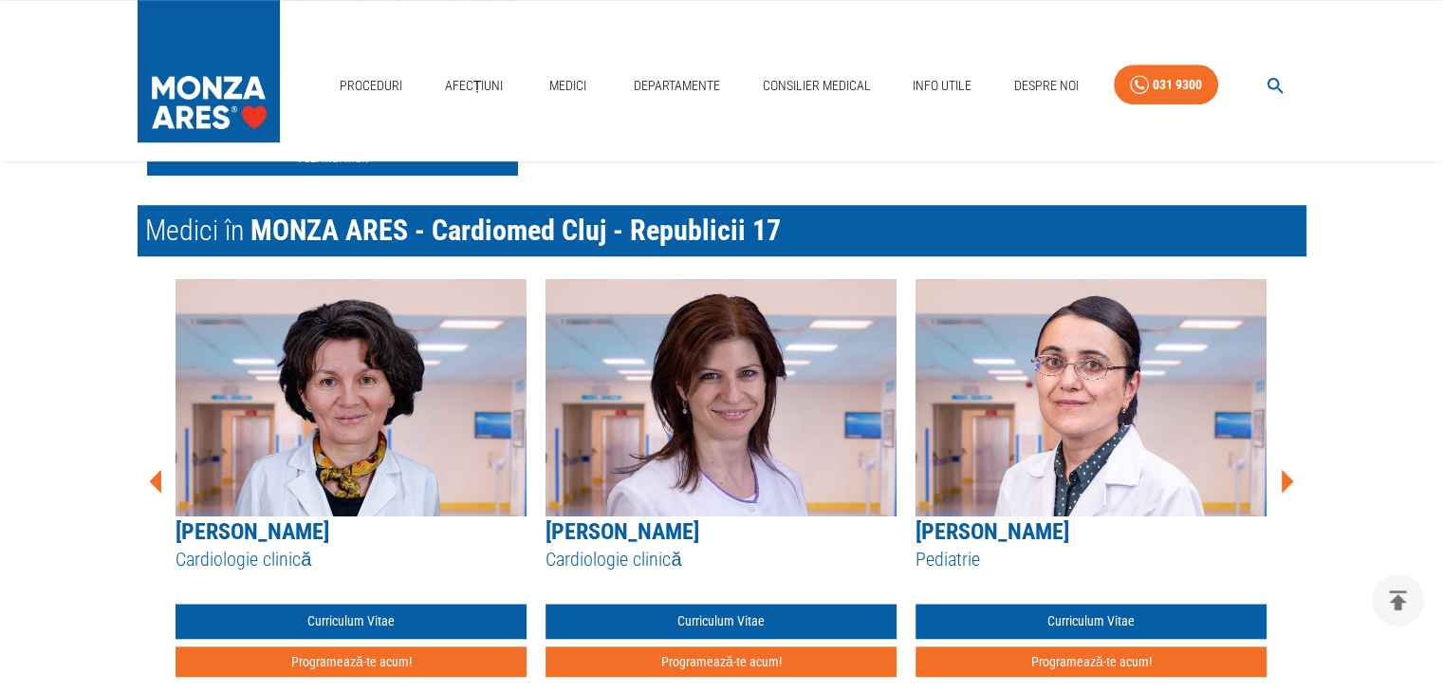
click at [1286, 484] on icon at bounding box center [1288, 481] width 12 height 24
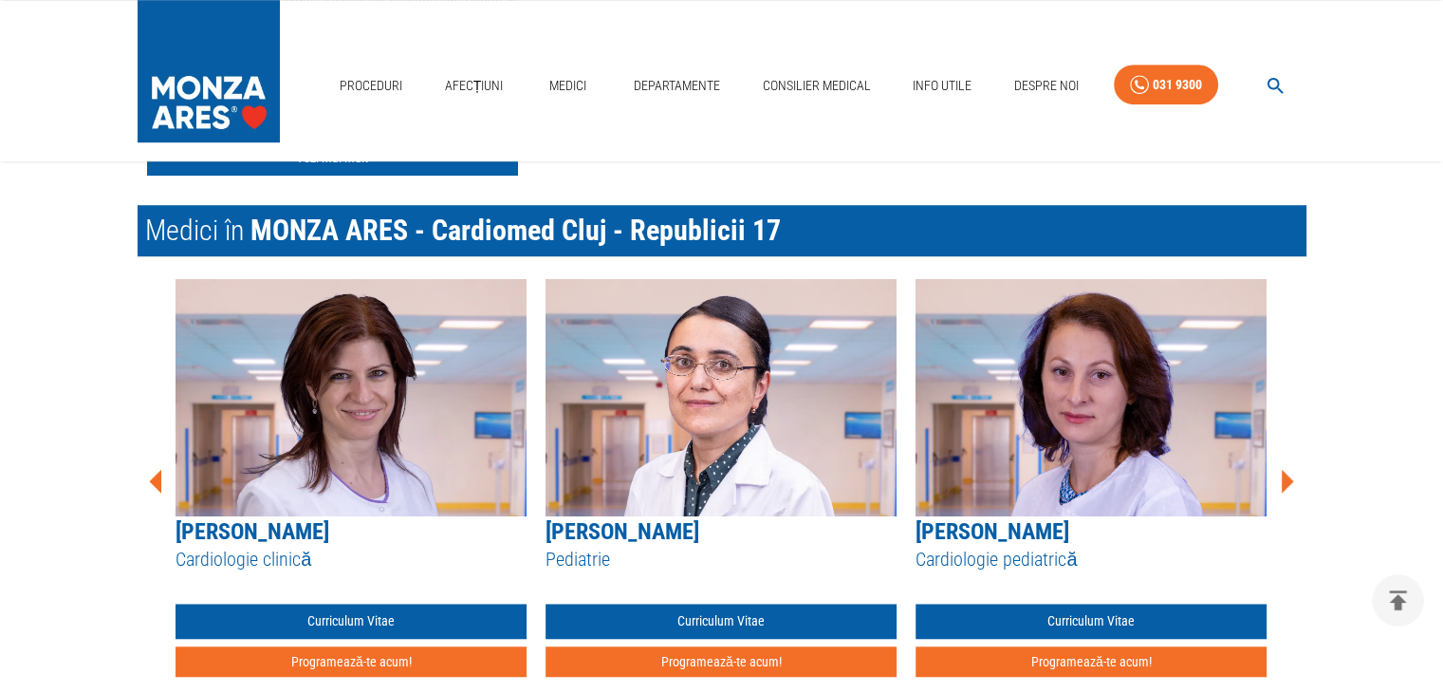
click at [1286, 484] on icon at bounding box center [1288, 481] width 12 height 24
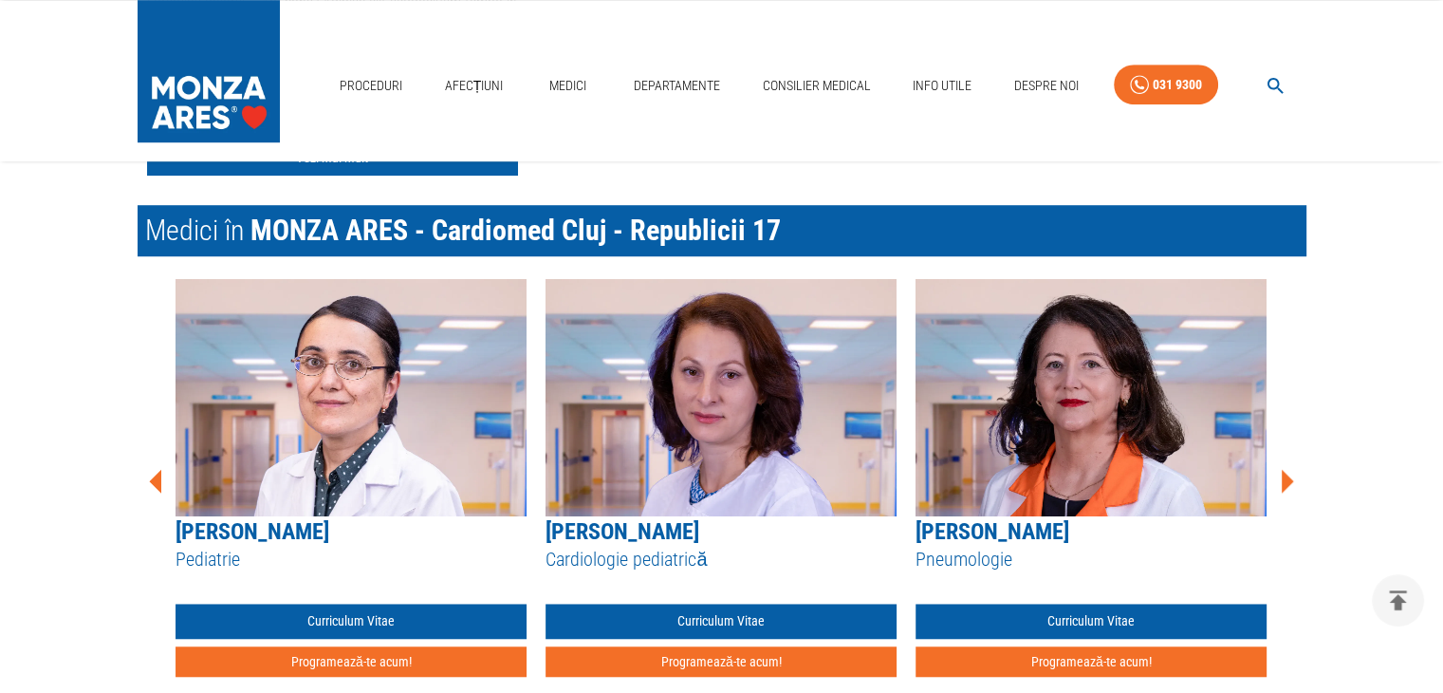
click at [1286, 484] on icon at bounding box center [1288, 481] width 12 height 24
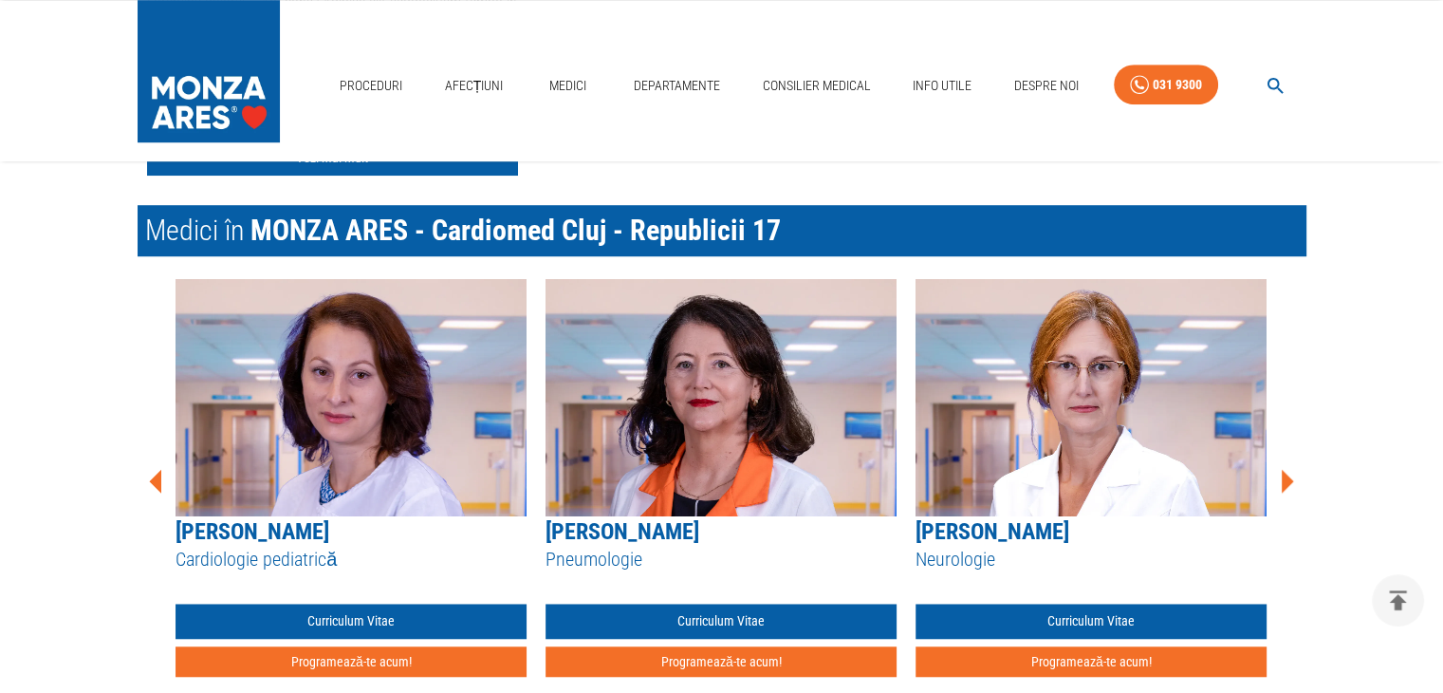
click at [1286, 484] on icon at bounding box center [1288, 481] width 12 height 24
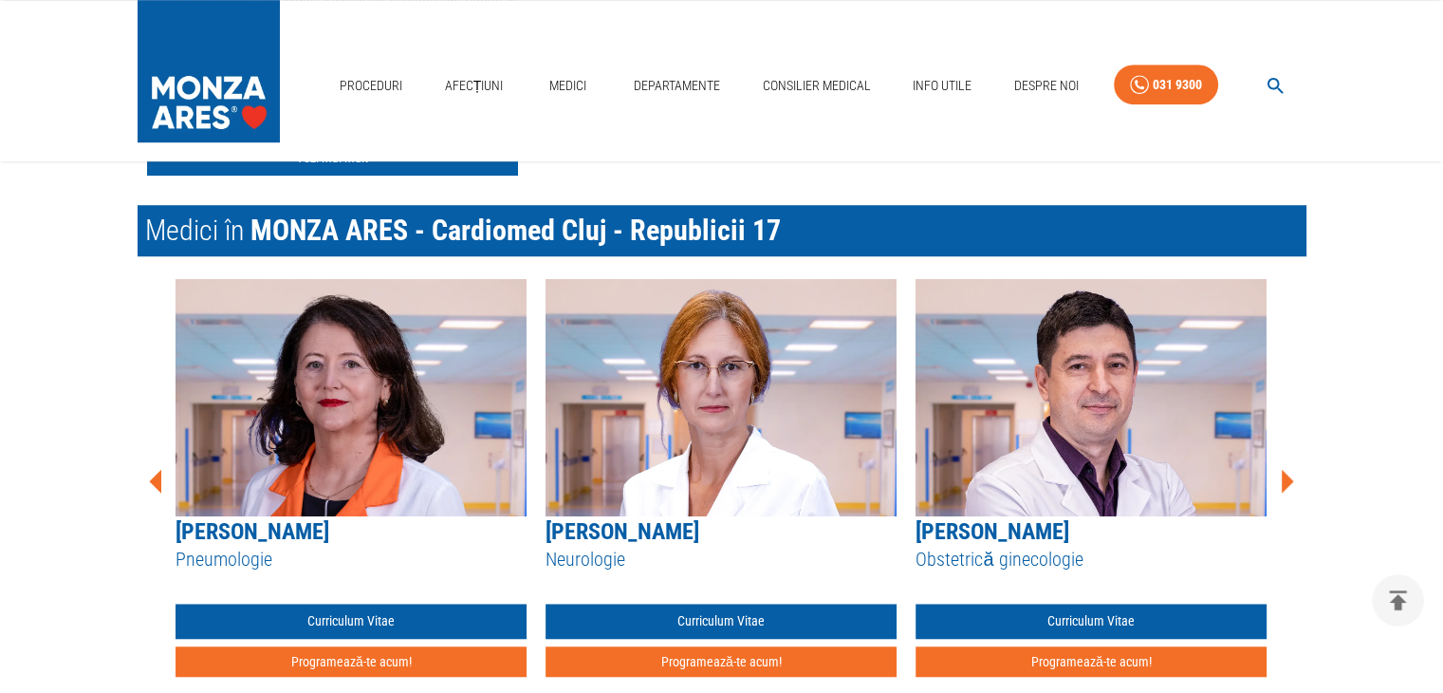
click at [1286, 484] on icon at bounding box center [1288, 481] width 12 height 24
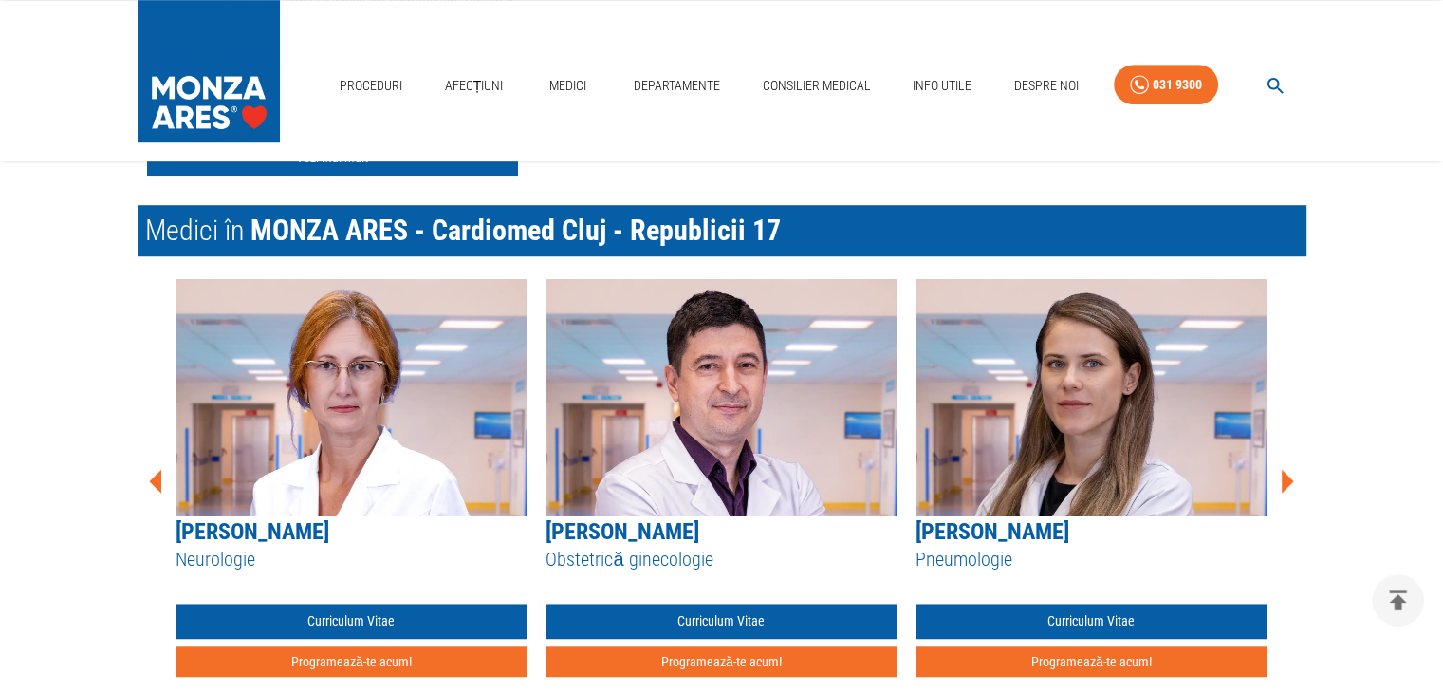
click at [1286, 484] on icon at bounding box center [1288, 481] width 12 height 24
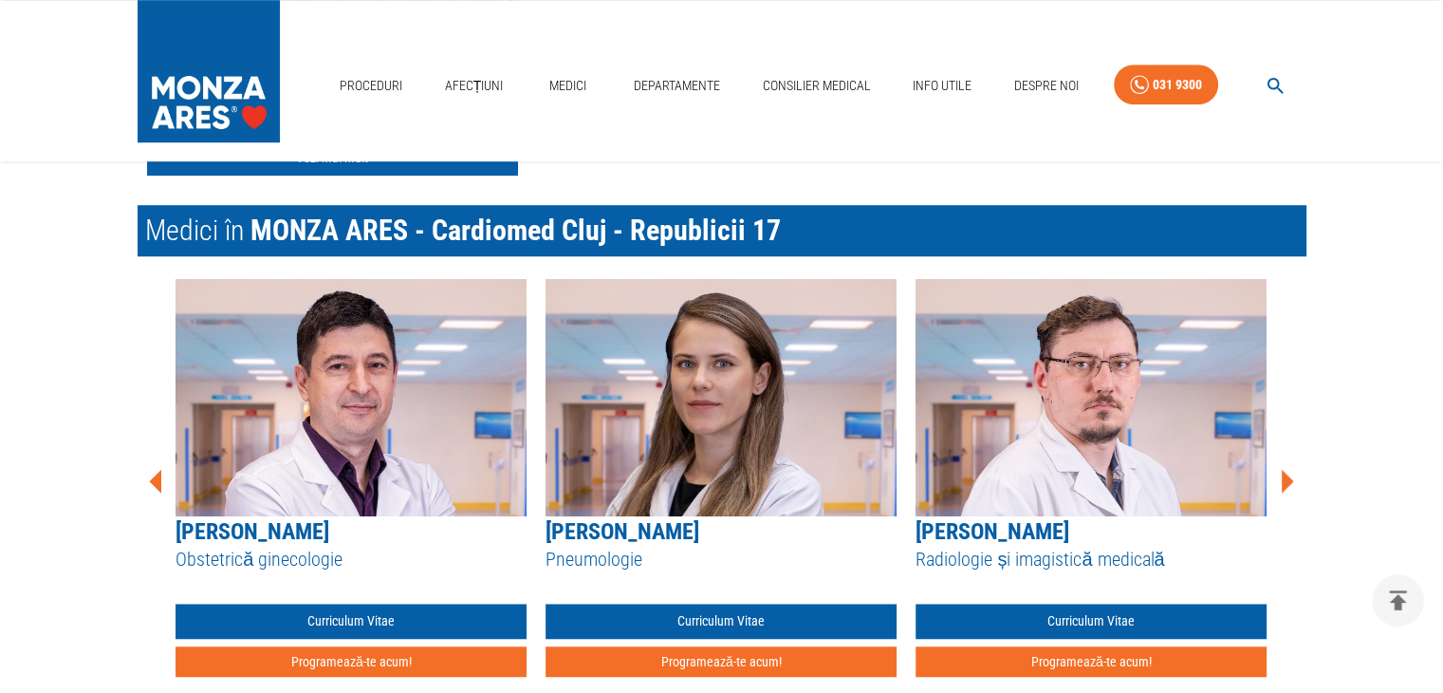
click at [1286, 484] on icon at bounding box center [1288, 481] width 12 height 24
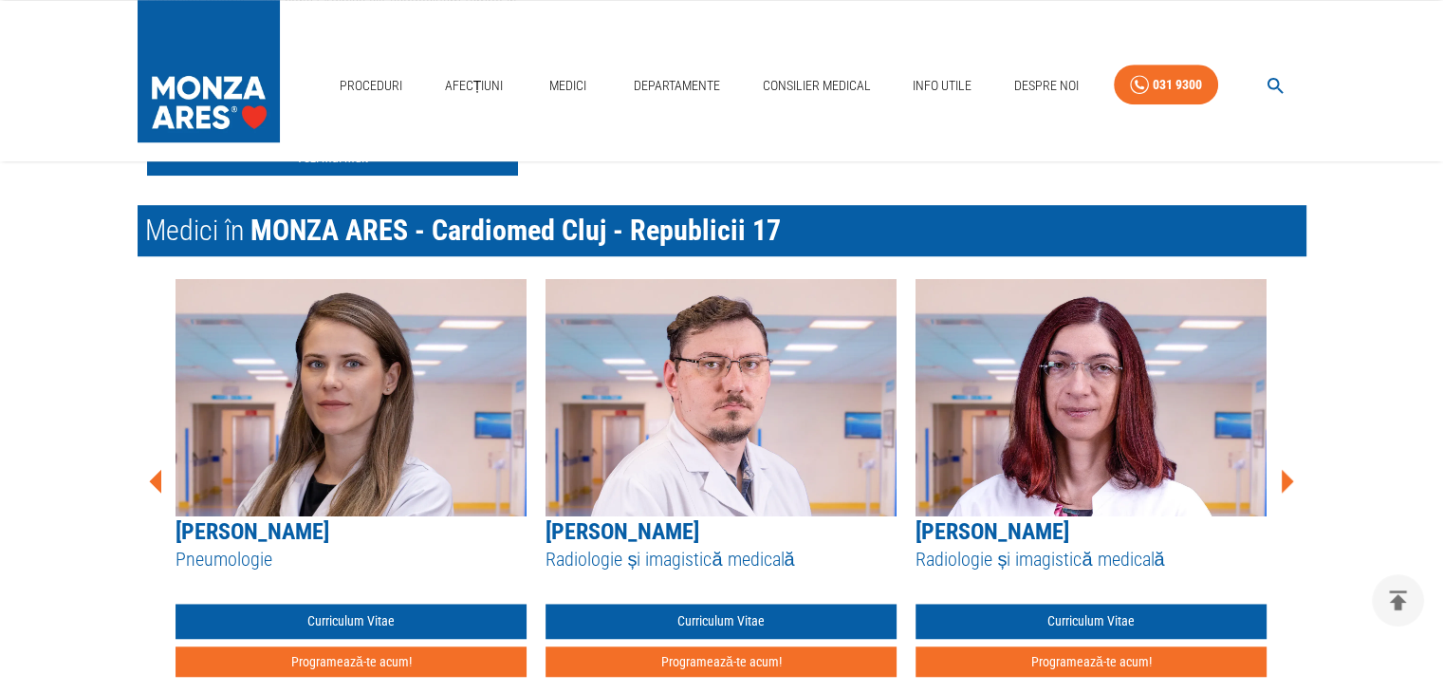
click at [1286, 484] on icon at bounding box center [1288, 481] width 12 height 24
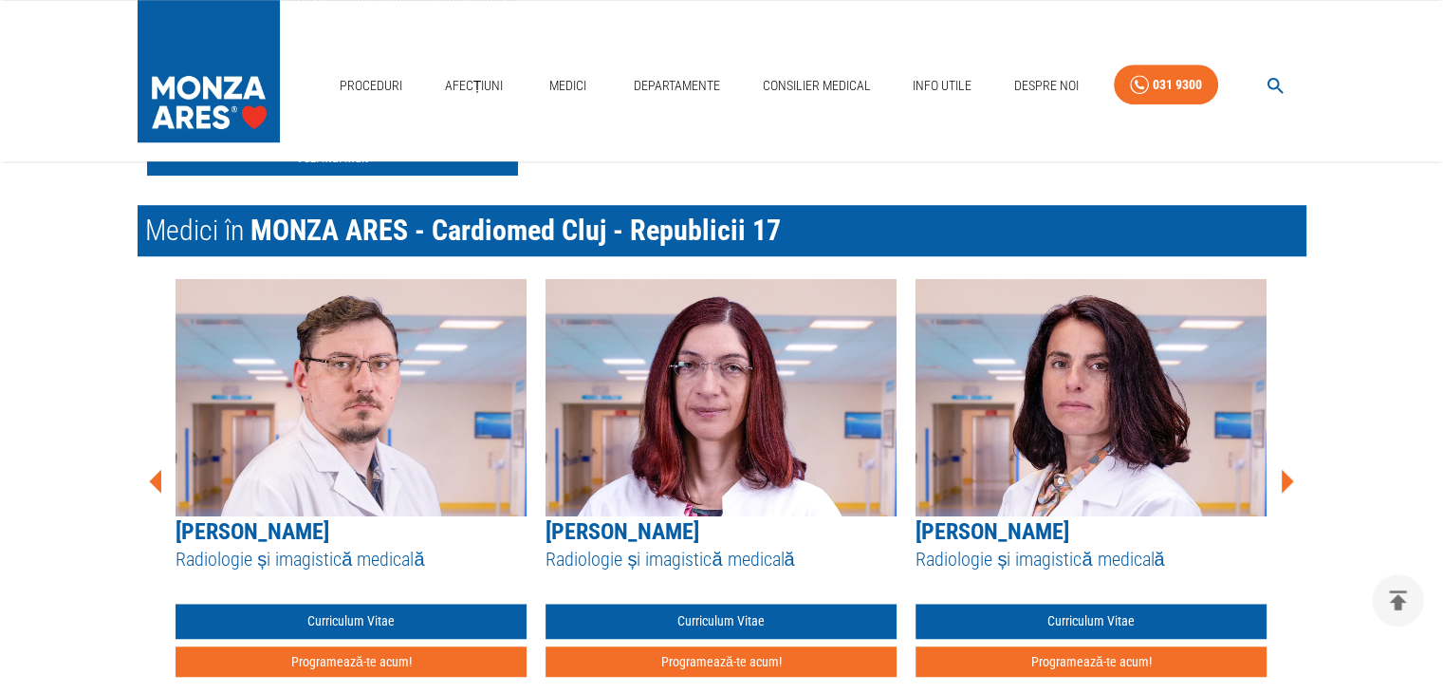
click at [1286, 484] on icon at bounding box center [1288, 481] width 12 height 24
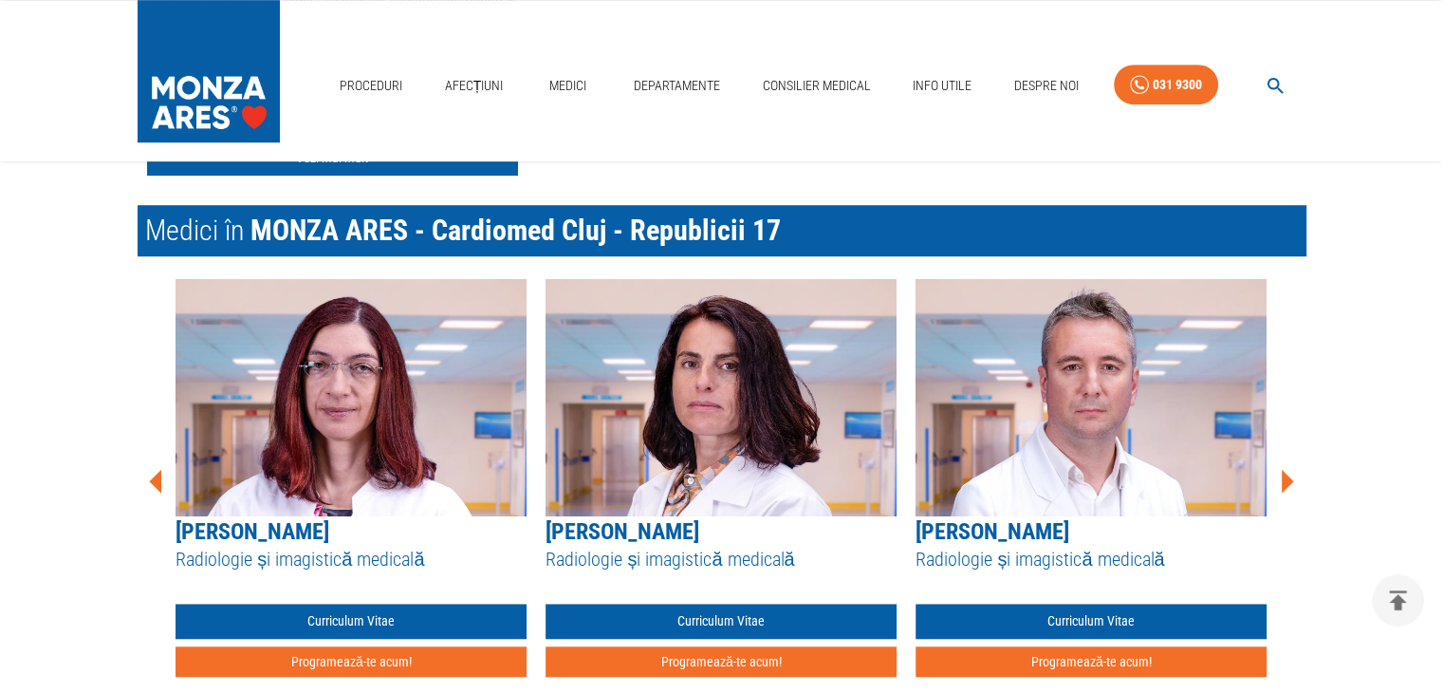
click at [1286, 484] on icon at bounding box center [1288, 481] width 12 height 24
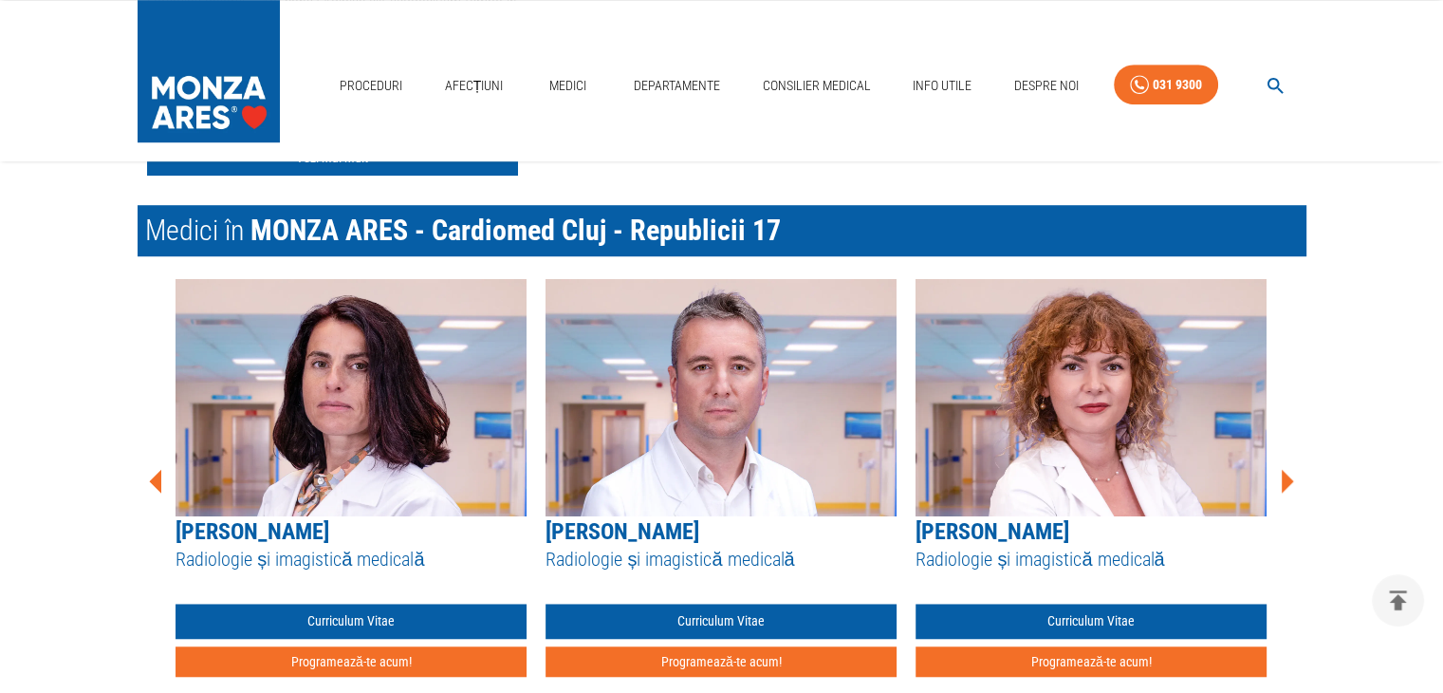
click at [1286, 484] on icon at bounding box center [1288, 481] width 12 height 24
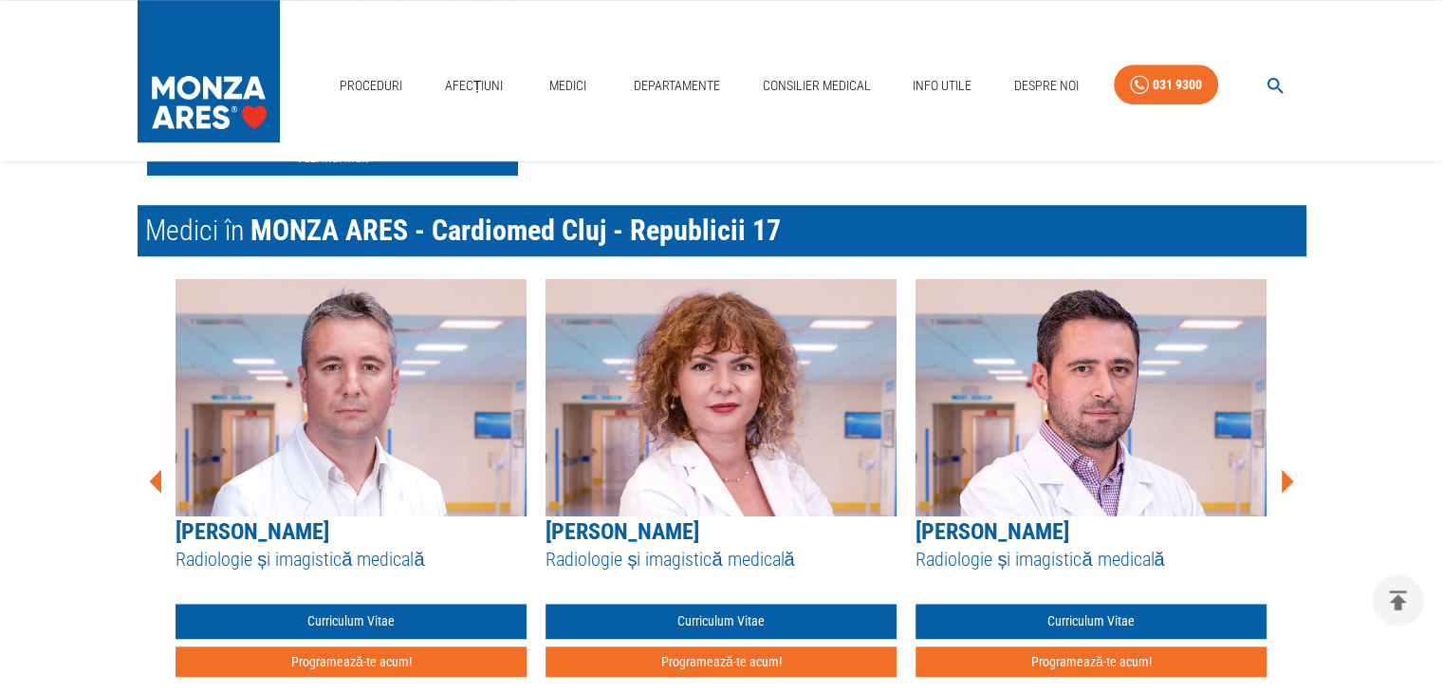
click at [1286, 484] on icon at bounding box center [1288, 481] width 12 height 24
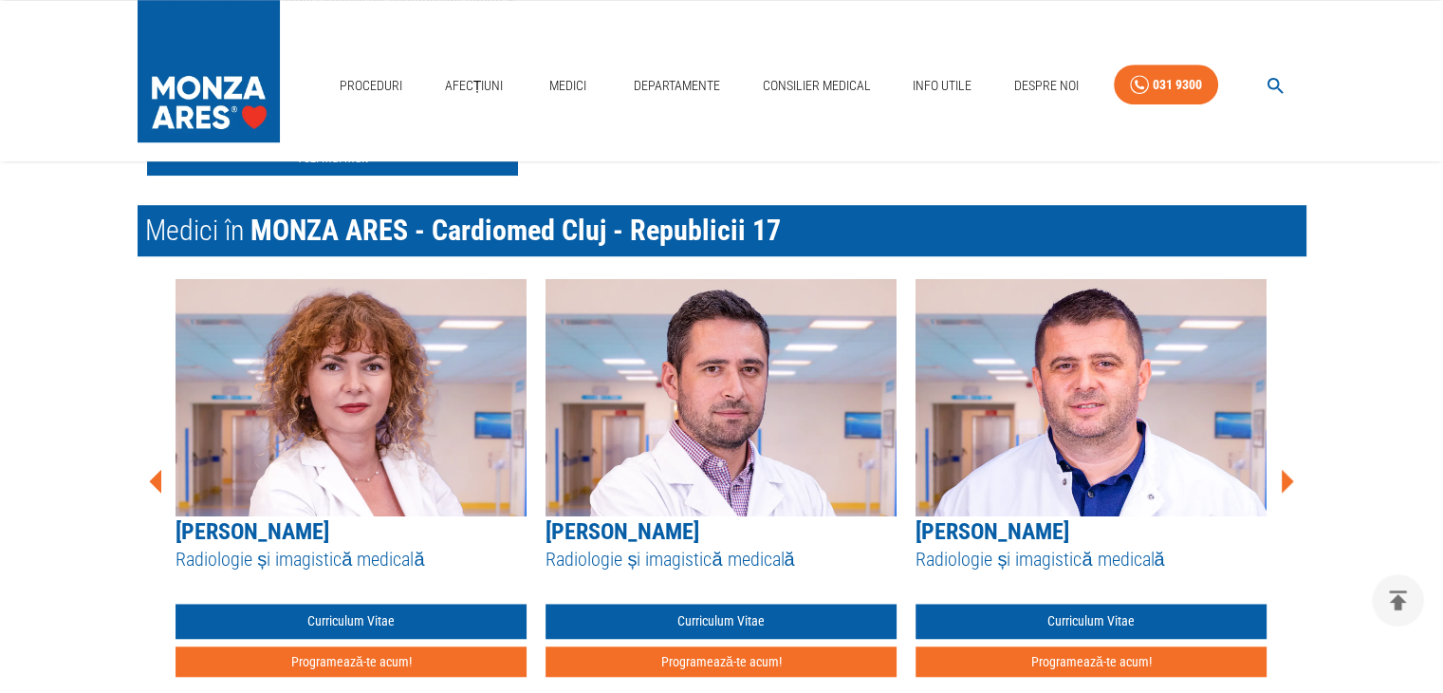
click at [1286, 484] on icon at bounding box center [1288, 481] width 12 height 24
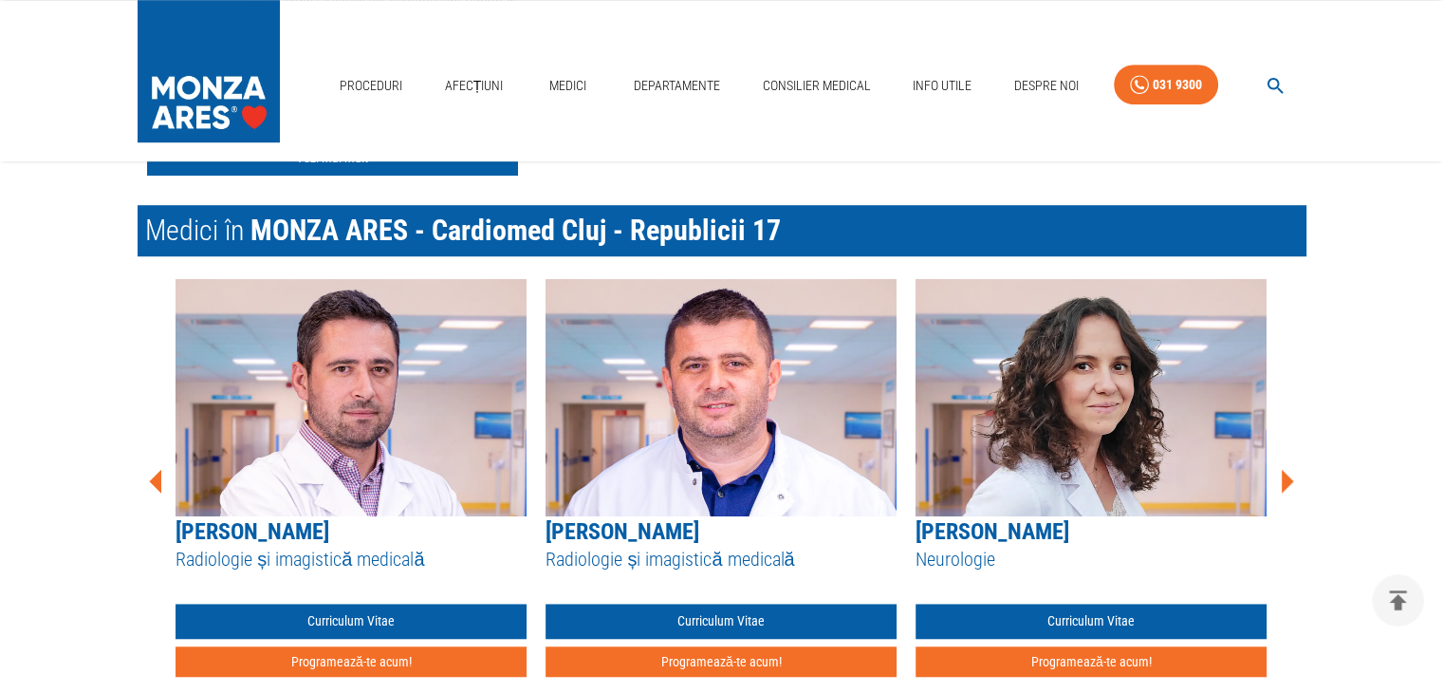
click at [1286, 484] on icon at bounding box center [1288, 481] width 12 height 24
